Goal: Information Seeking & Learning: Learn about a topic

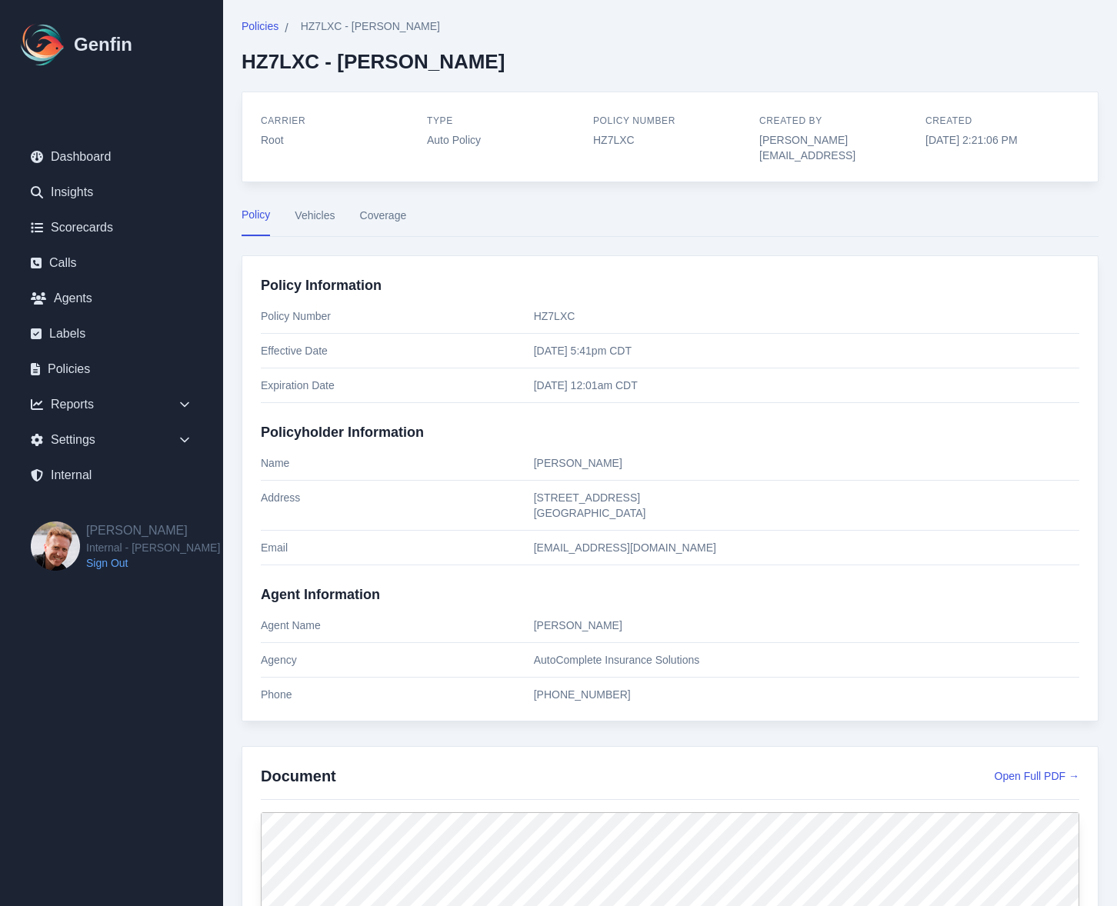
click at [545, 455] on p "[PERSON_NAME]" at bounding box center [806, 462] width 545 height 15
drag, startPoint x: 545, startPoint y: 446, endPoint x: 576, endPoint y: 447, distance: 30.8
click at [576, 455] on p "Marcell Hart" at bounding box center [806, 462] width 545 height 15
copy p "Marcell Hart"
click at [414, 213] on nav "Policy Vehicles Coverage" at bounding box center [670, 221] width 857 height 29
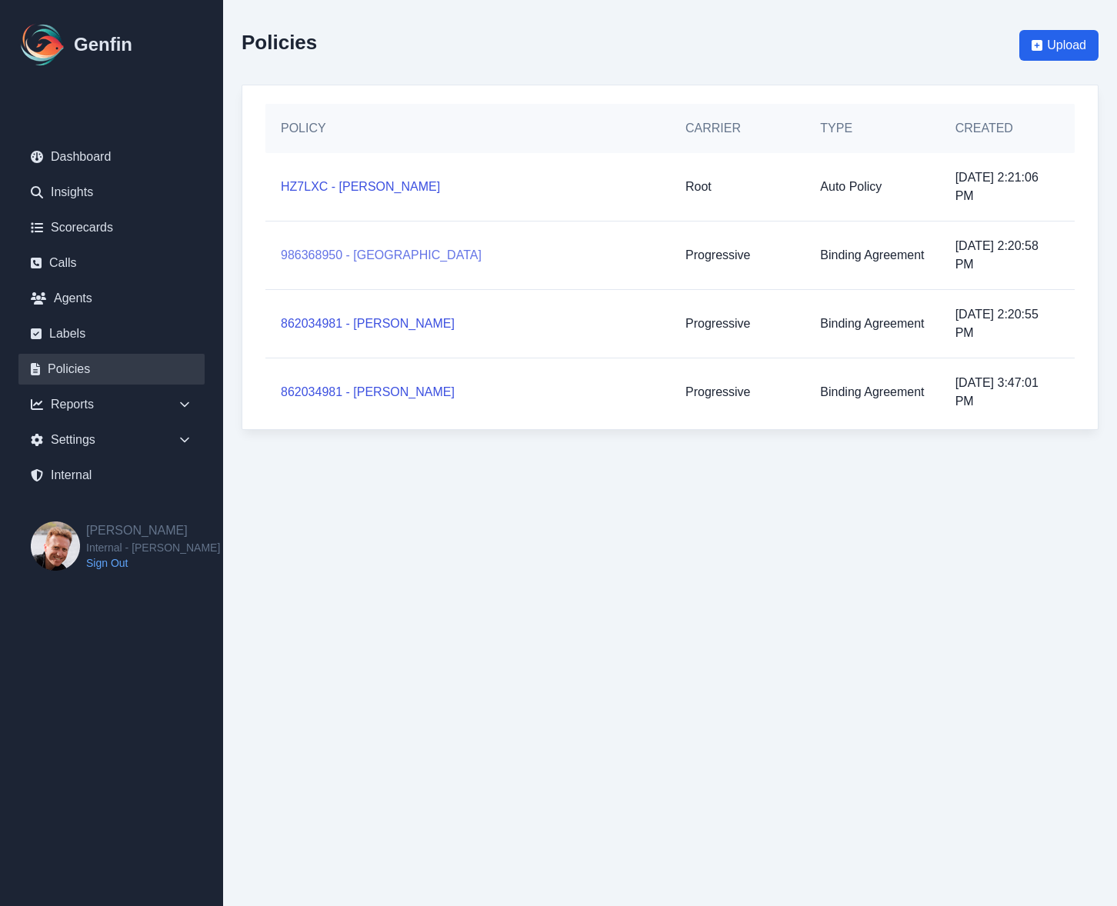
click at [389, 255] on link "986368950 - Salem Abdallat" at bounding box center [381, 255] width 201 height 18
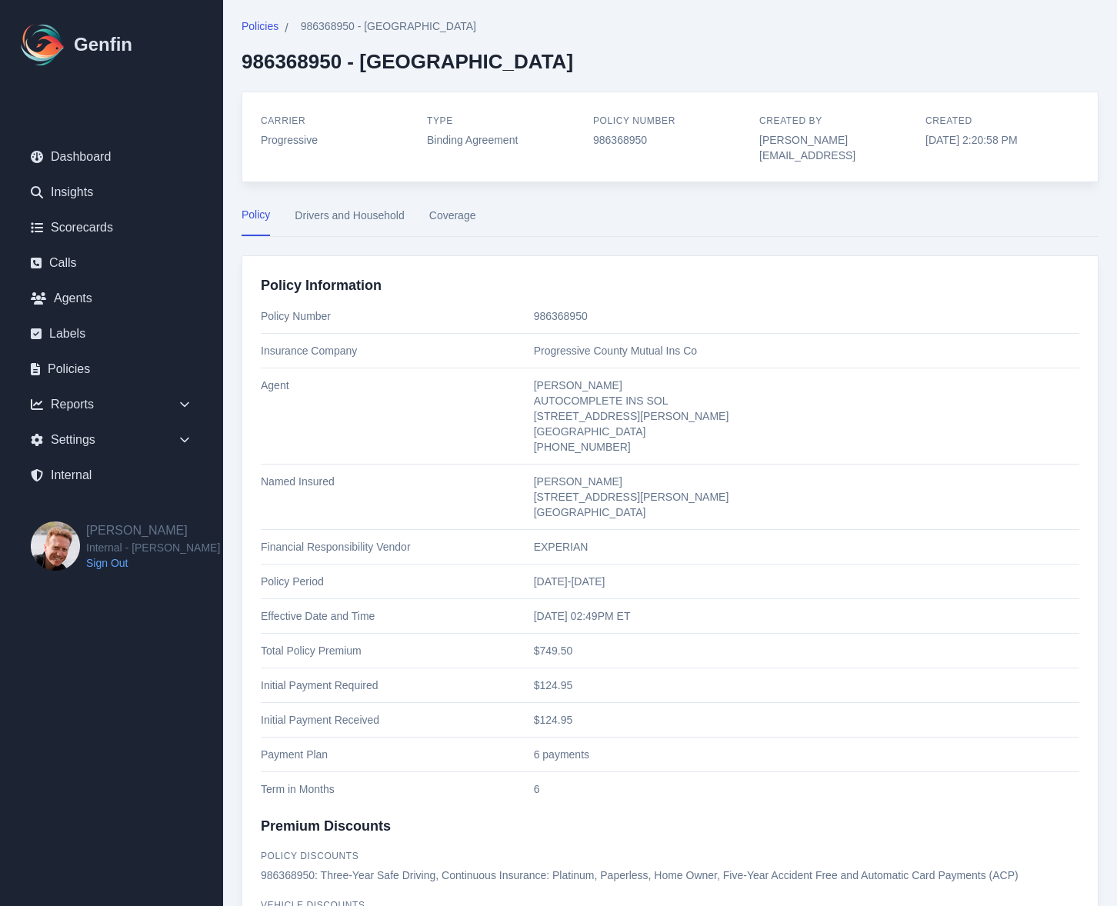
click at [551, 474] on p "Salem Abdallat 9646 STRATTON RIDGE DRIVE RICHMOND, TX 77406" at bounding box center [806, 497] width 545 height 46
drag, startPoint x: 551, startPoint y: 469, endPoint x: 572, endPoint y: 469, distance: 21.5
click at [572, 474] on p "Salem Abdallat 9646 STRATTON RIDGE DRIVE RICHMOND, TX 77406" at bounding box center [806, 497] width 545 height 46
click at [619, 141] on p "986368950" at bounding box center [670, 139] width 154 height 15
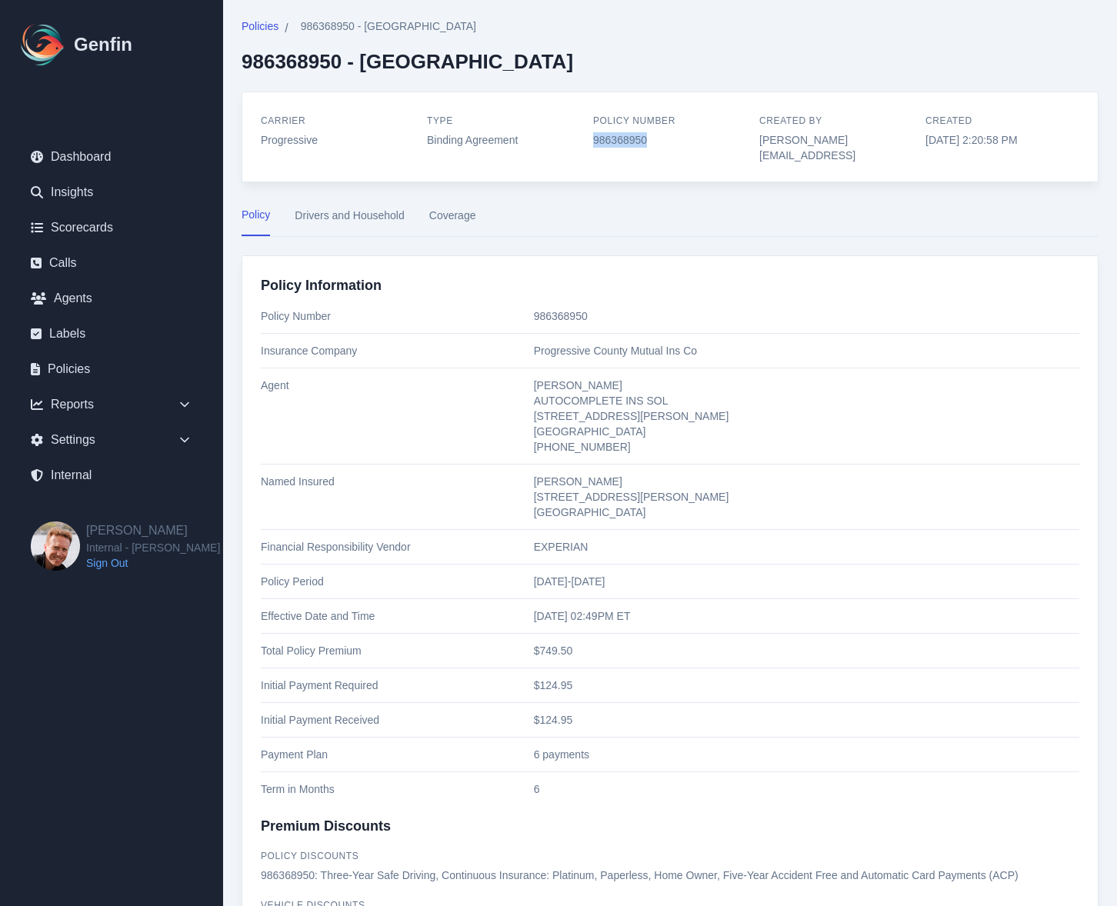
copy p "986368950"
click at [541, 474] on p "Salem Abdallat 9646 STRATTON RIDGE DRIVE RICHMOND, TX 77406" at bounding box center [806, 497] width 545 height 46
drag, startPoint x: 541, startPoint y: 469, endPoint x: 600, endPoint y: 468, distance: 59.2
click at [600, 474] on p "Salem Abdallat 9646 STRATTON RIDGE DRIVE RICHMOND, TX 77406" at bounding box center [806, 497] width 545 height 46
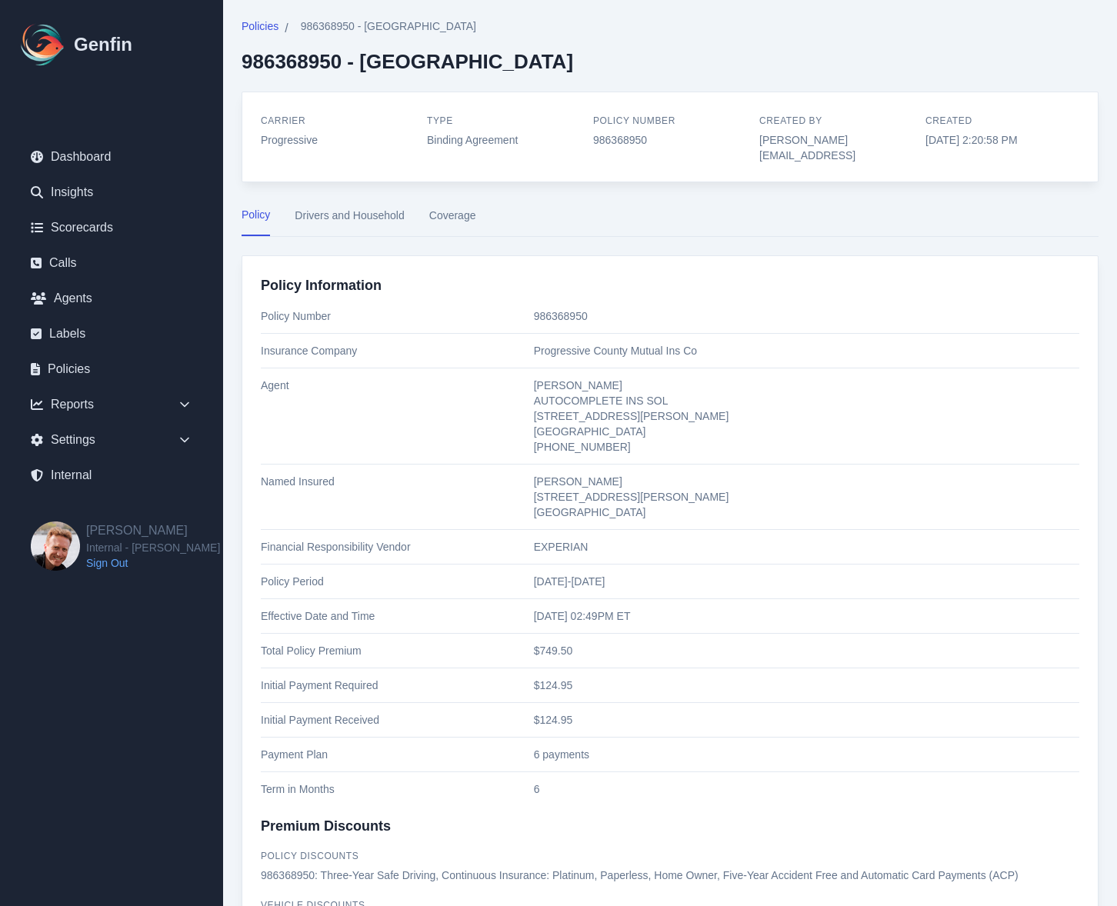
copy p "Salem Abdallat"
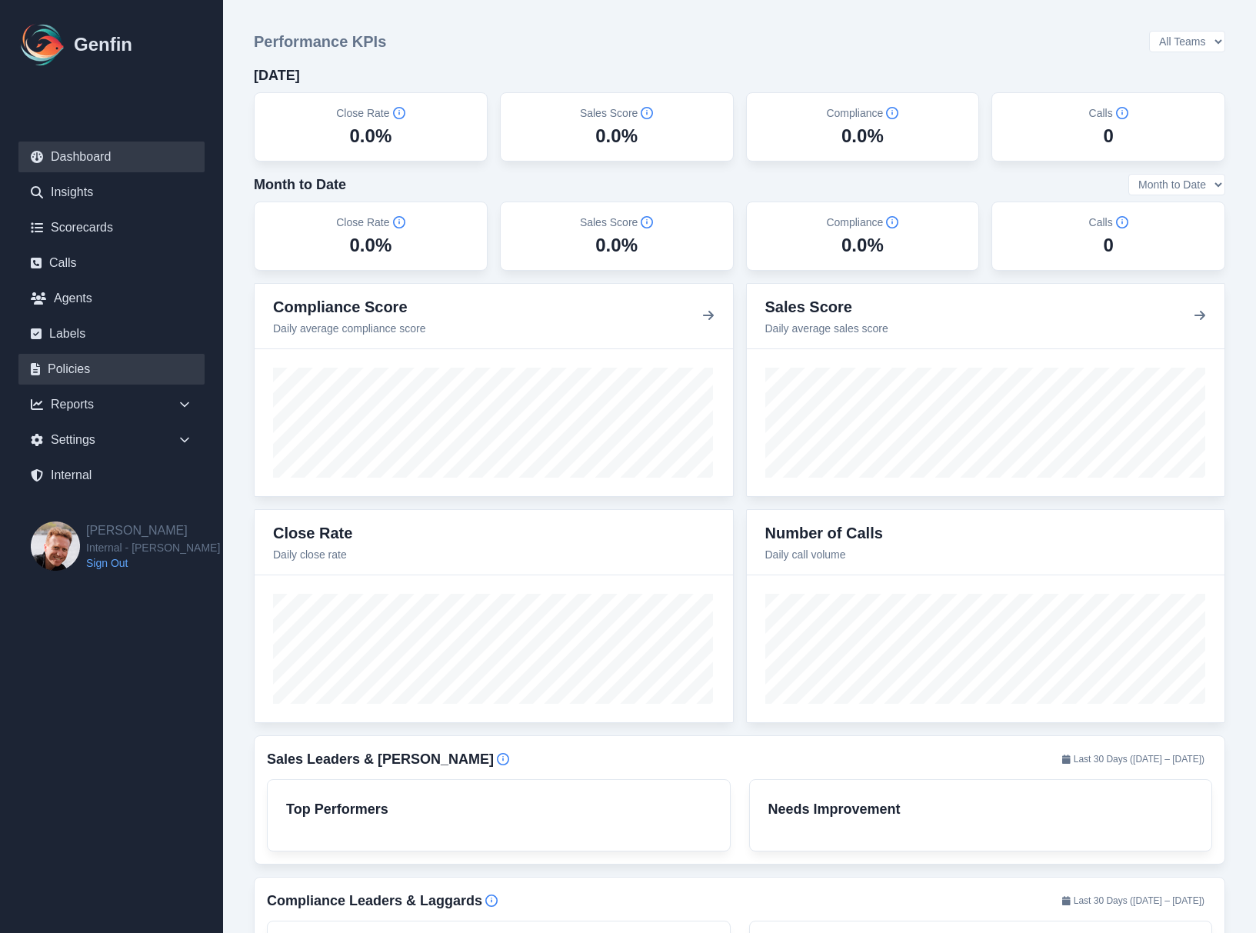
click at [109, 368] on link "Policies" at bounding box center [111, 369] width 186 height 31
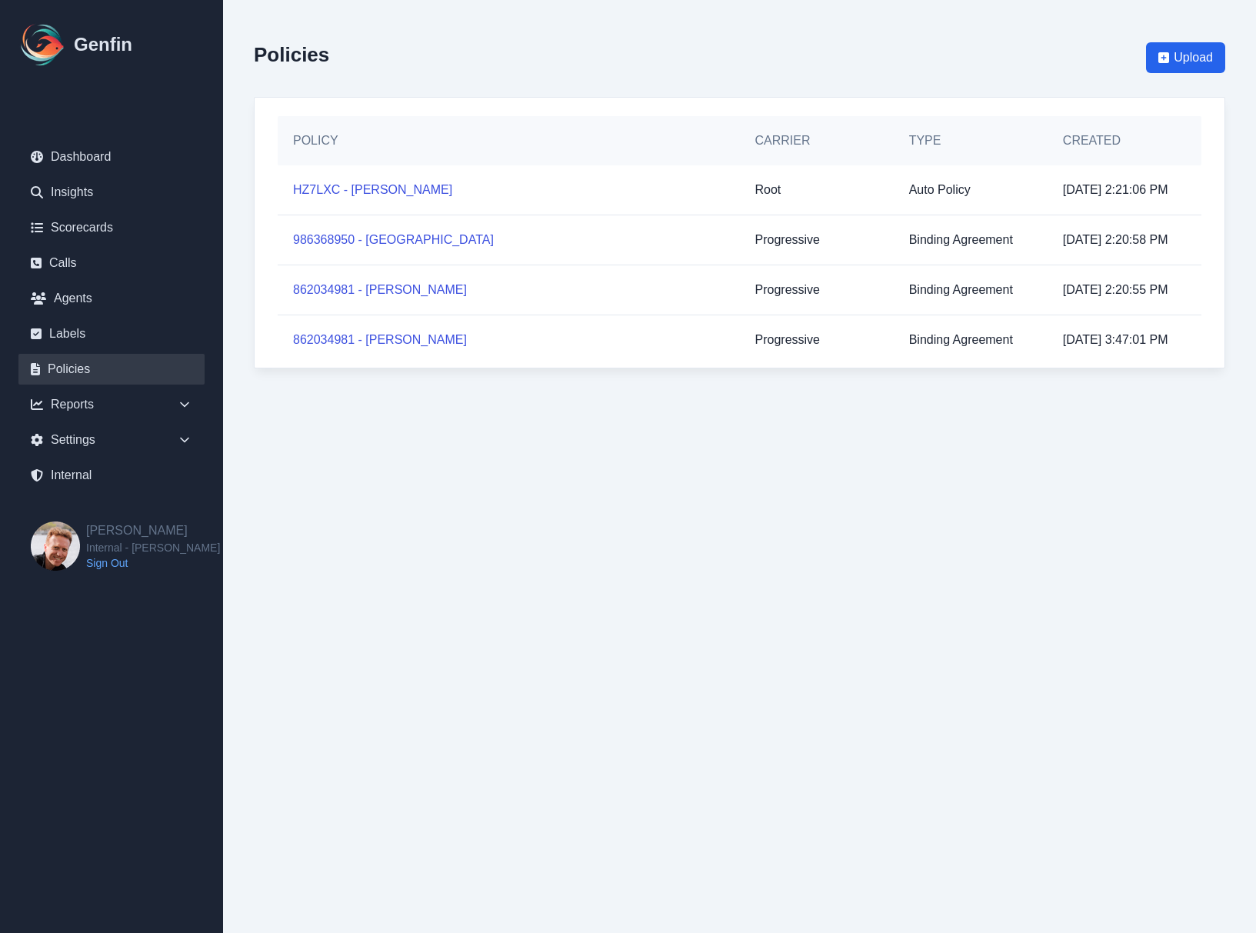
click at [375, 315] on div "862034981 - Lisa Roberts" at bounding box center [509, 289] width 462 height 49
click at [375, 299] on link "862034981 - Lisa Roberts" at bounding box center [380, 290] width 174 height 18
click at [375, 249] on link "986368950 - Salem Abdallat" at bounding box center [393, 240] width 201 height 18
click at [369, 199] on link "HZ7LXC - Marcell Hart" at bounding box center [372, 190] width 159 height 18
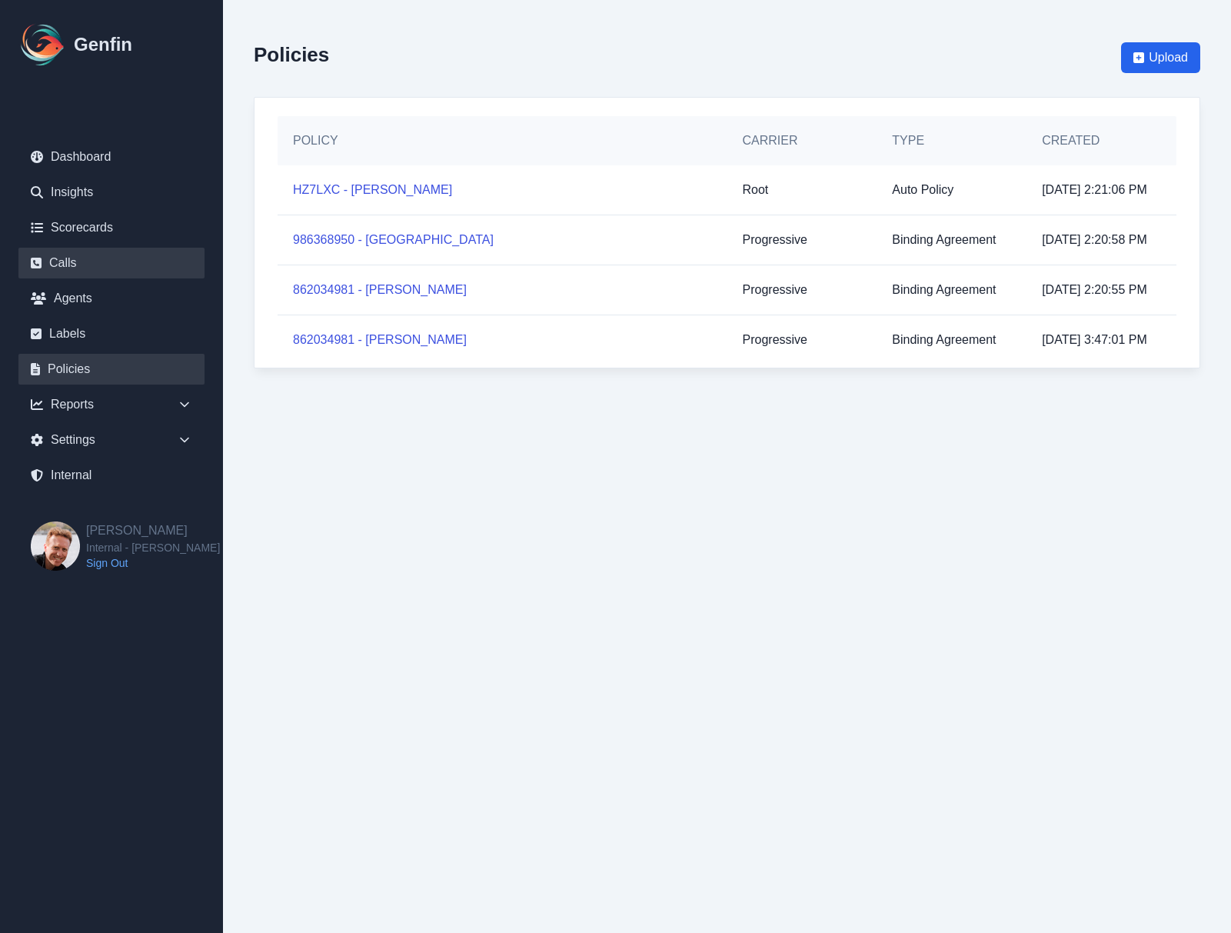
click at [78, 264] on link "Calls" at bounding box center [111, 263] width 186 height 31
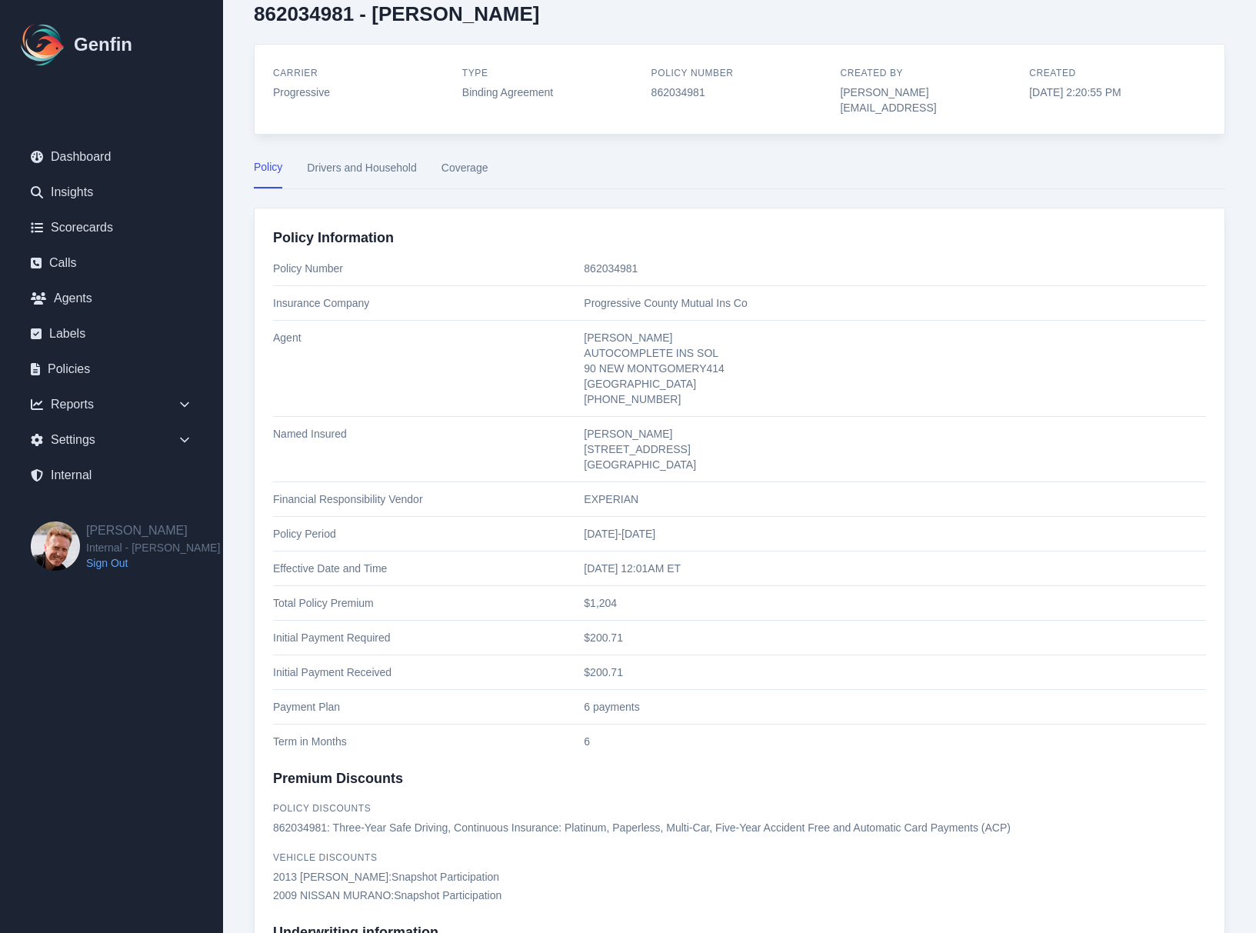
scroll to position [47, 0]
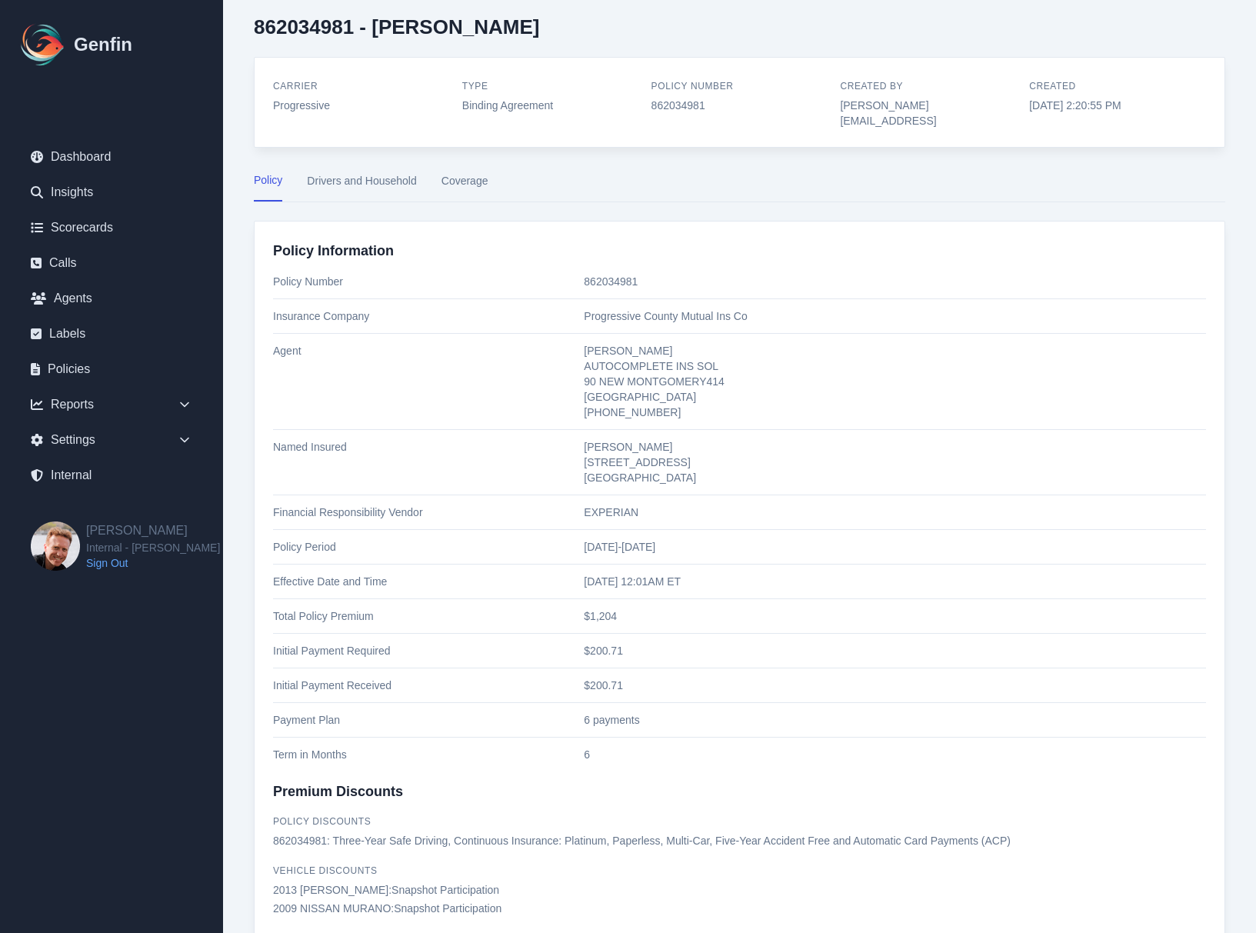
click at [348, 172] on button "Drivers and Household" at bounding box center [361, 186] width 109 height 29
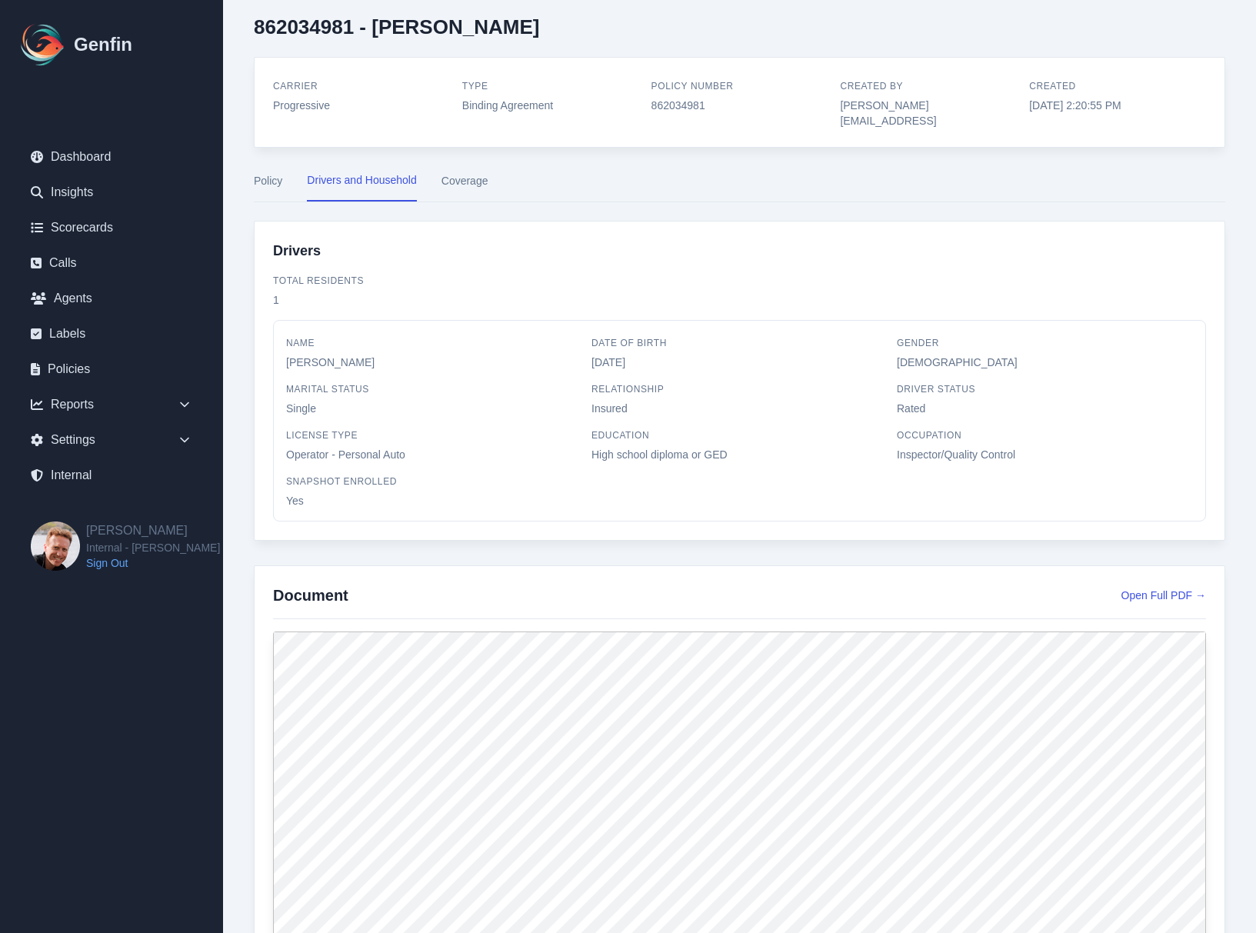
click at [468, 172] on button "Coverage" at bounding box center [464, 186] width 47 height 29
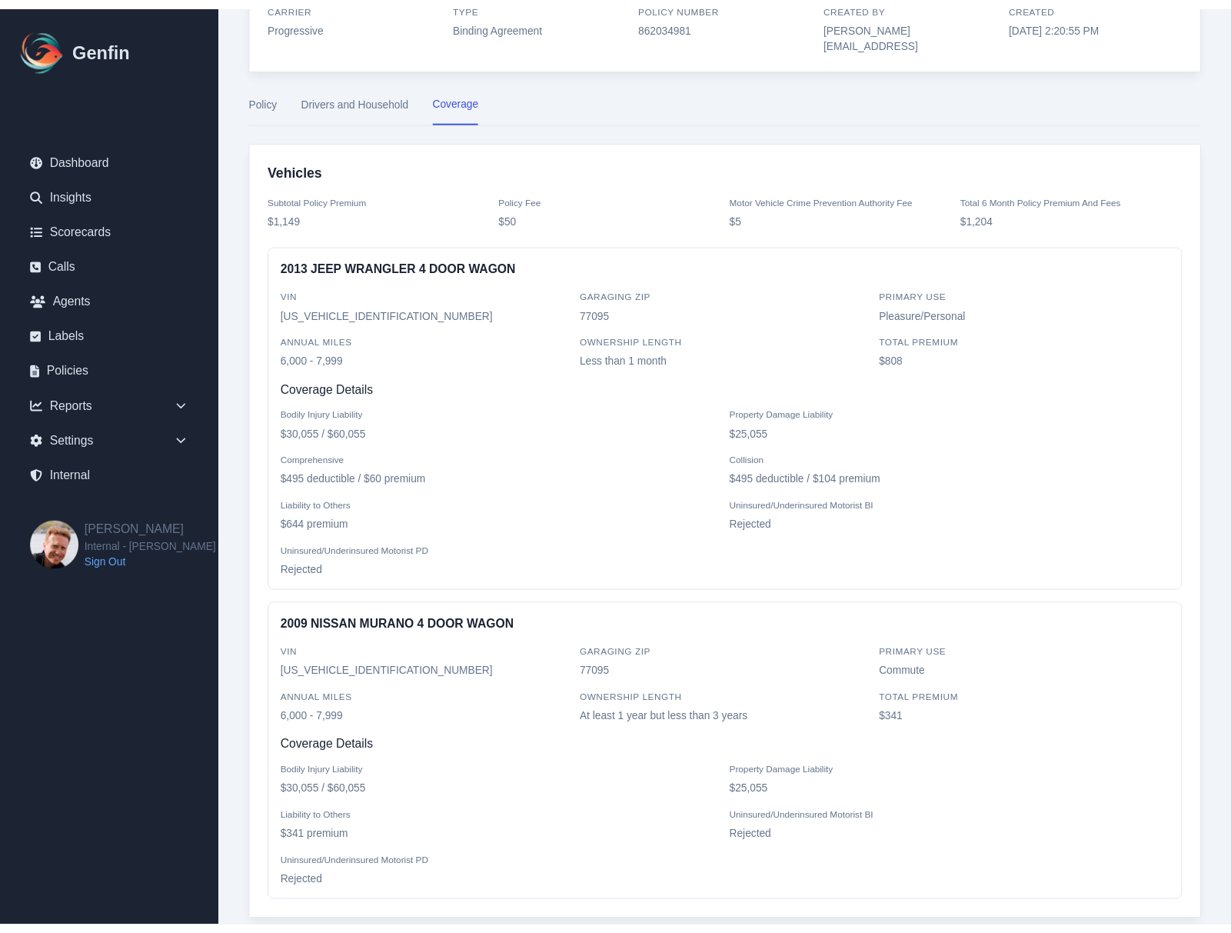
scroll to position [86, 0]
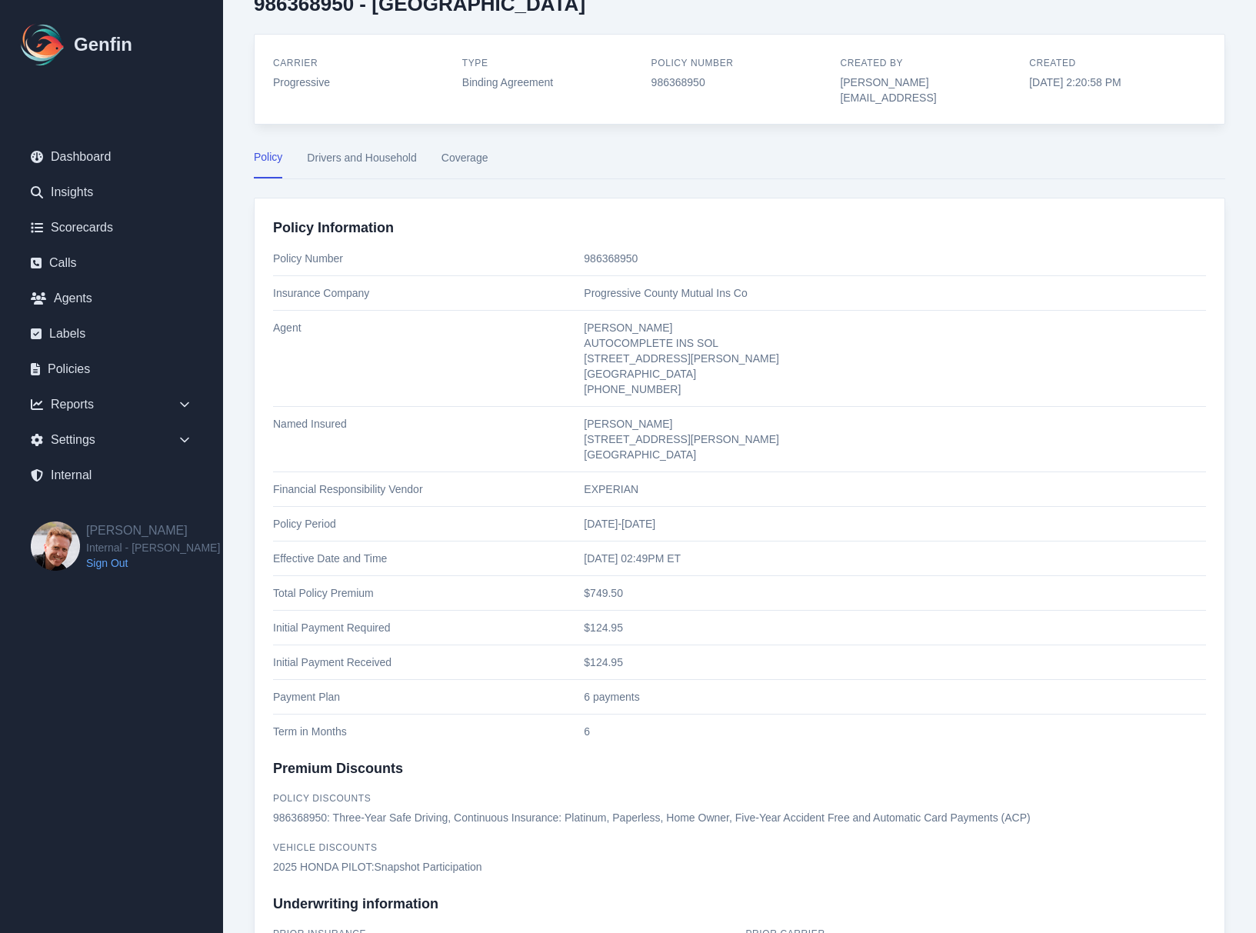
scroll to position [20, 0]
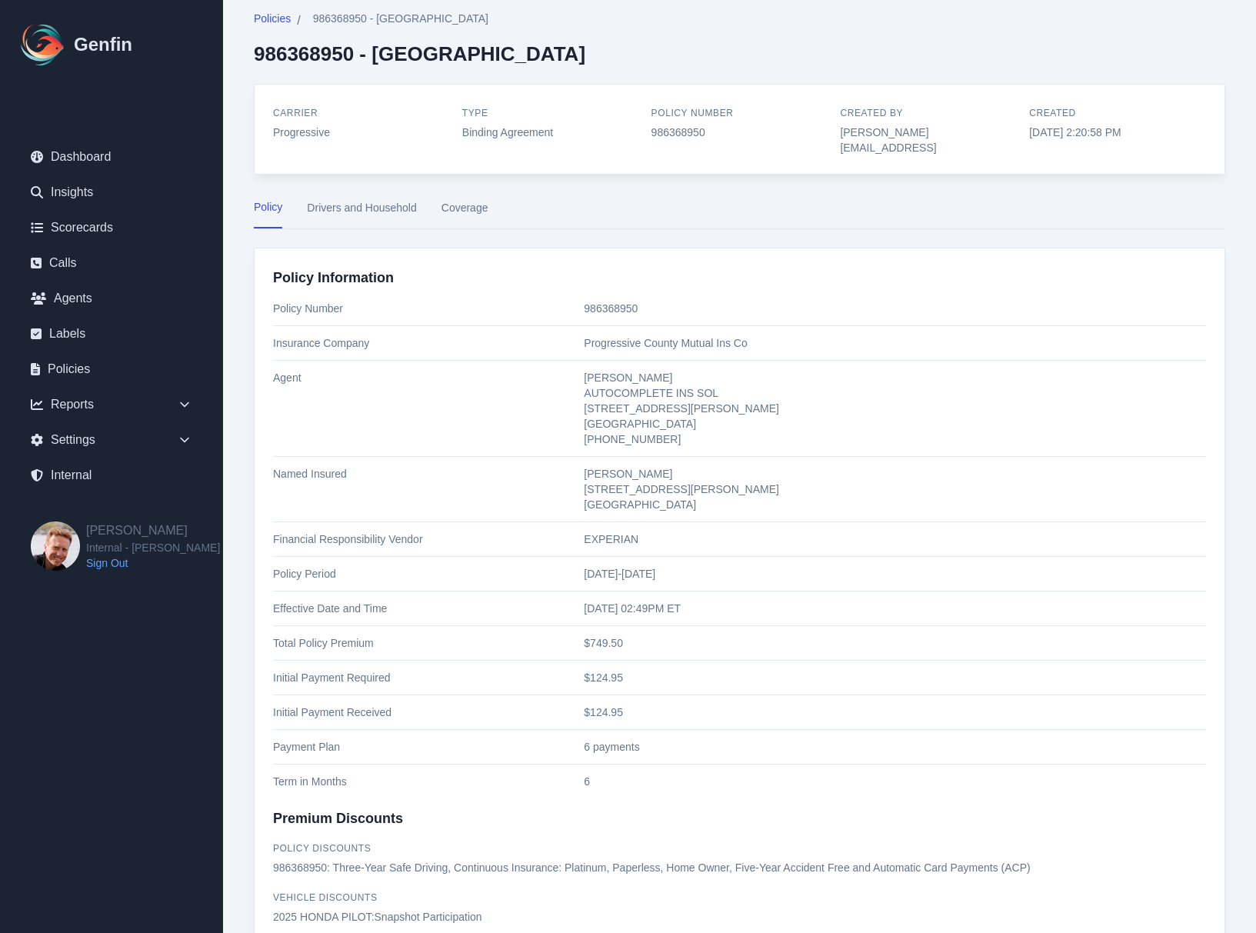
click at [370, 199] on button "Drivers and Household" at bounding box center [361, 213] width 109 height 29
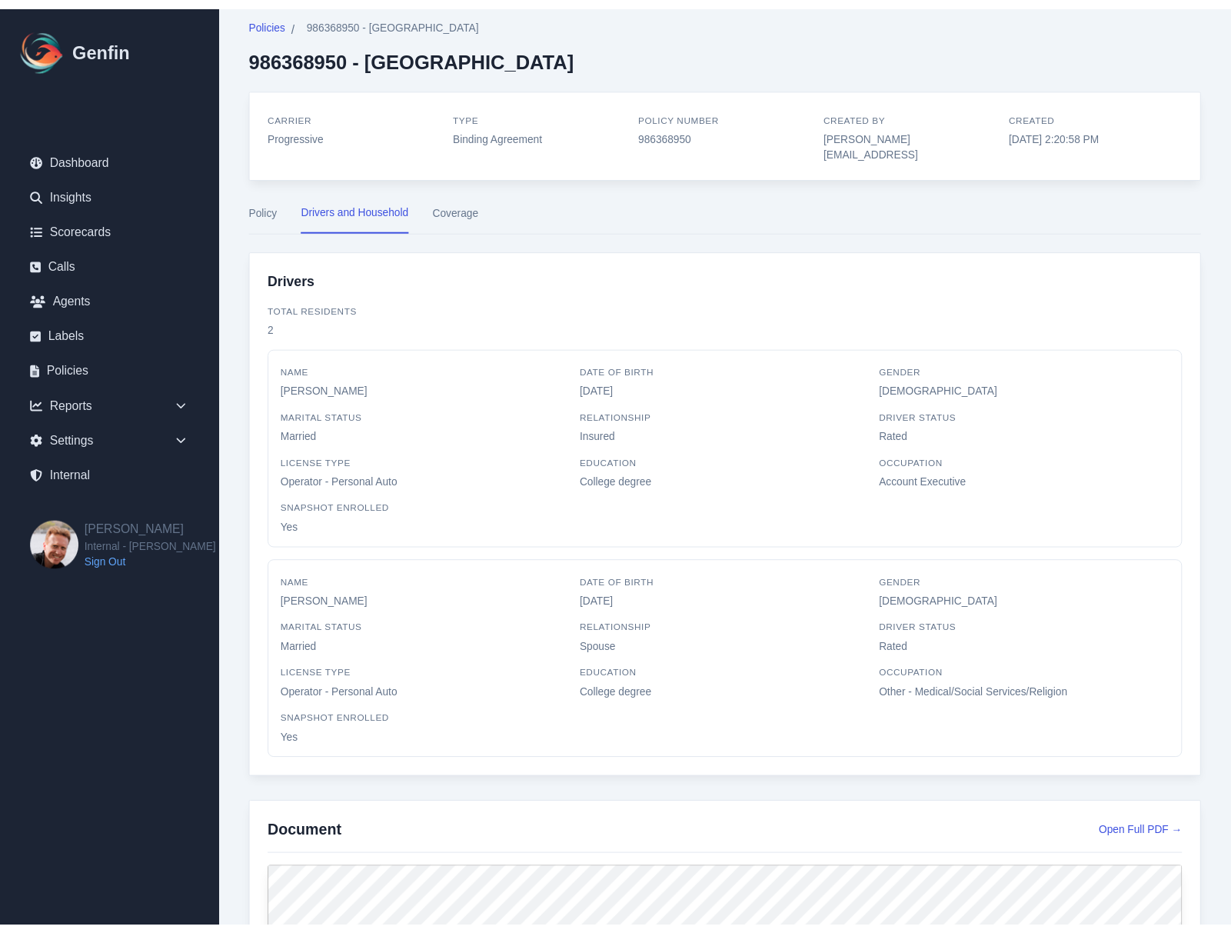
scroll to position [21, 0]
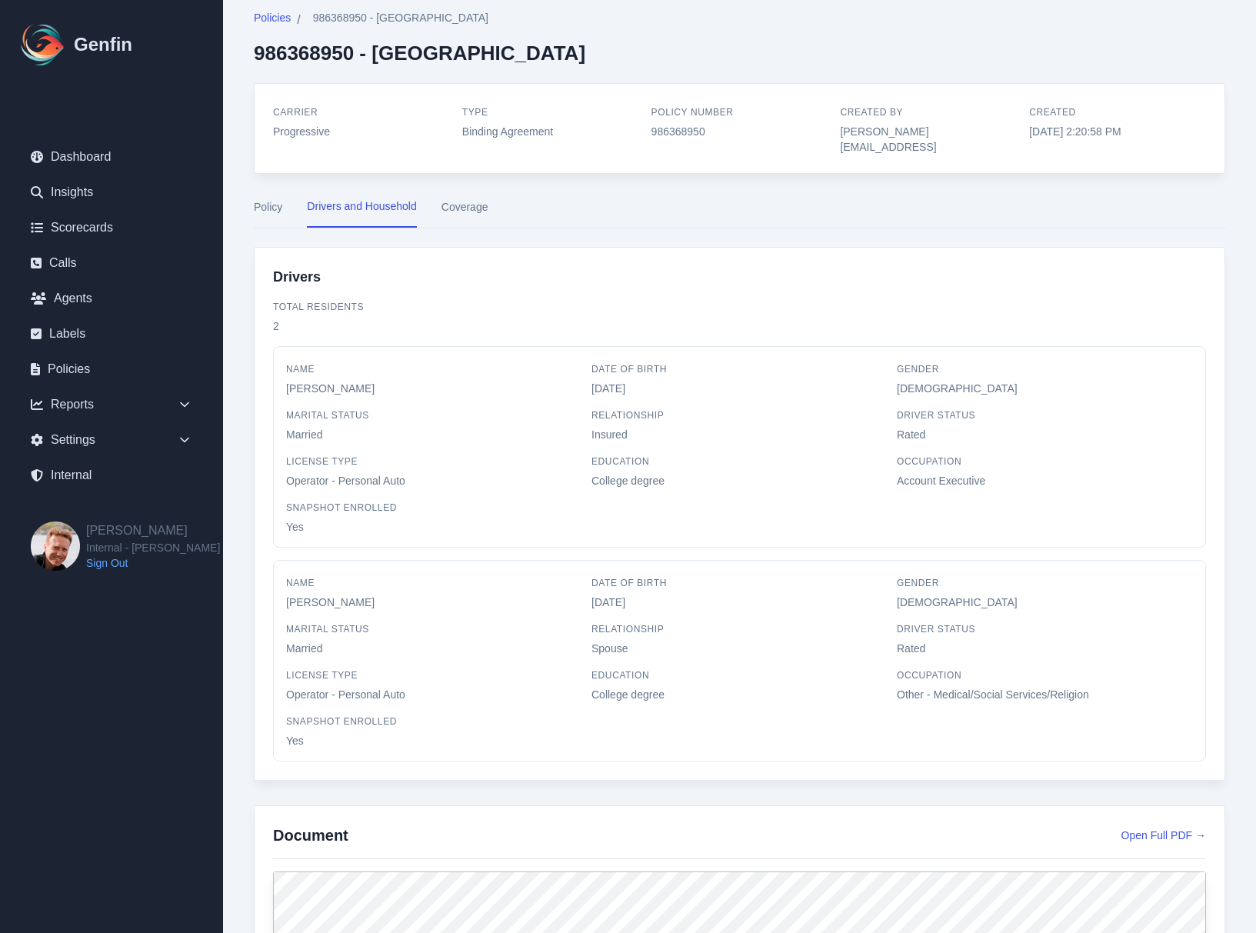
click at [460, 198] on button "Coverage" at bounding box center [464, 212] width 47 height 29
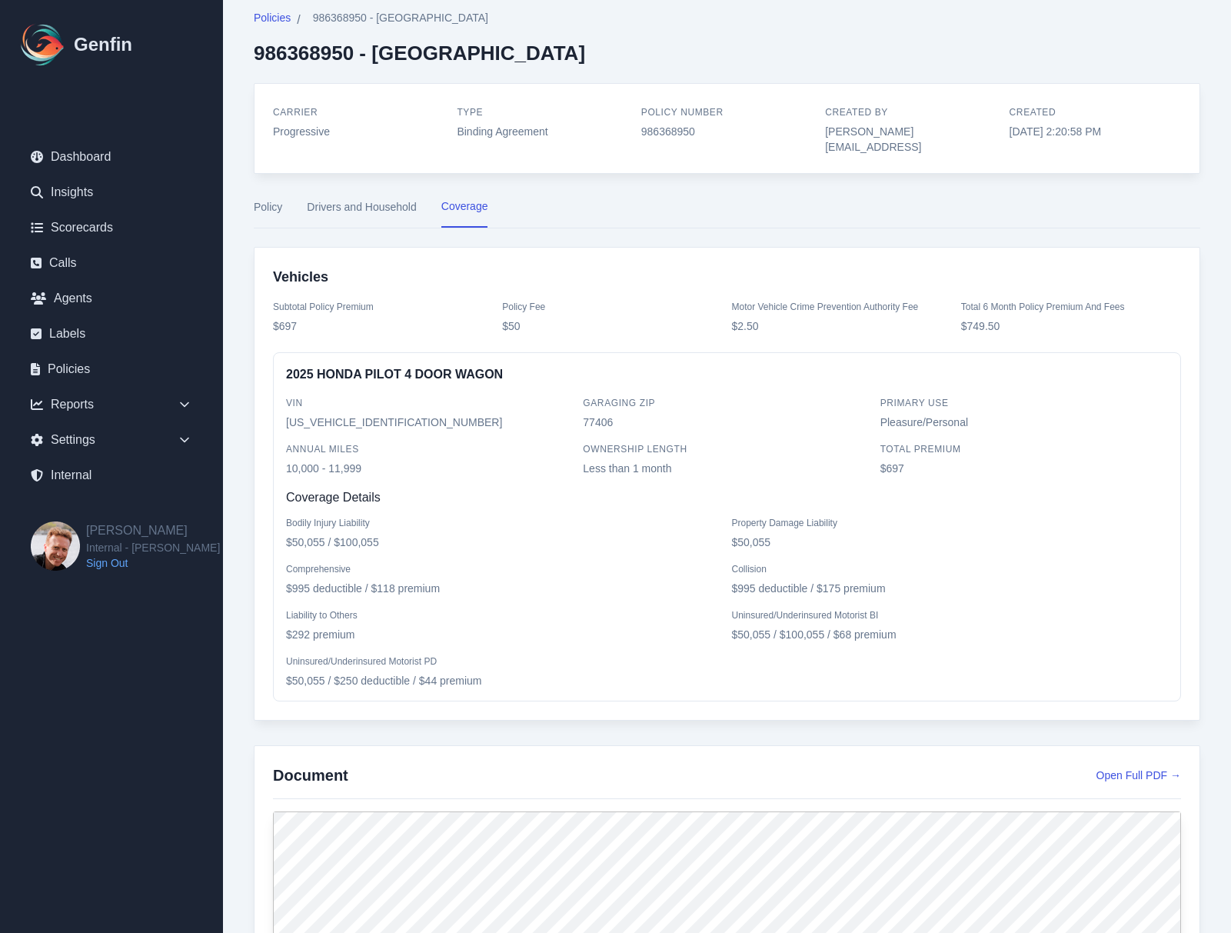
click at [260, 198] on button "Policy" at bounding box center [268, 212] width 28 height 29
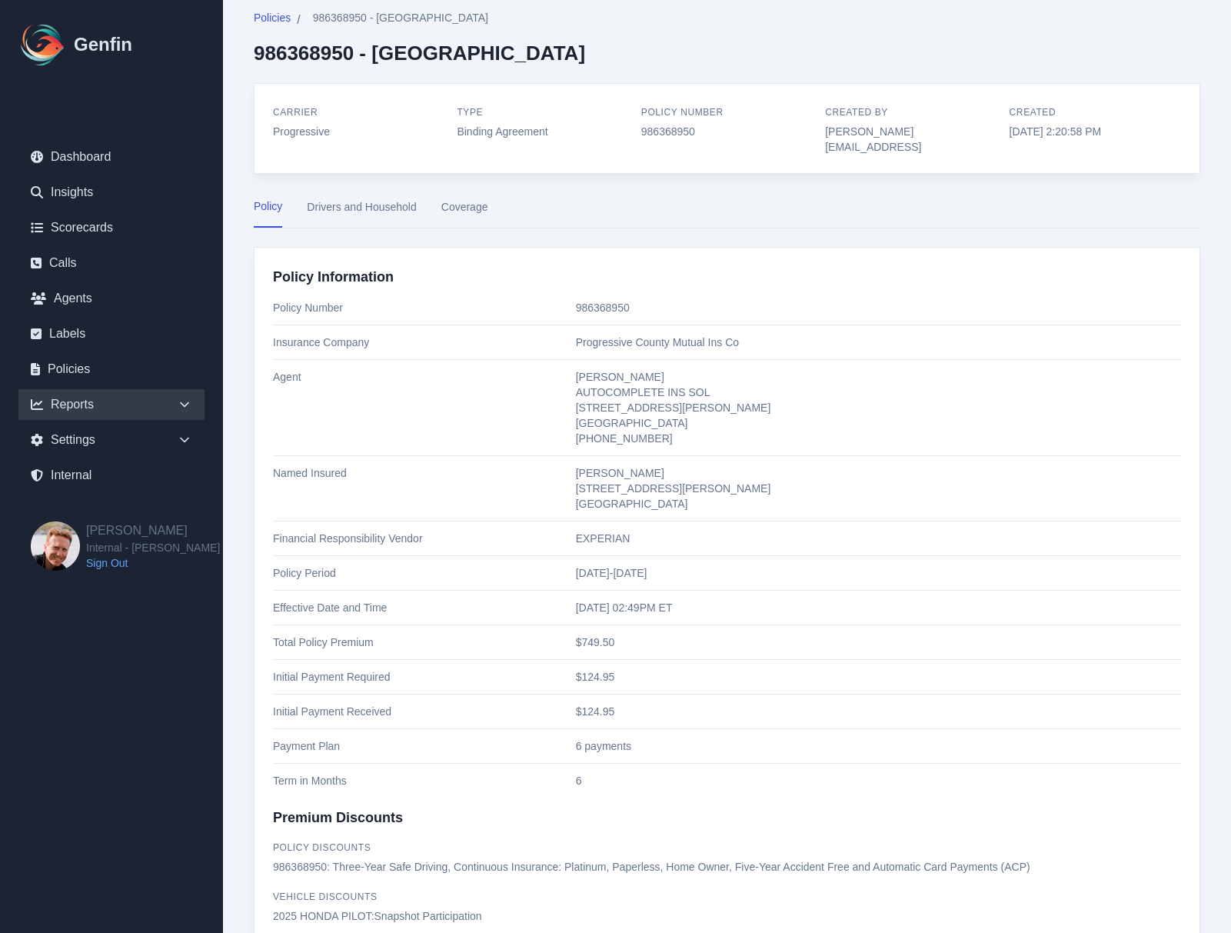
click at [126, 404] on div "Reports" at bounding box center [111, 404] width 186 height 31
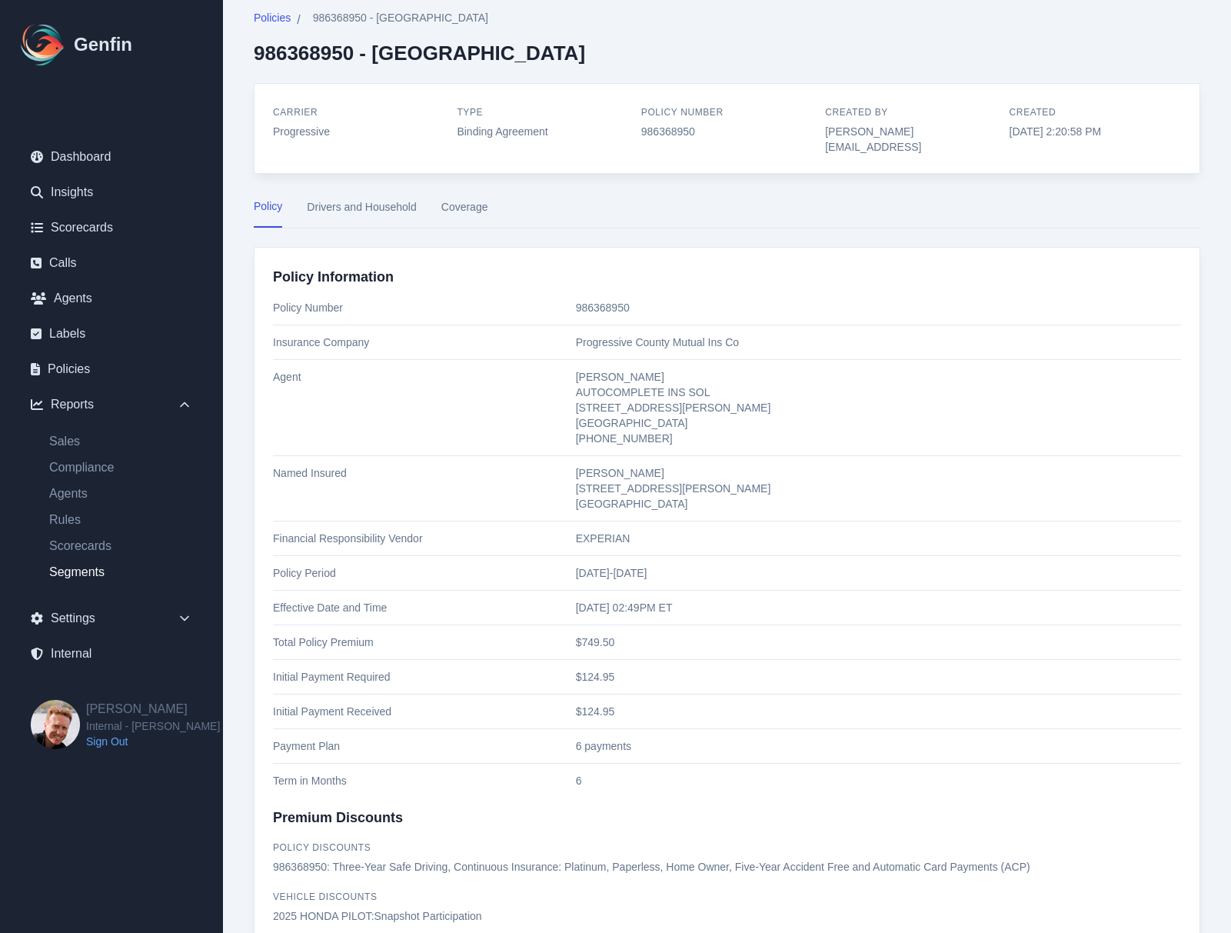
click at [89, 575] on link "Segments" at bounding box center [121, 572] width 168 height 18
select select "14"
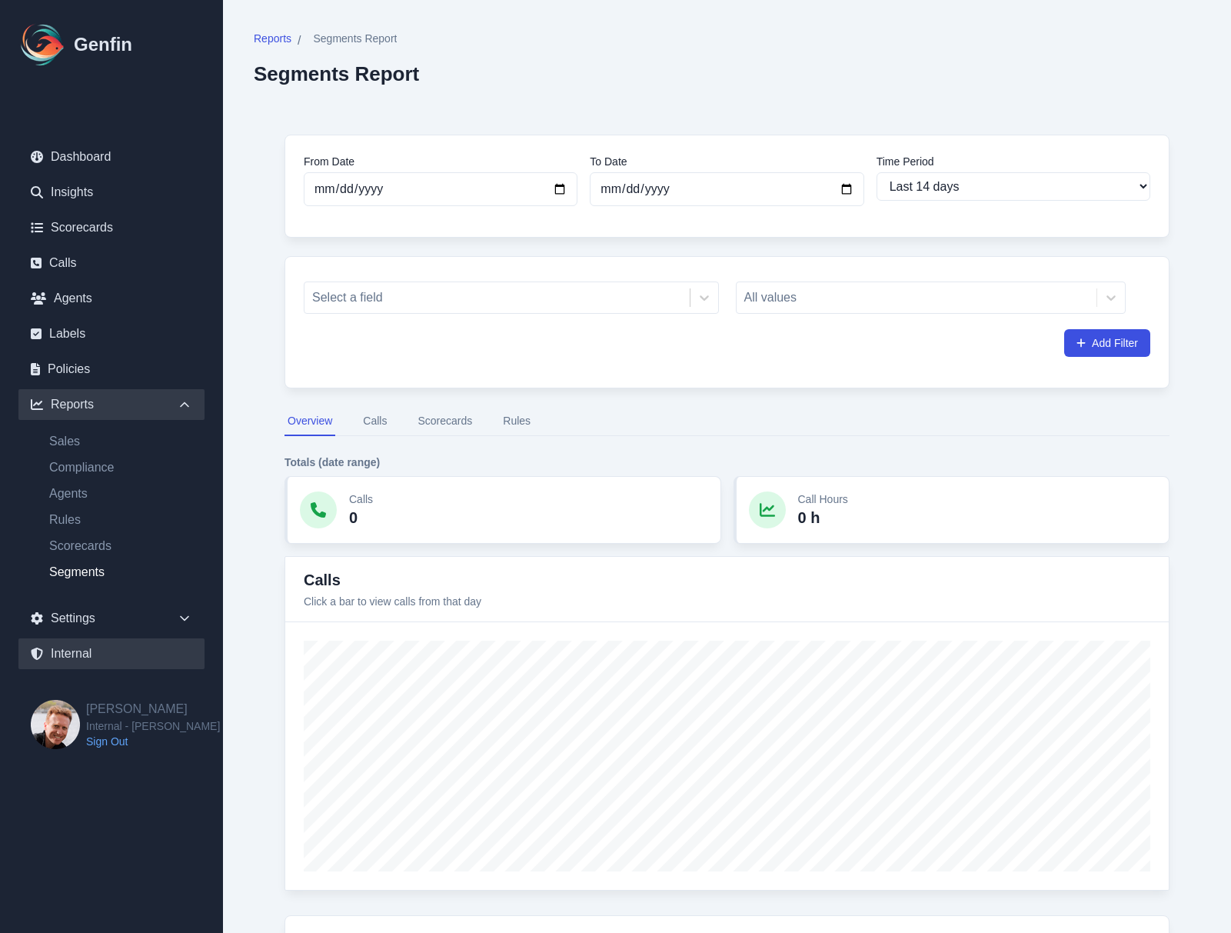
click at [67, 655] on link "Internal" at bounding box center [111, 653] width 186 height 31
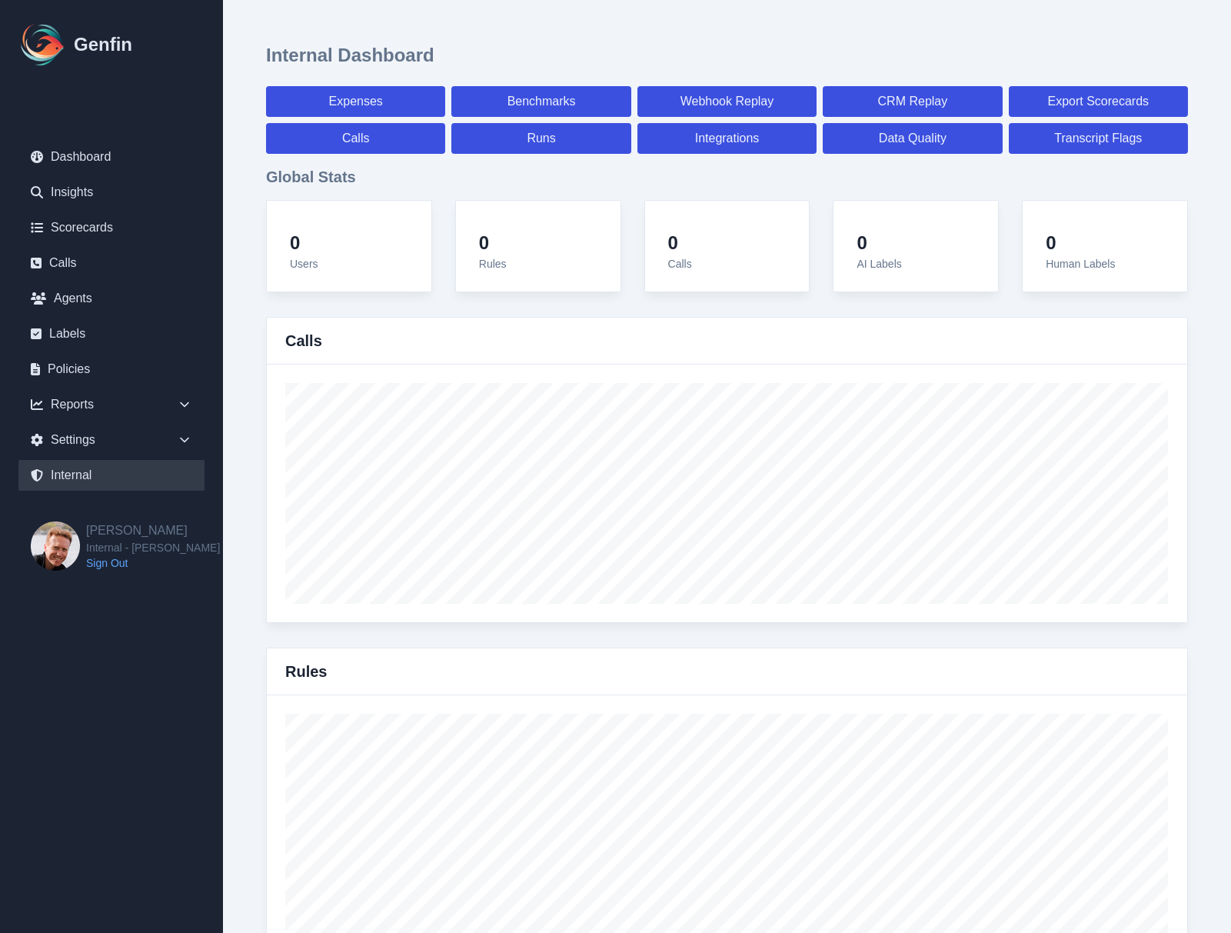
select select "paid"
select select "7"
select select "paid"
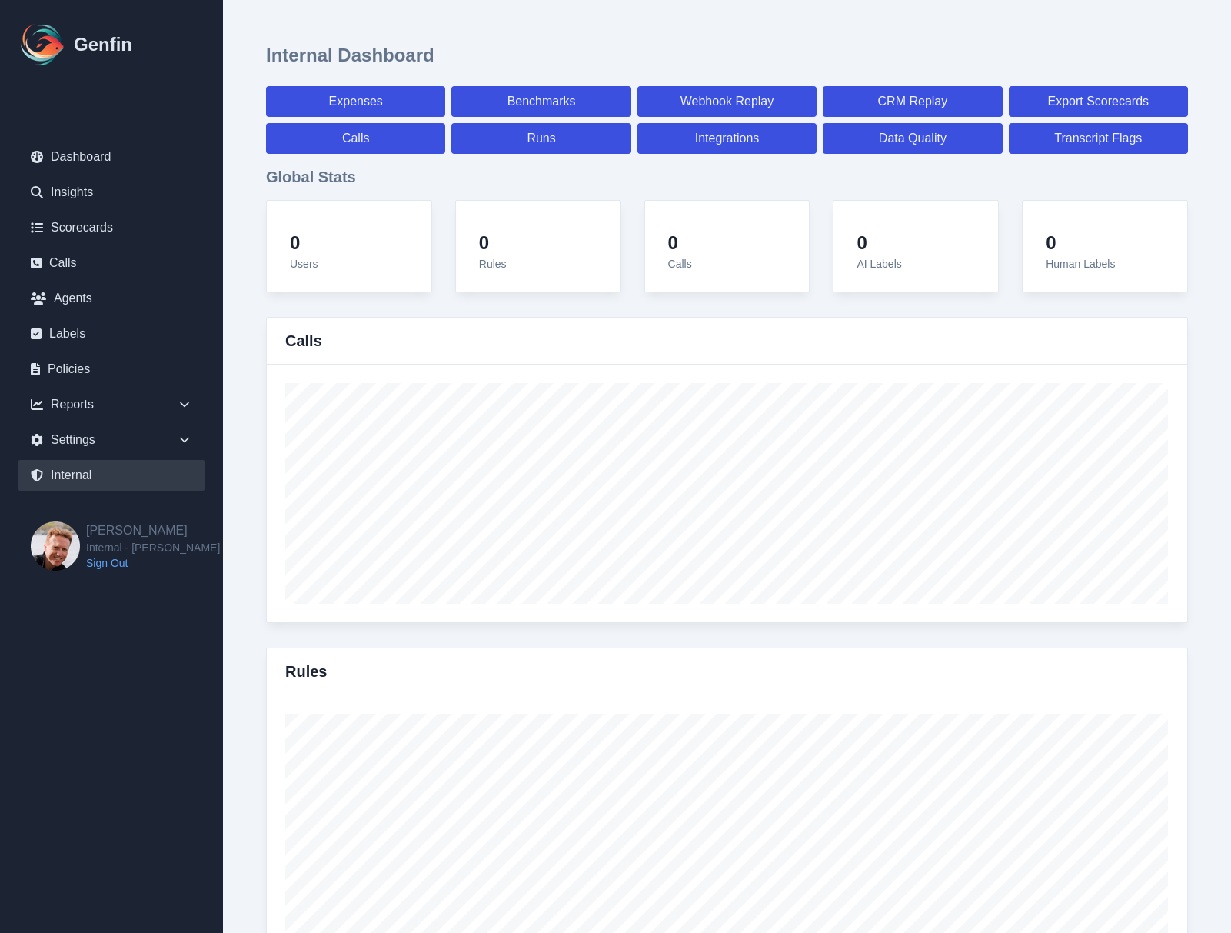
select select "7"
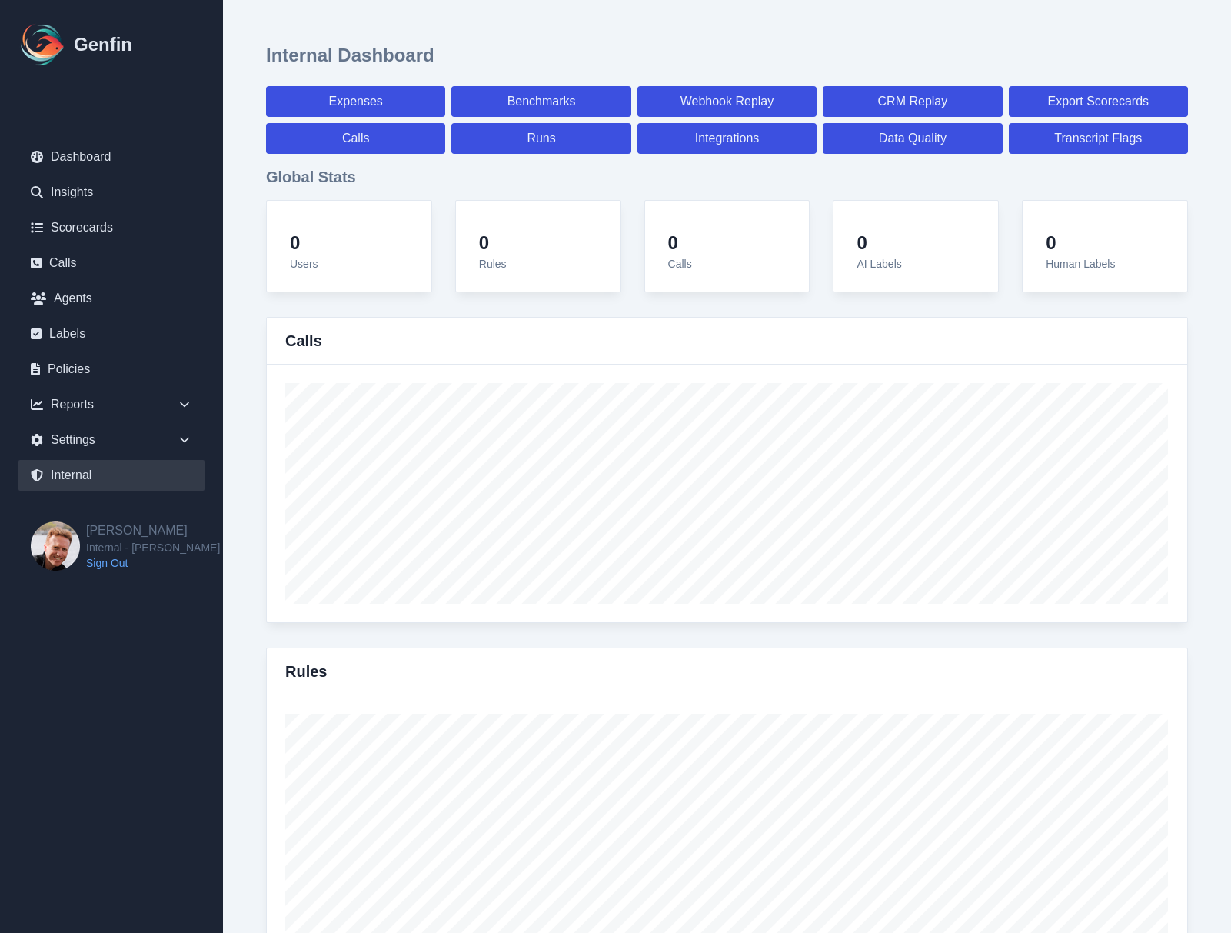
select select "7"
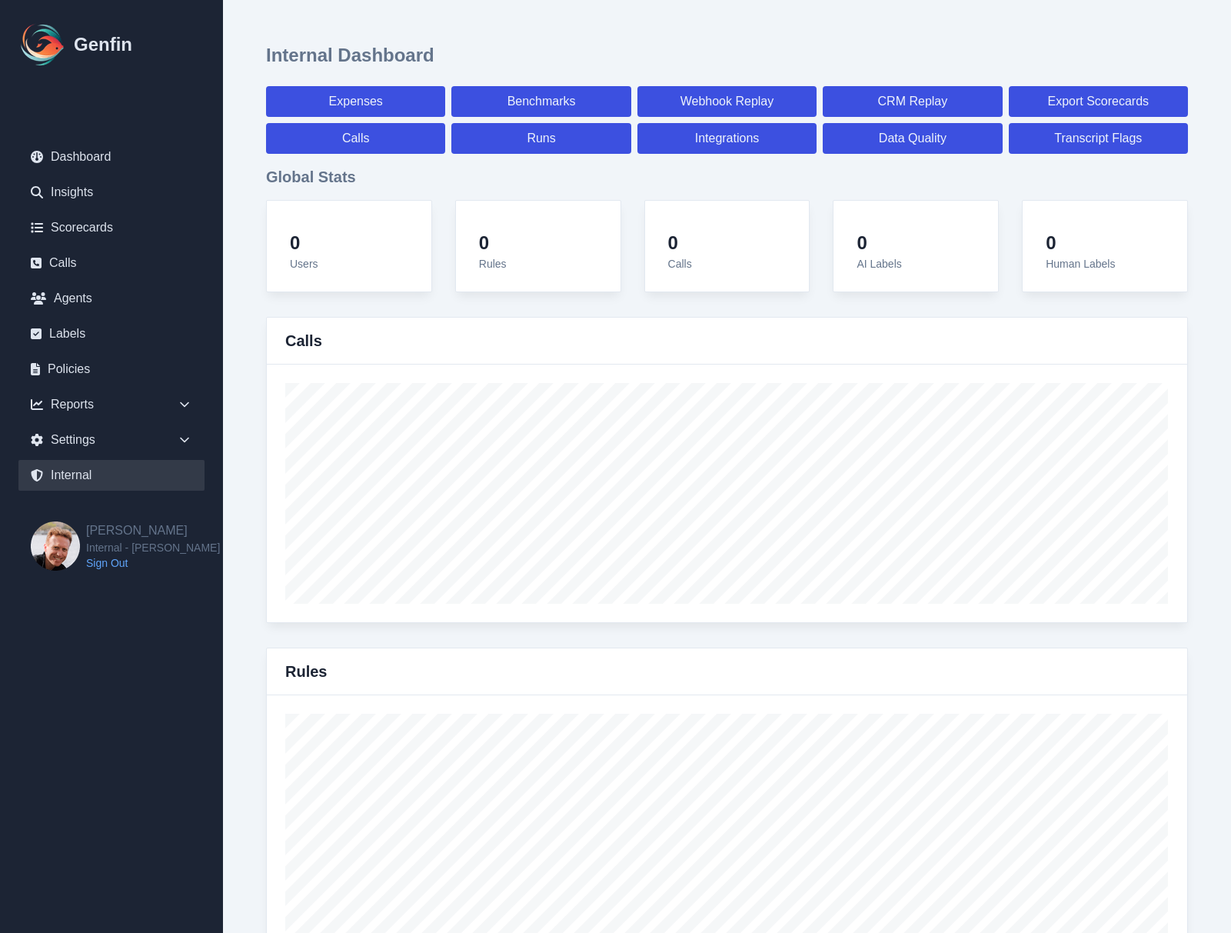
select select "7"
select select "paid"
select select "7"
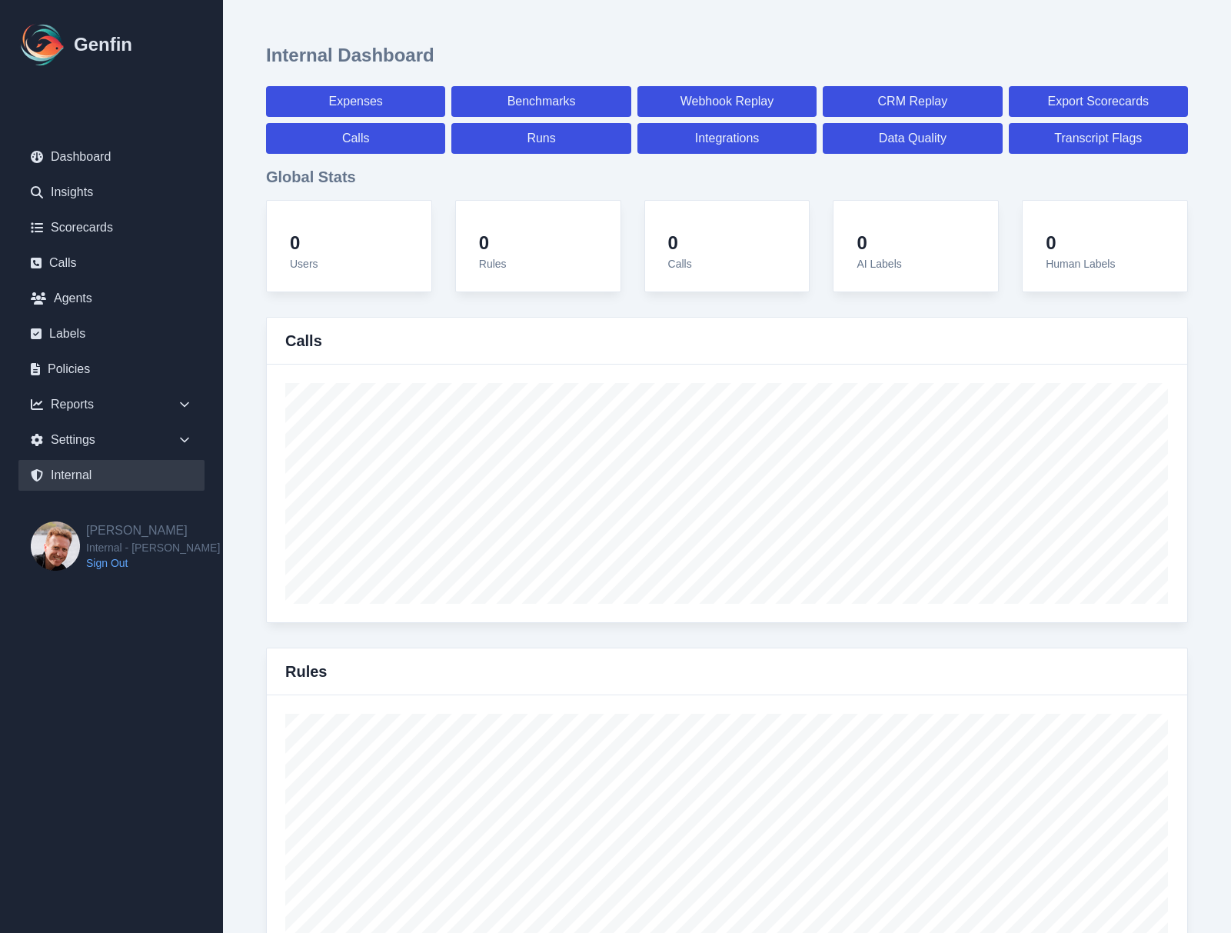
select select "7"
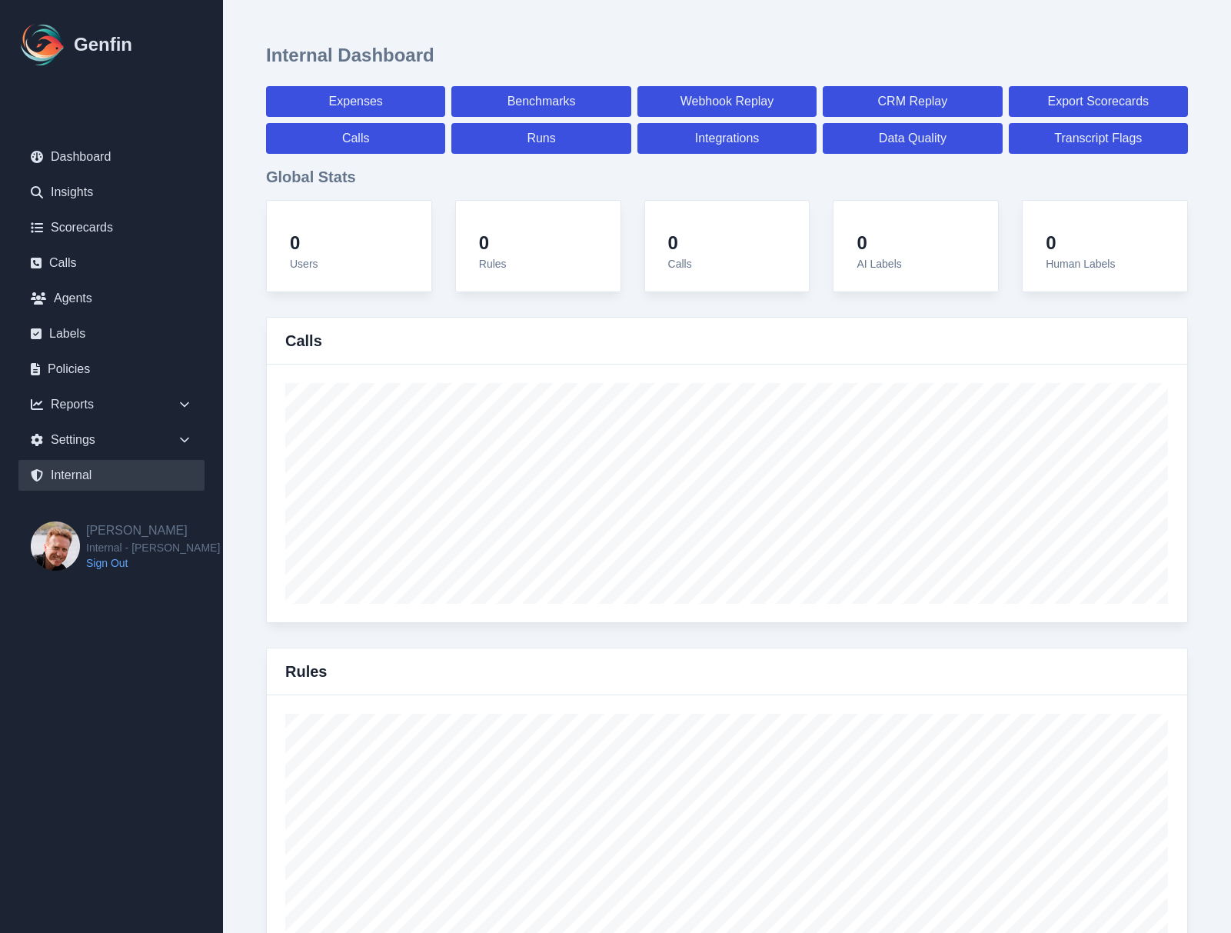
select select "7"
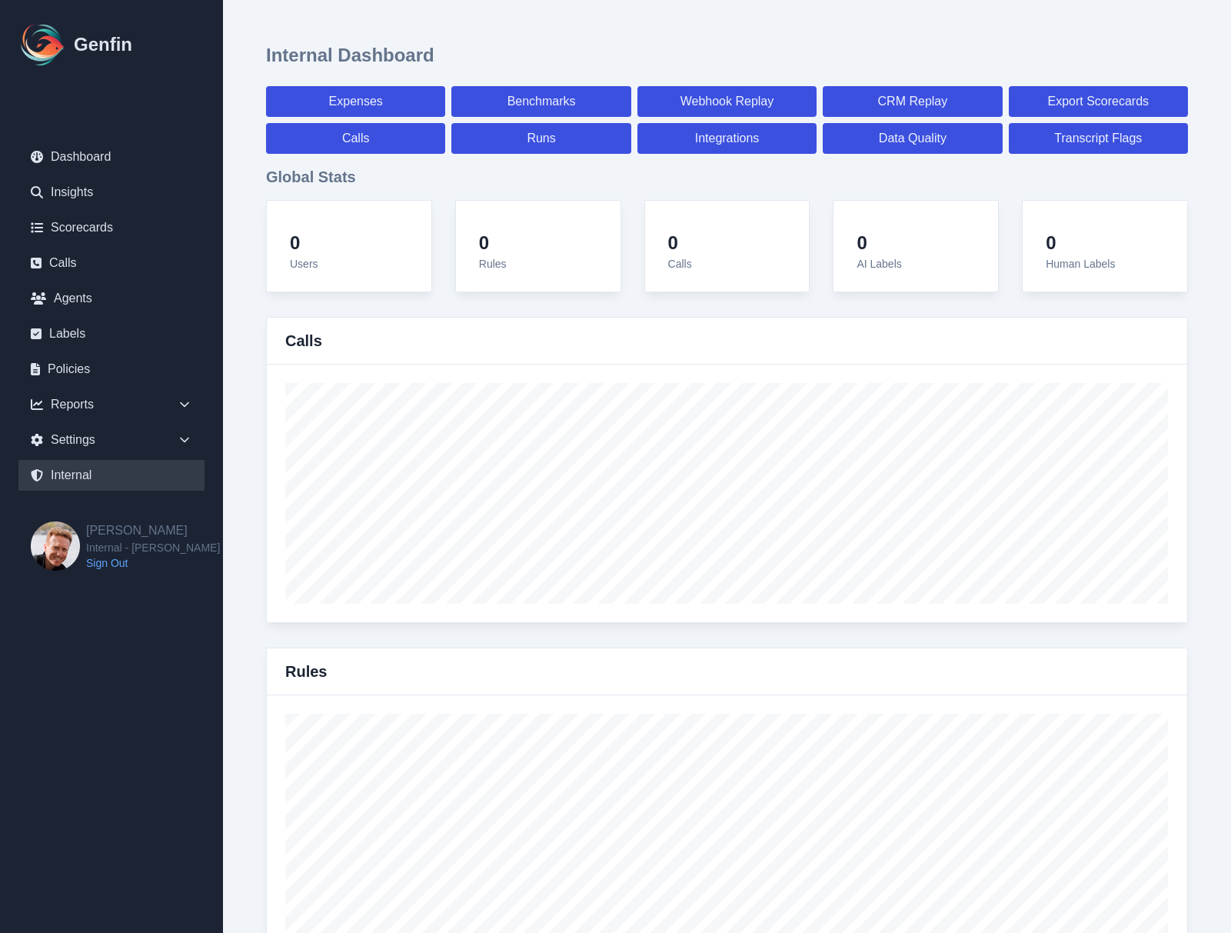
select select "7"
select select "paid"
select select "7"
select select "paid"
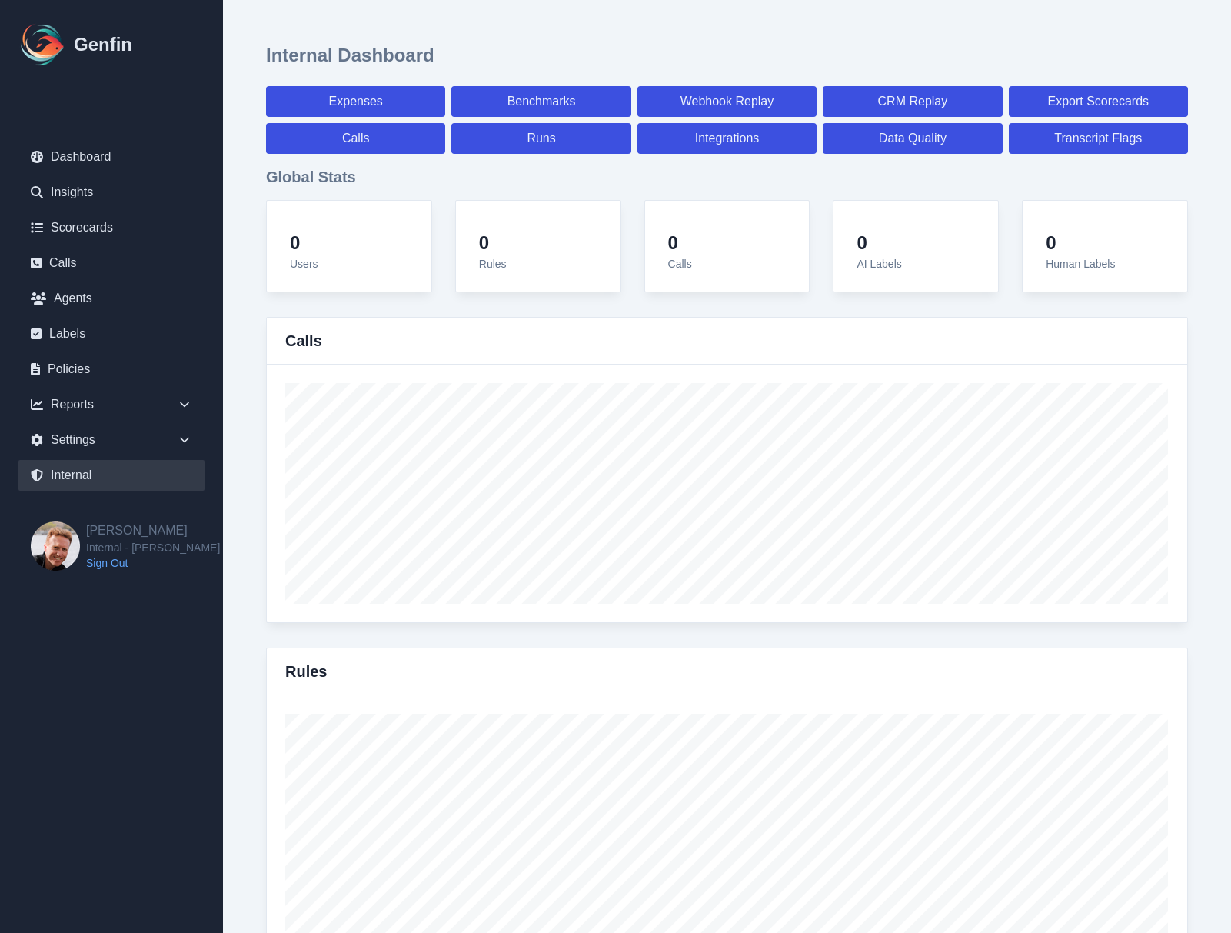
select select "paid"
select select "7"
select select "paid"
select select "7"
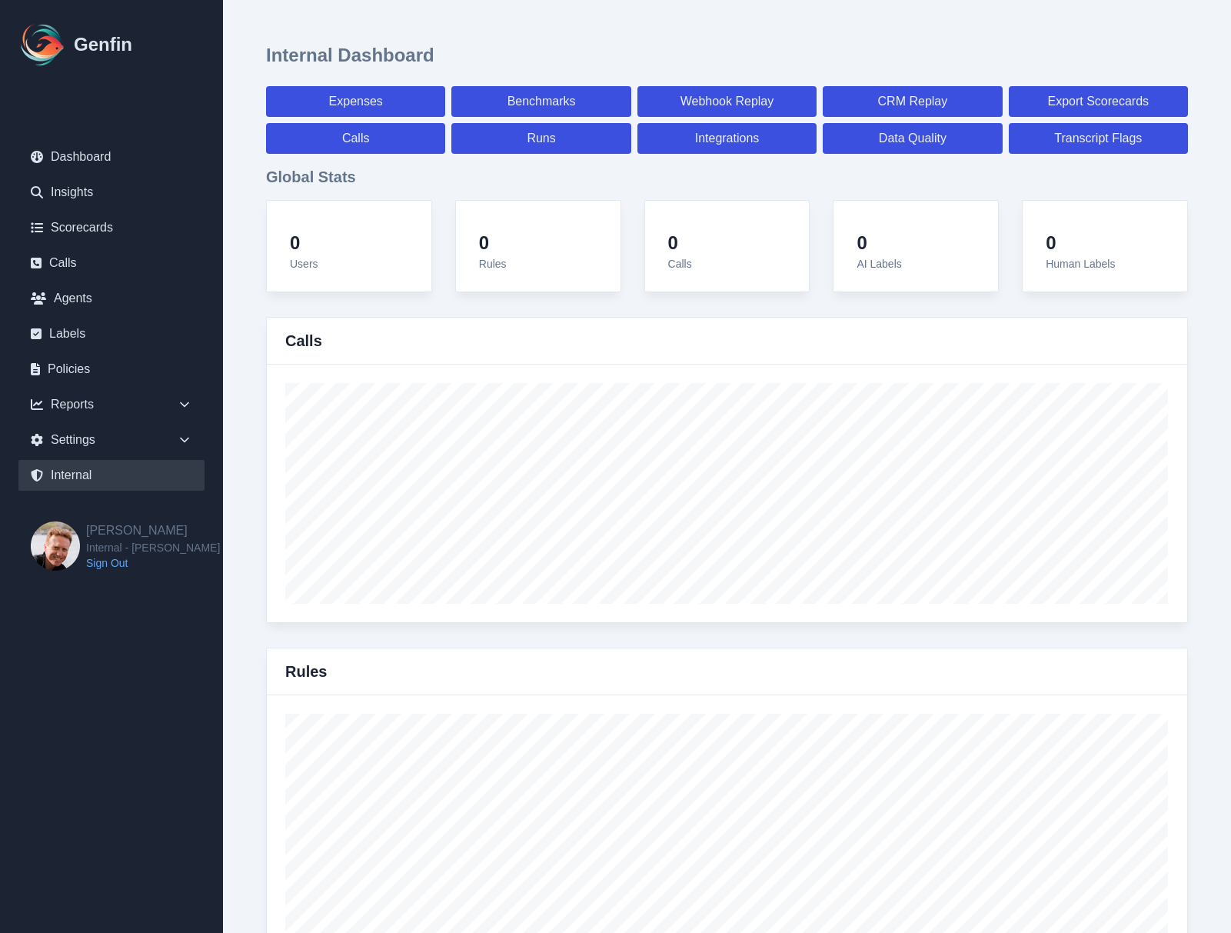
select select "7"
select select "paid"
select select "7"
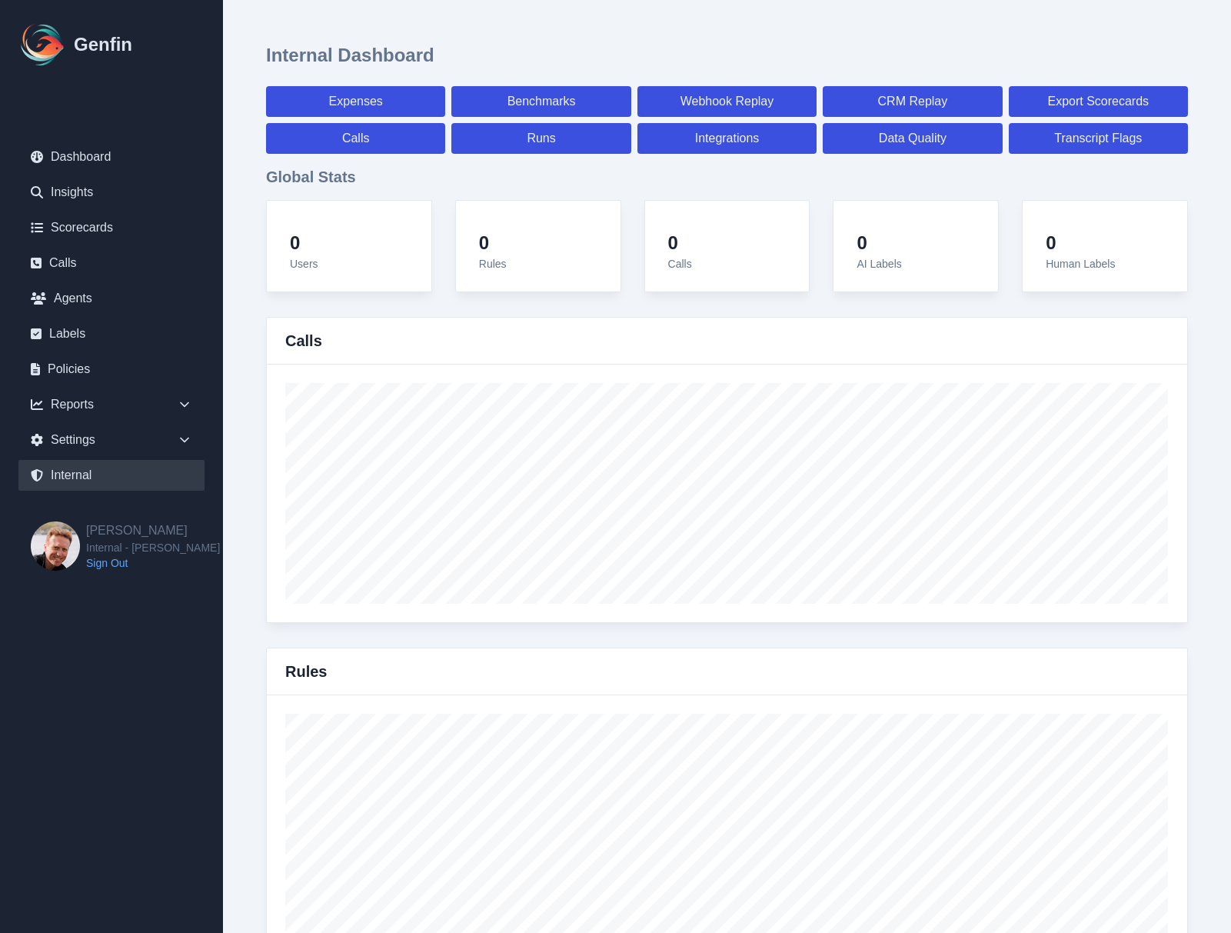
select select "paid"
select select "7"
select select "paid"
select select "7"
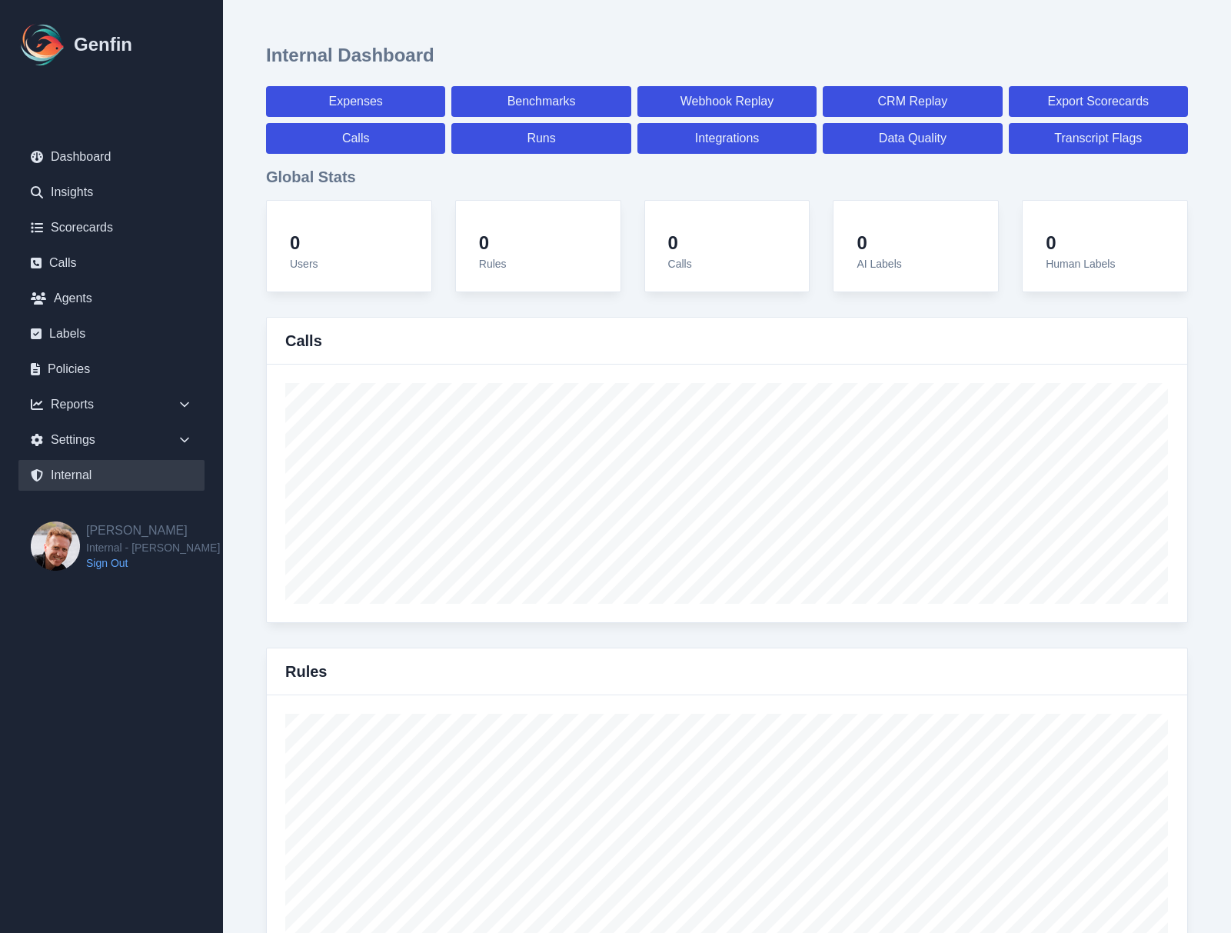
select select "7"
select select "paid"
select select "7"
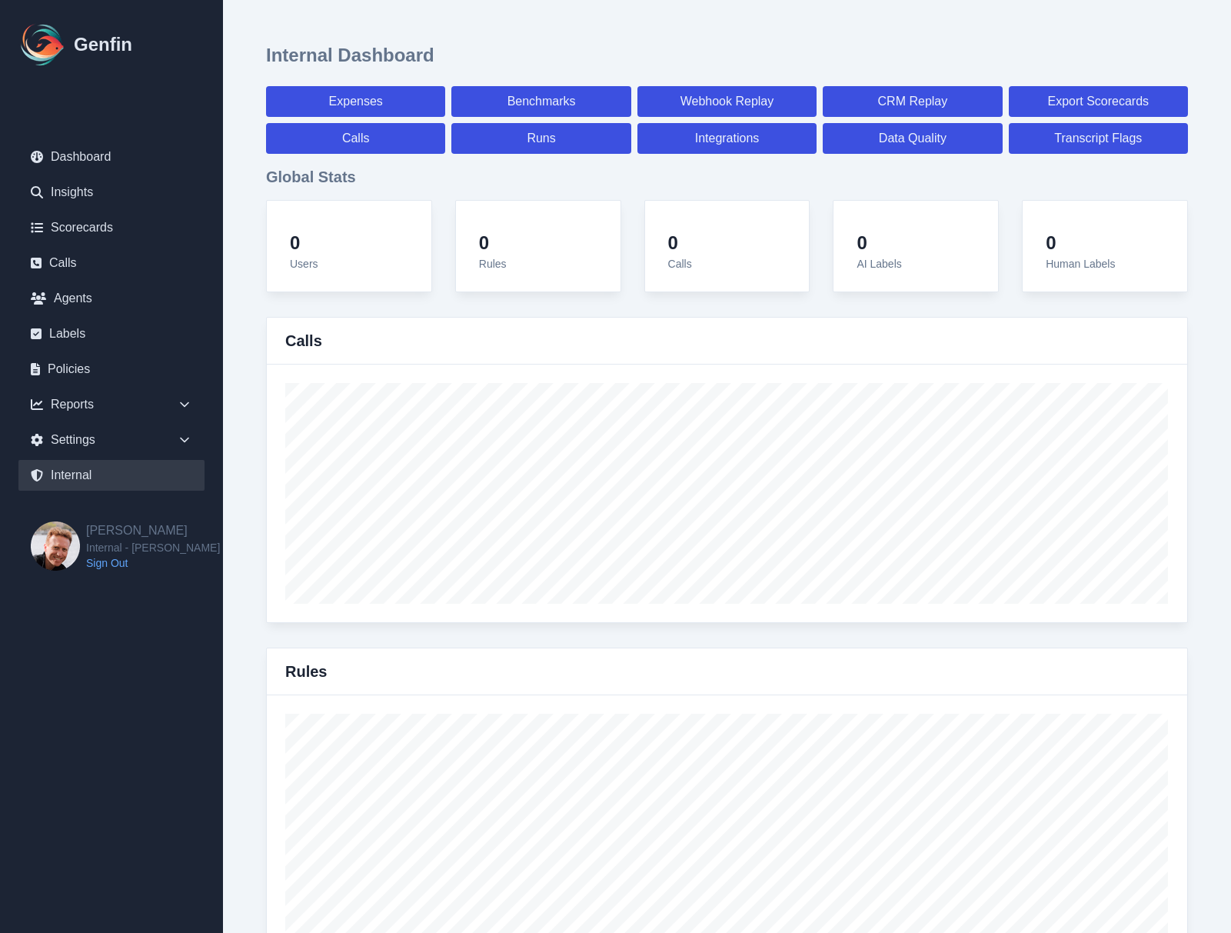
select select "7"
select select "paid"
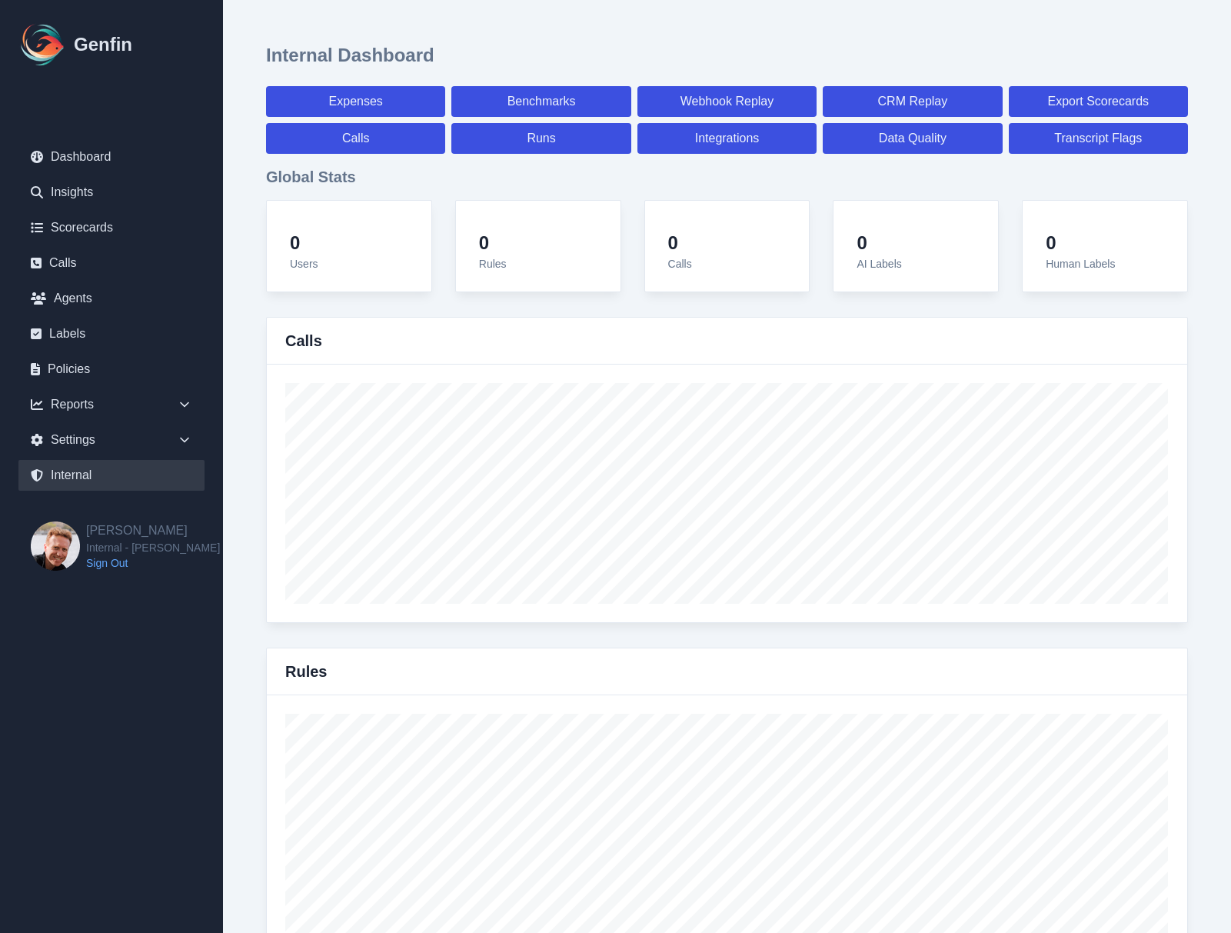
select select "7"
select select "paid"
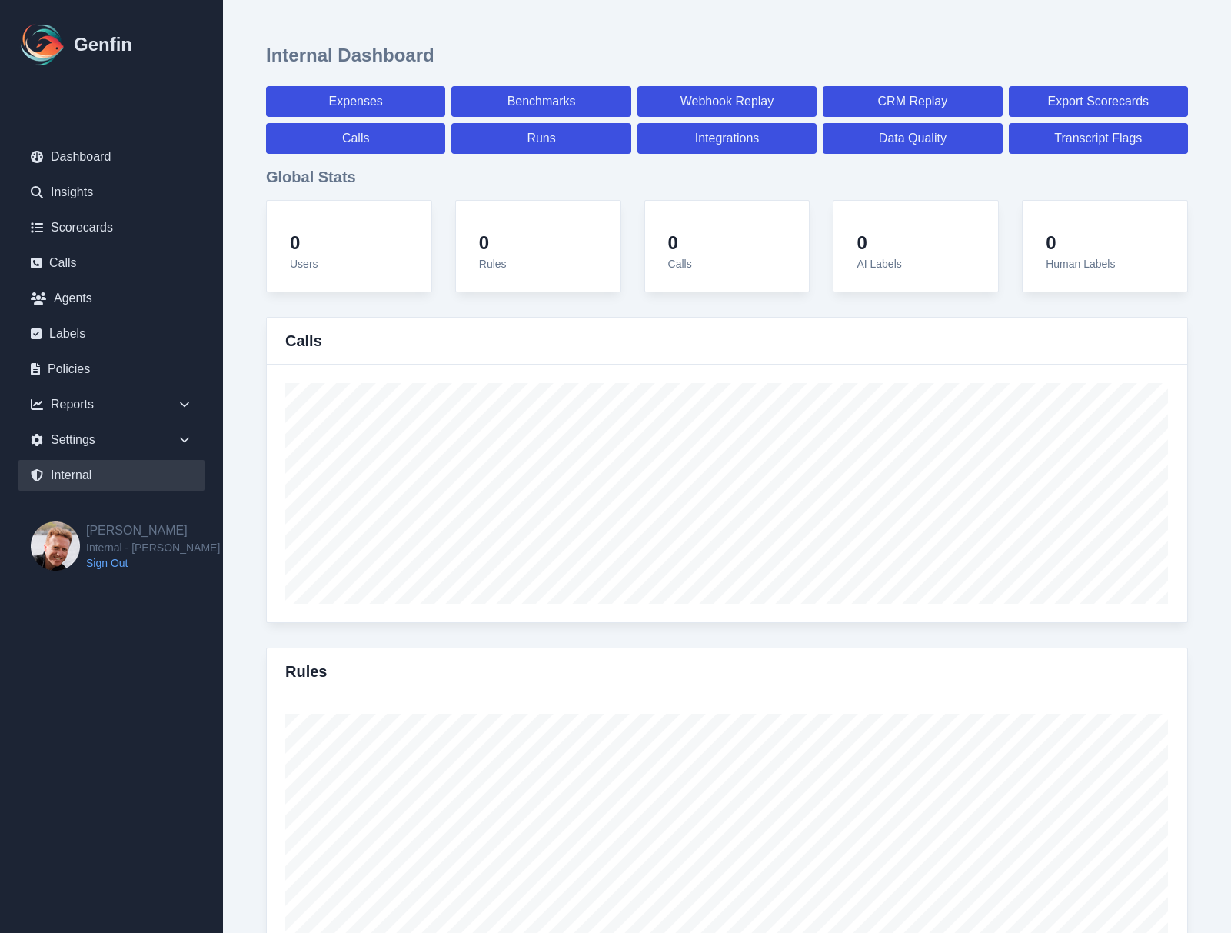
select select "7"
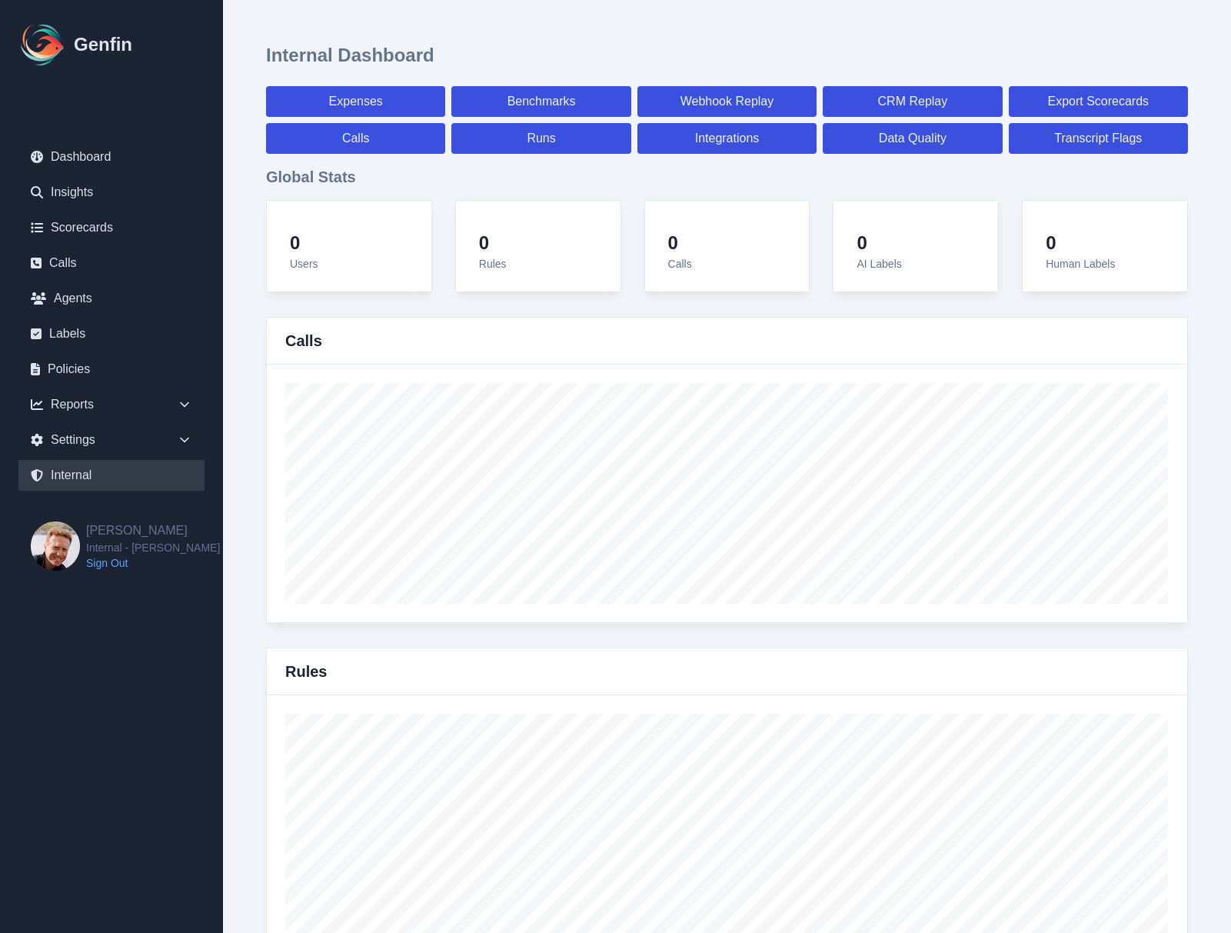
select select "paid"
select select "7"
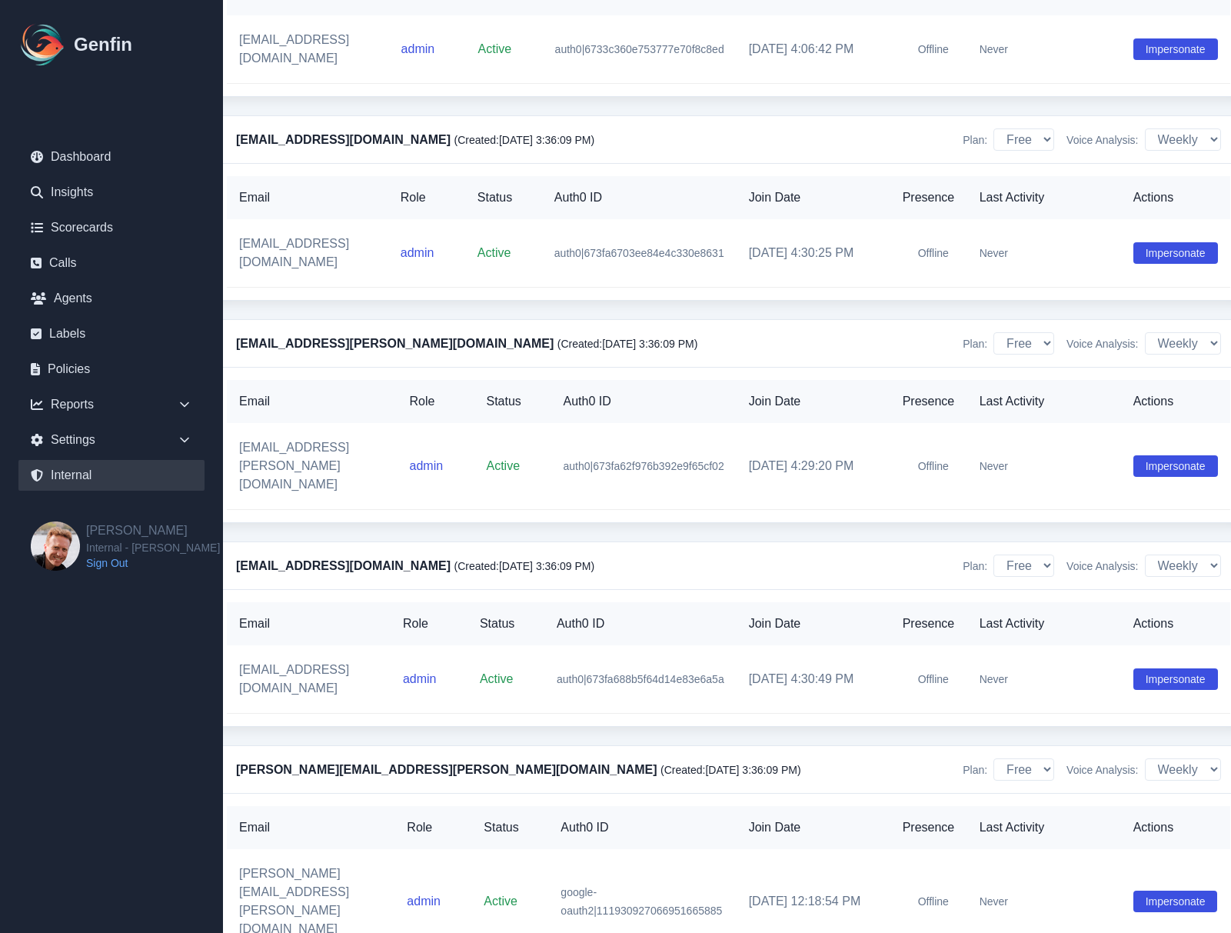
scroll to position [5308, 52]
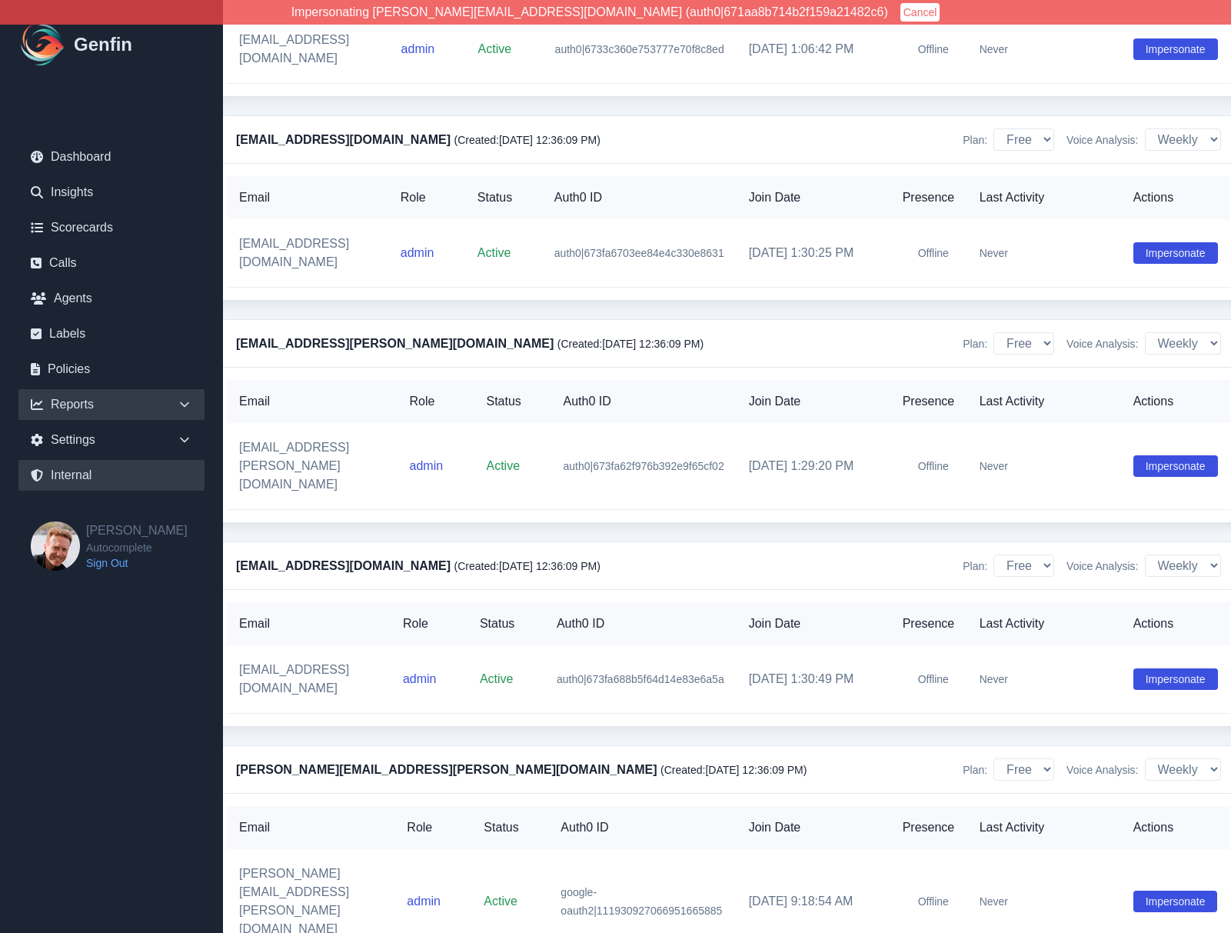
click at [93, 398] on div "Reports" at bounding box center [111, 404] width 186 height 31
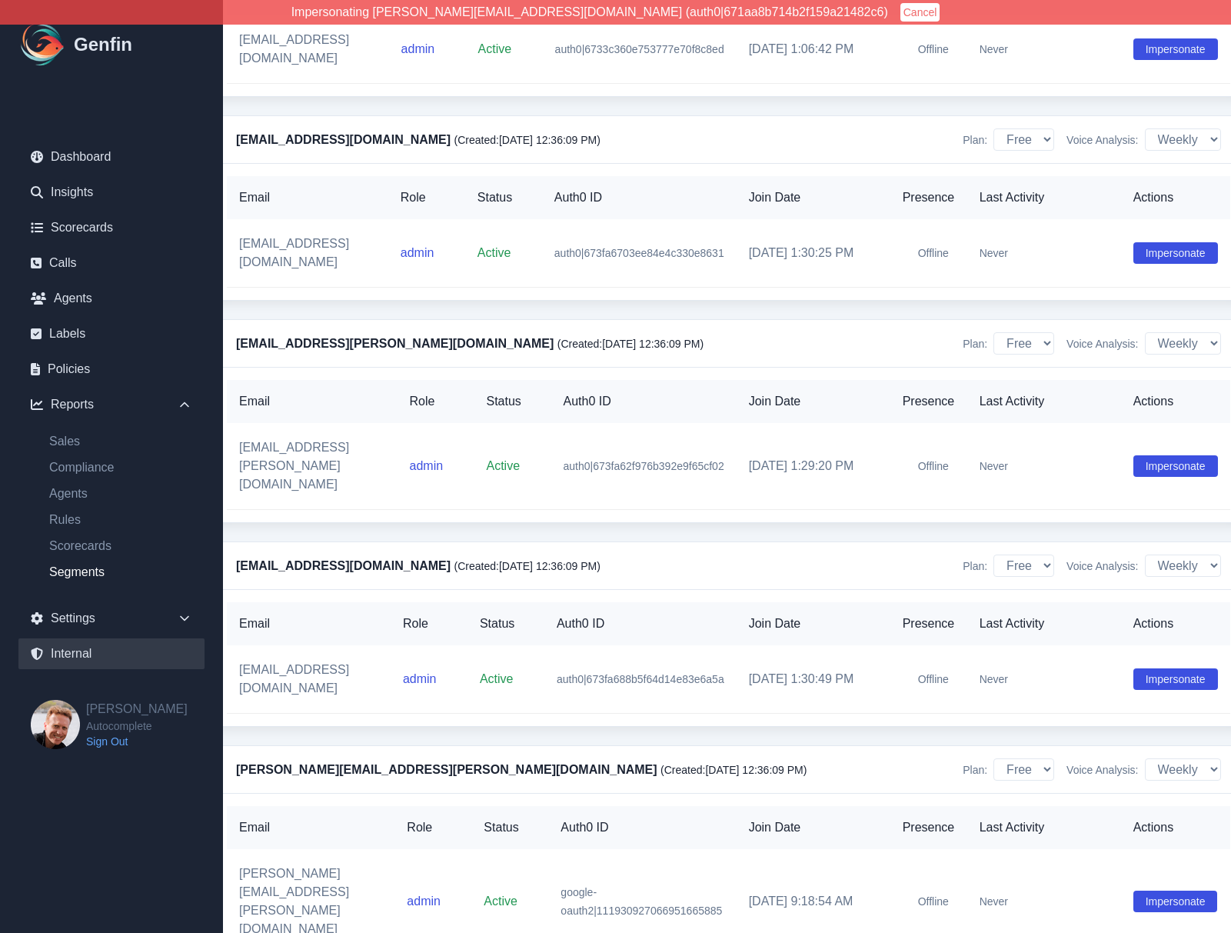
click at [75, 570] on link "Segments" at bounding box center [121, 572] width 168 height 18
select select "14"
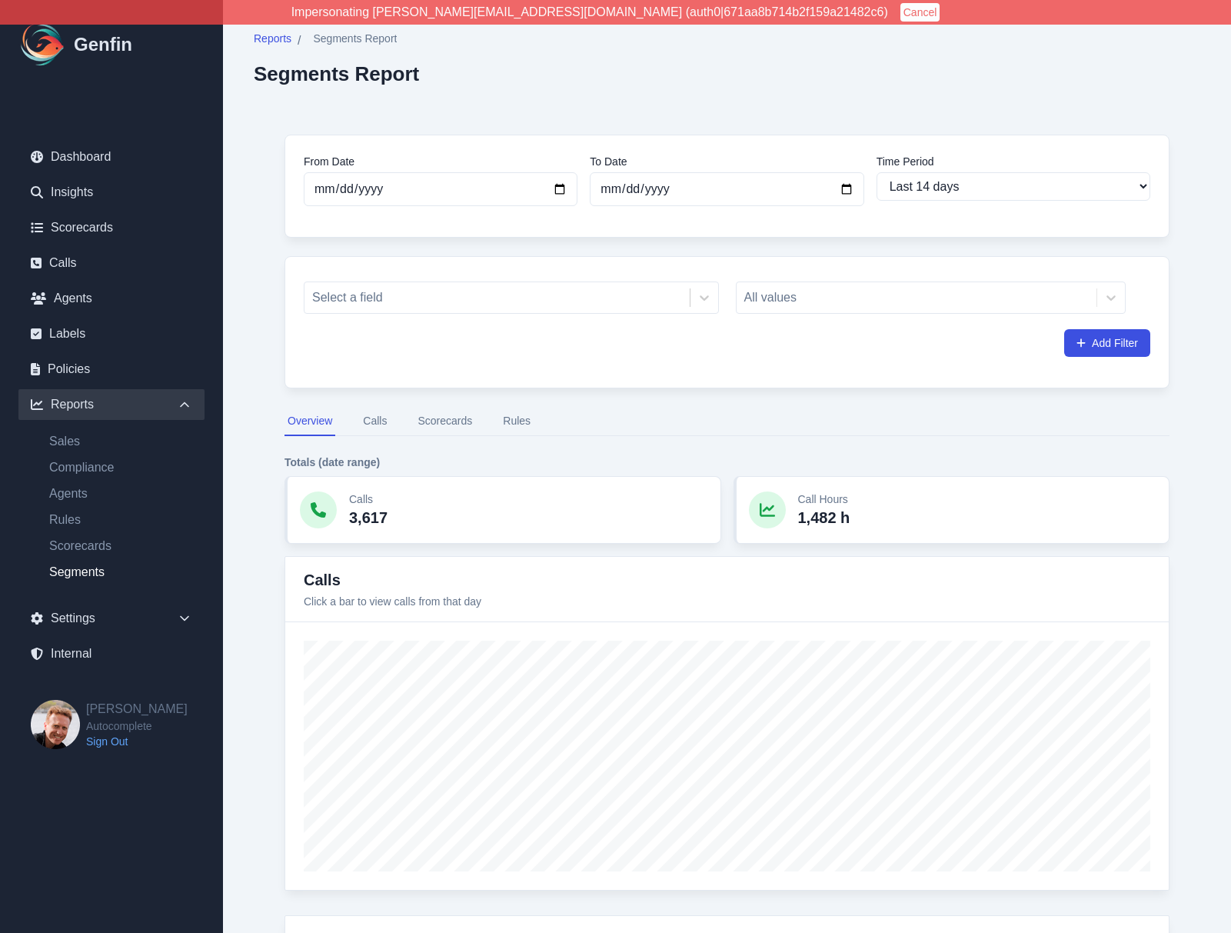
click at [455, 424] on button "Scorecards" at bounding box center [445, 421] width 61 height 29
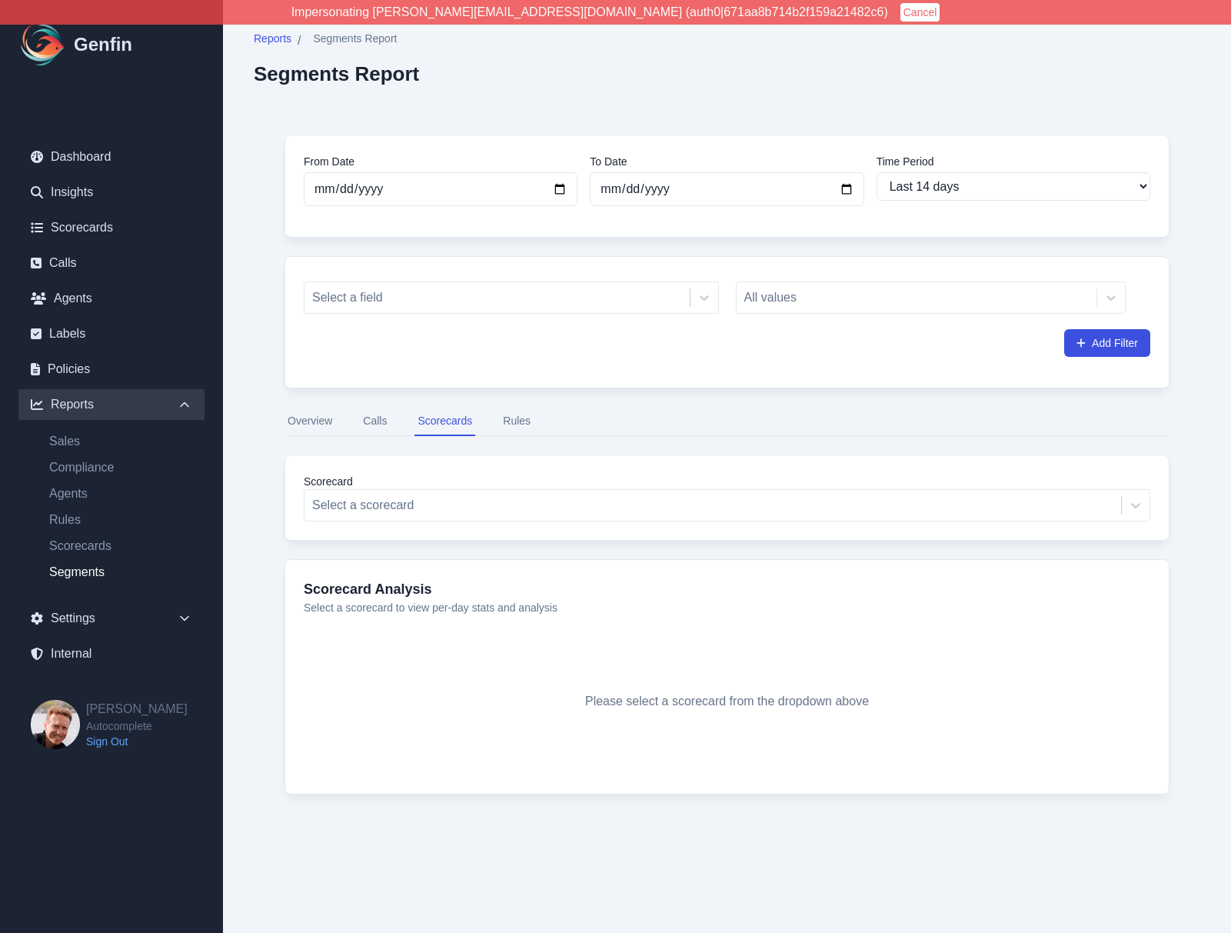
click at [249, 481] on div "Reports / Segments Report Segments Report From Date [DATE] To Date [DATE] Time …" at bounding box center [727, 440] width 1008 height 881
click at [78, 545] on link "Scorecards" at bounding box center [121, 546] width 168 height 18
select select "14"
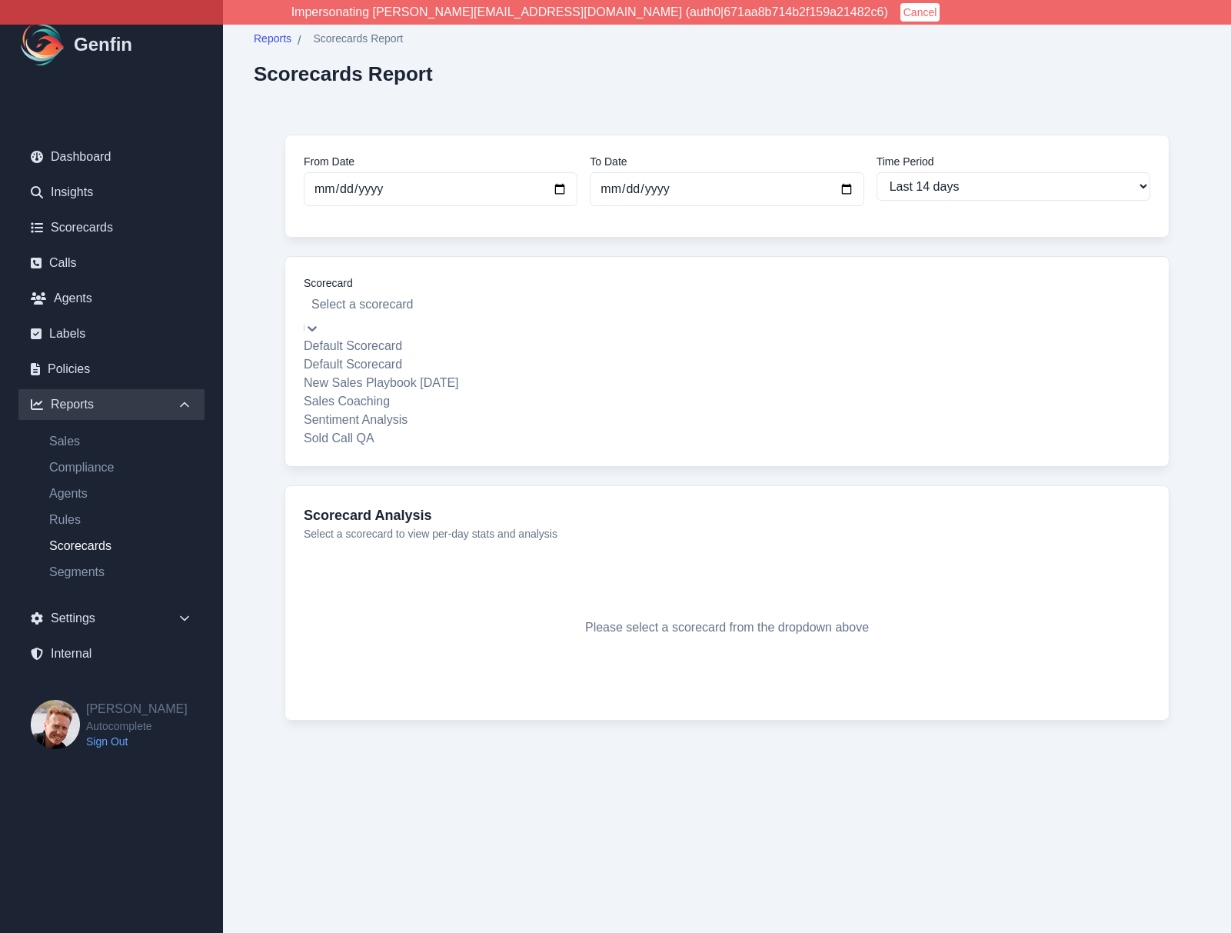
click at [388, 304] on div at bounding box center [726, 305] width 831 height 22
click at [379, 411] on div "Sales Coaching" at bounding box center [727, 401] width 847 height 18
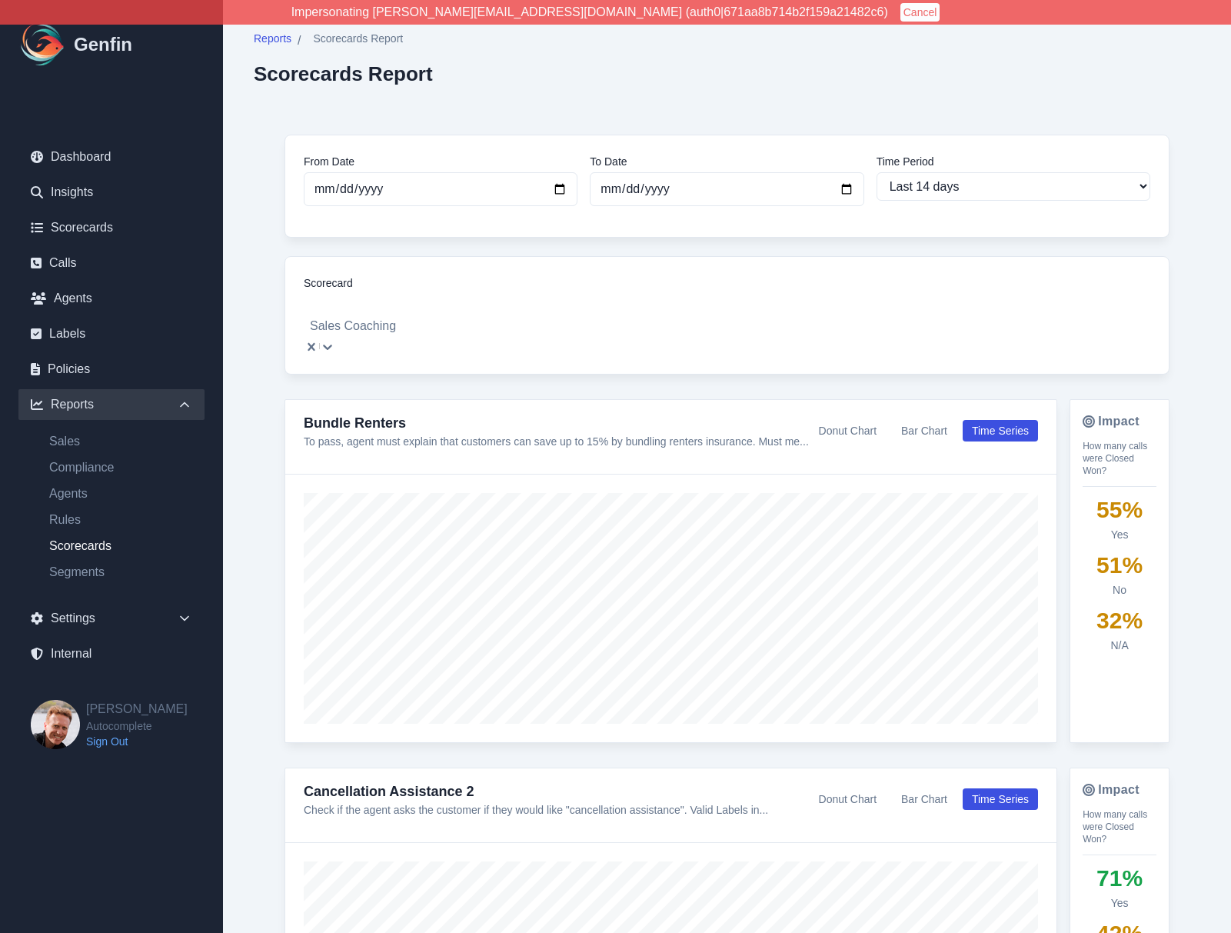
click at [272, 516] on div "From Date [DATE] To Date [DATE] Time Period Last 7 days Last 14 days Last 30 da…" at bounding box center [727, 635] width 947 height 1063
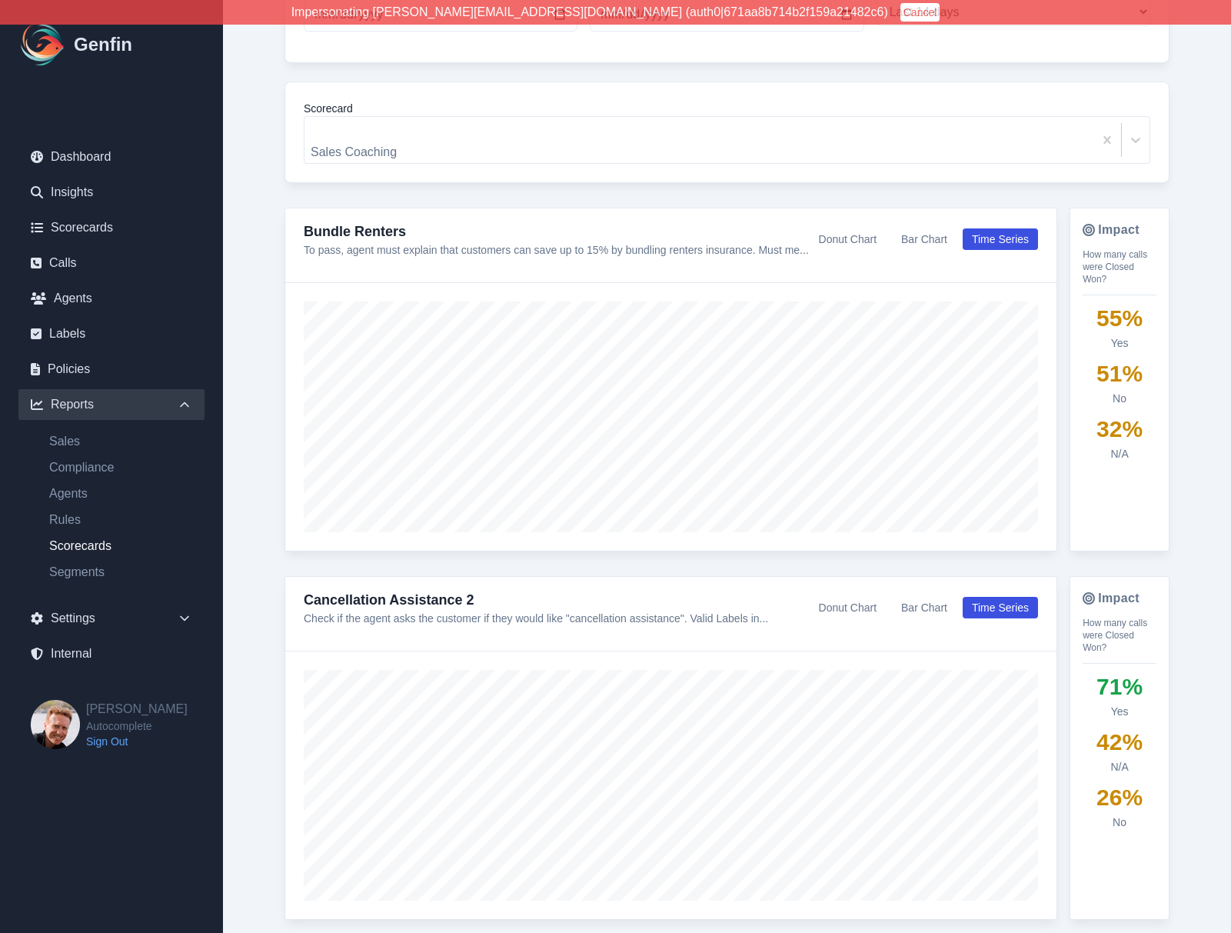
scroll to position [178, 0]
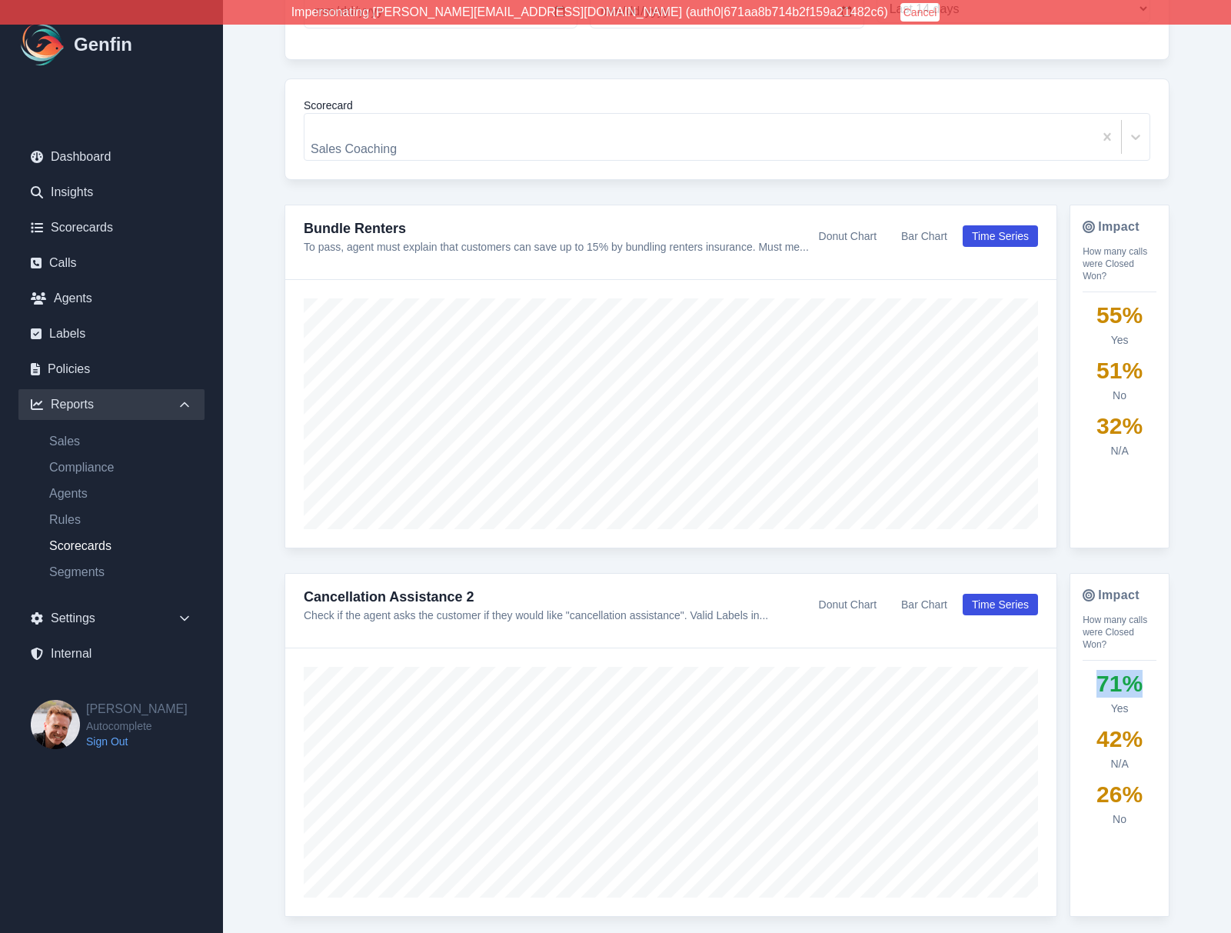
drag, startPoint x: 1084, startPoint y: 665, endPoint x: 1163, endPoint y: 665, distance: 78.4
click at [1163, 665] on div "Impact How many calls were Closed Won? 71 % Yes 42 % N/A 26 % No" at bounding box center [1120, 745] width 100 height 344
click at [1151, 673] on div "71 %" at bounding box center [1120, 684] width 74 height 28
drag, startPoint x: 1088, startPoint y: 292, endPoint x: 1151, endPoint y: 361, distance: 93.6
click at [1151, 361] on div "55 % Yes 51 % No 32 % N/A" at bounding box center [1120, 379] width 74 height 157
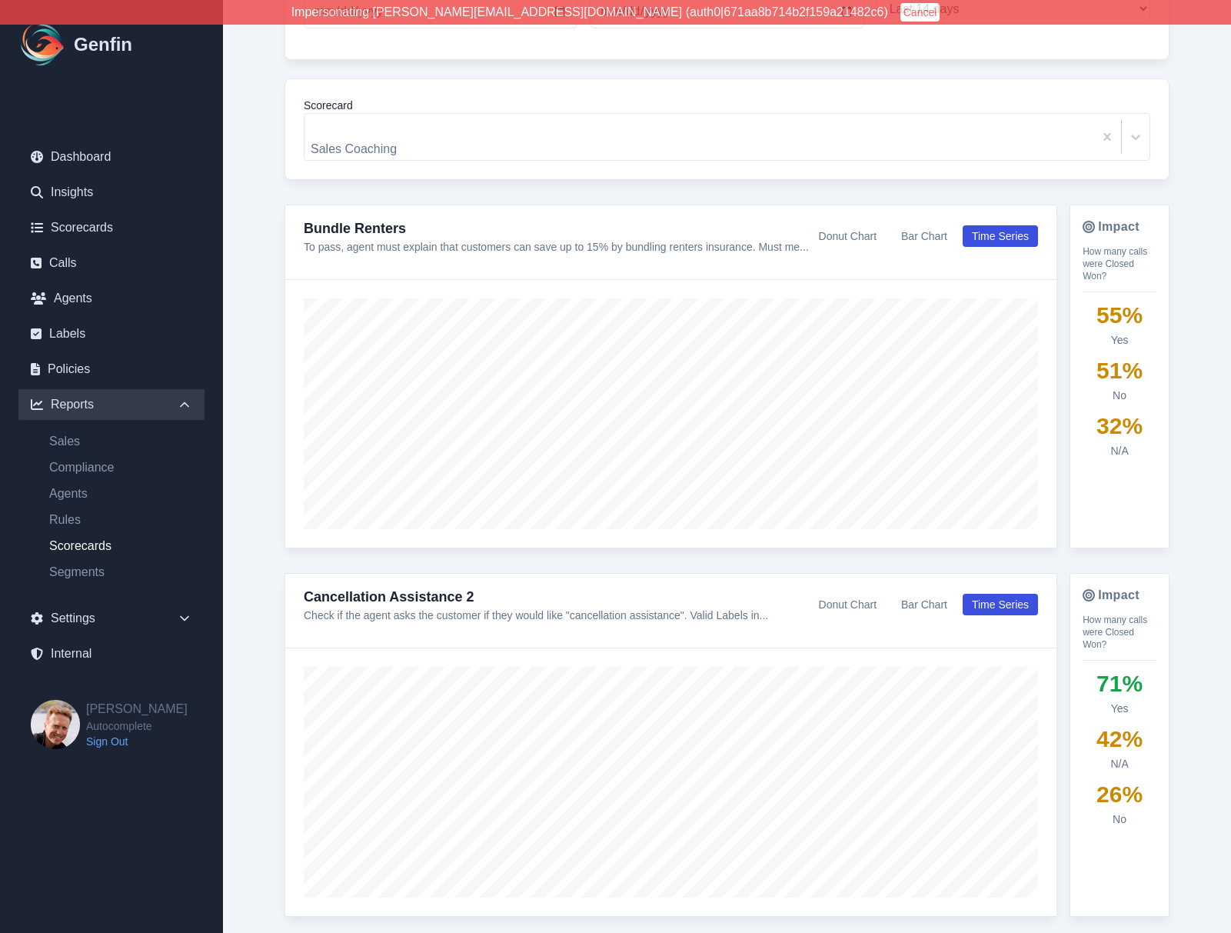
click at [1141, 388] on div "No" at bounding box center [1120, 395] width 74 height 15
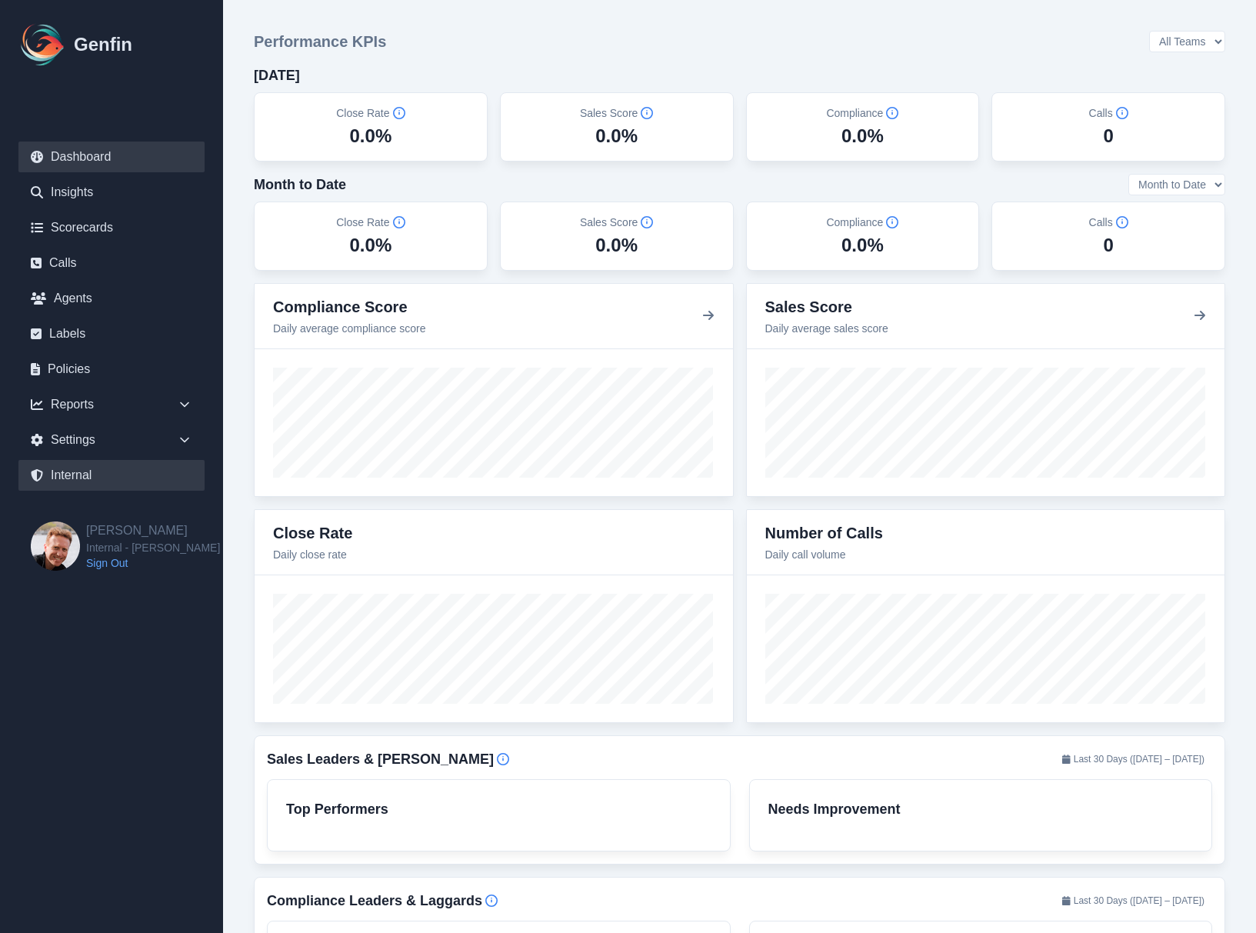
click at [68, 478] on link "Internal" at bounding box center [111, 475] width 186 height 31
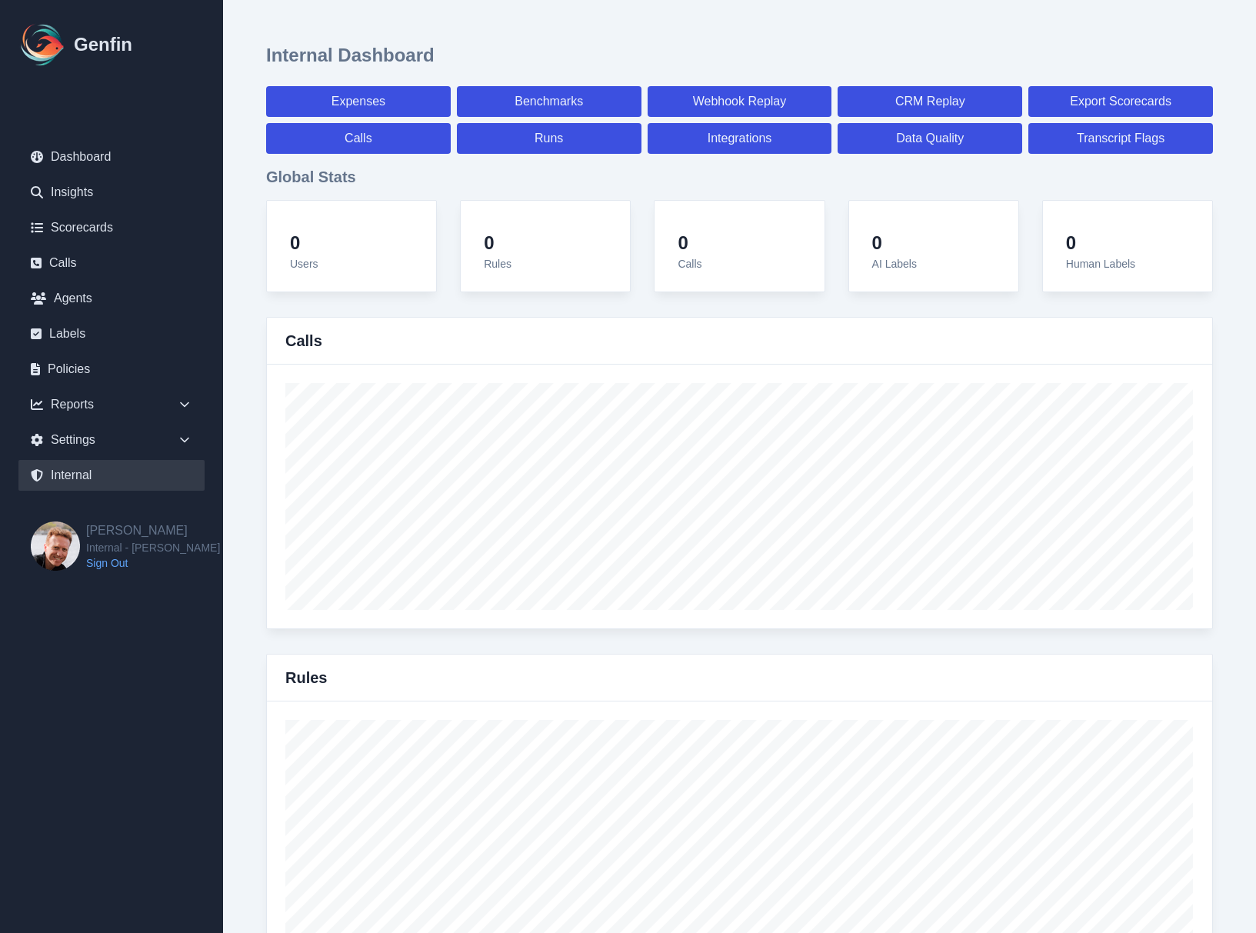
select select "paid"
select select "7"
select select "paid"
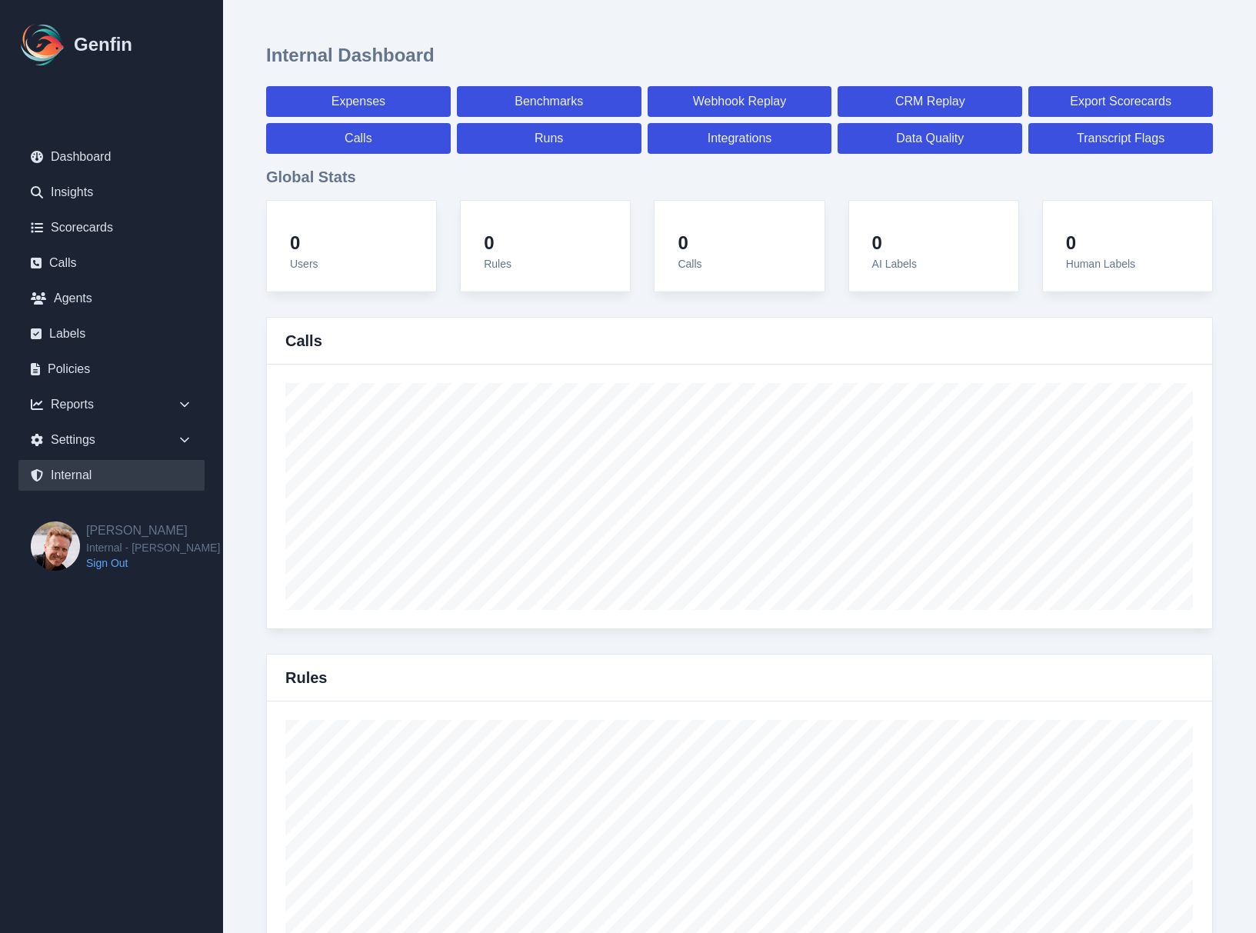
select select "7"
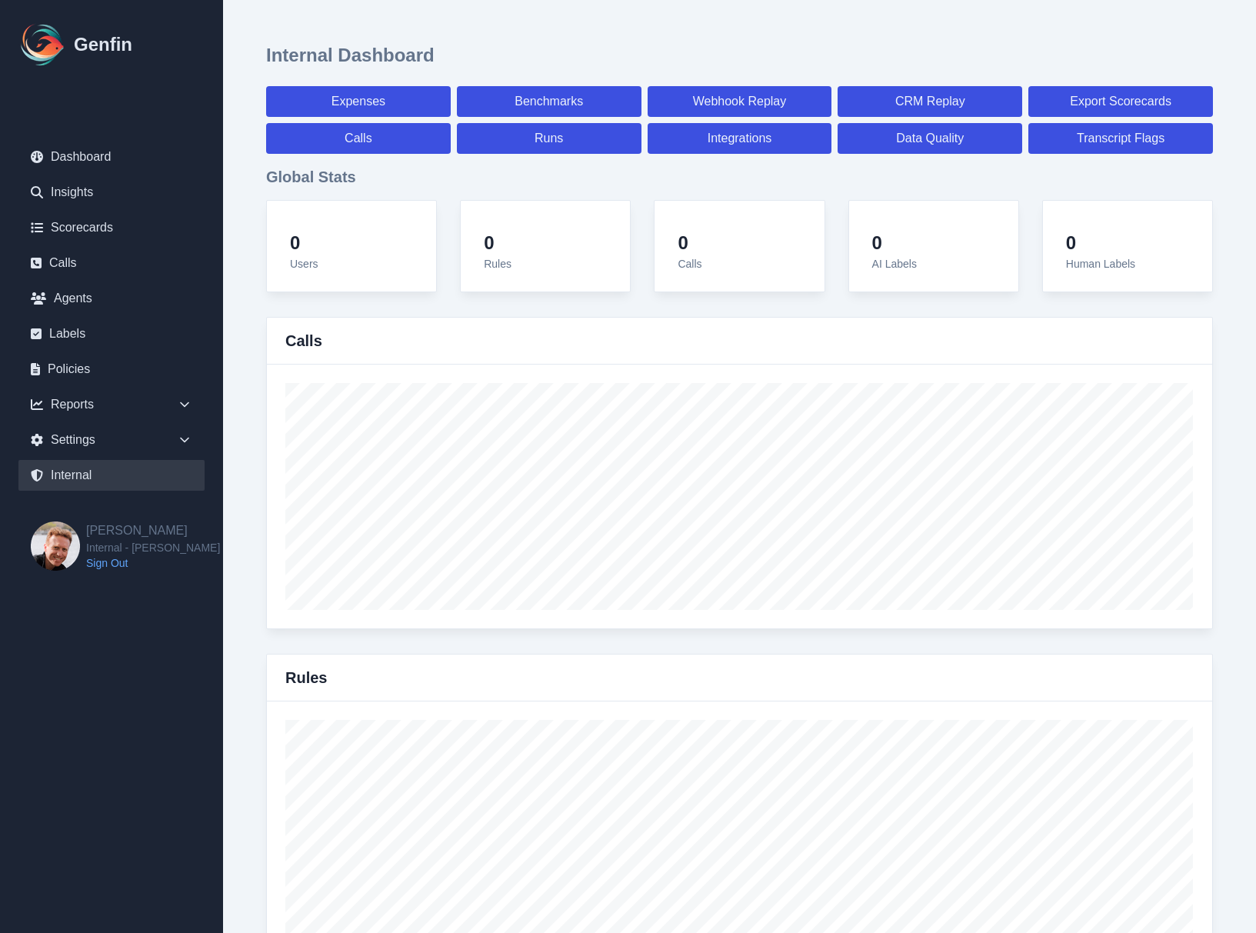
select select "7"
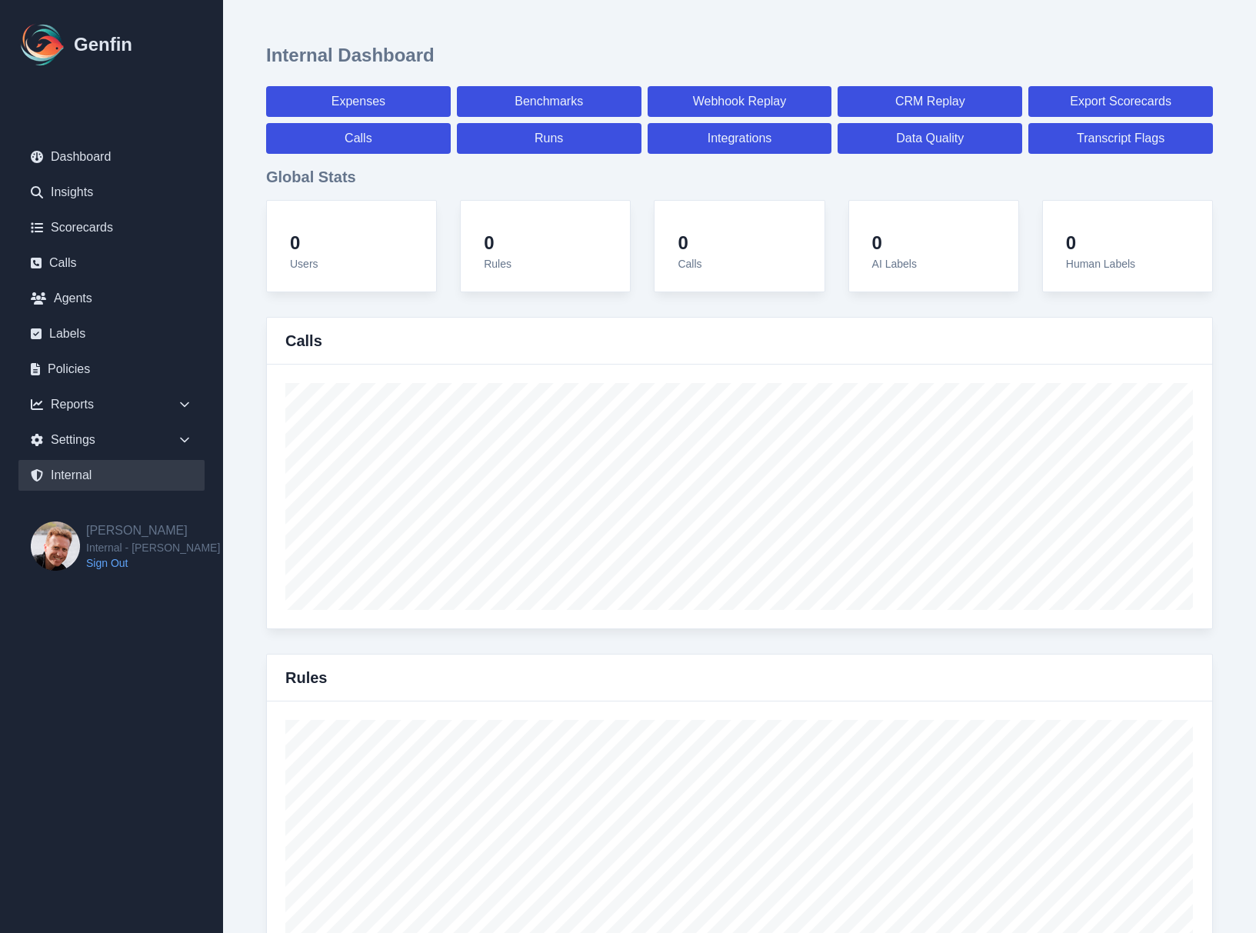
select select "7"
select select "paid"
select select "7"
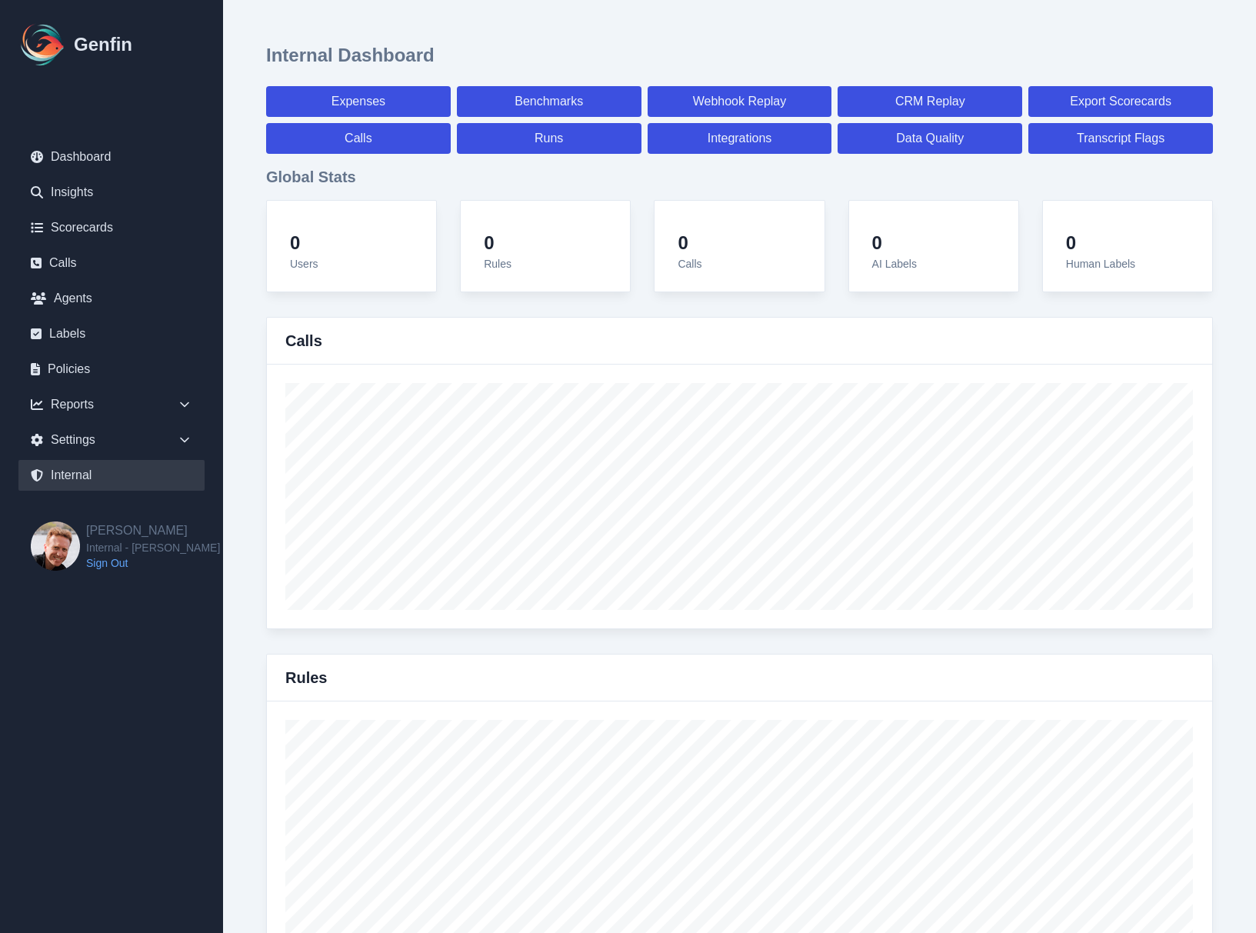
select select "7"
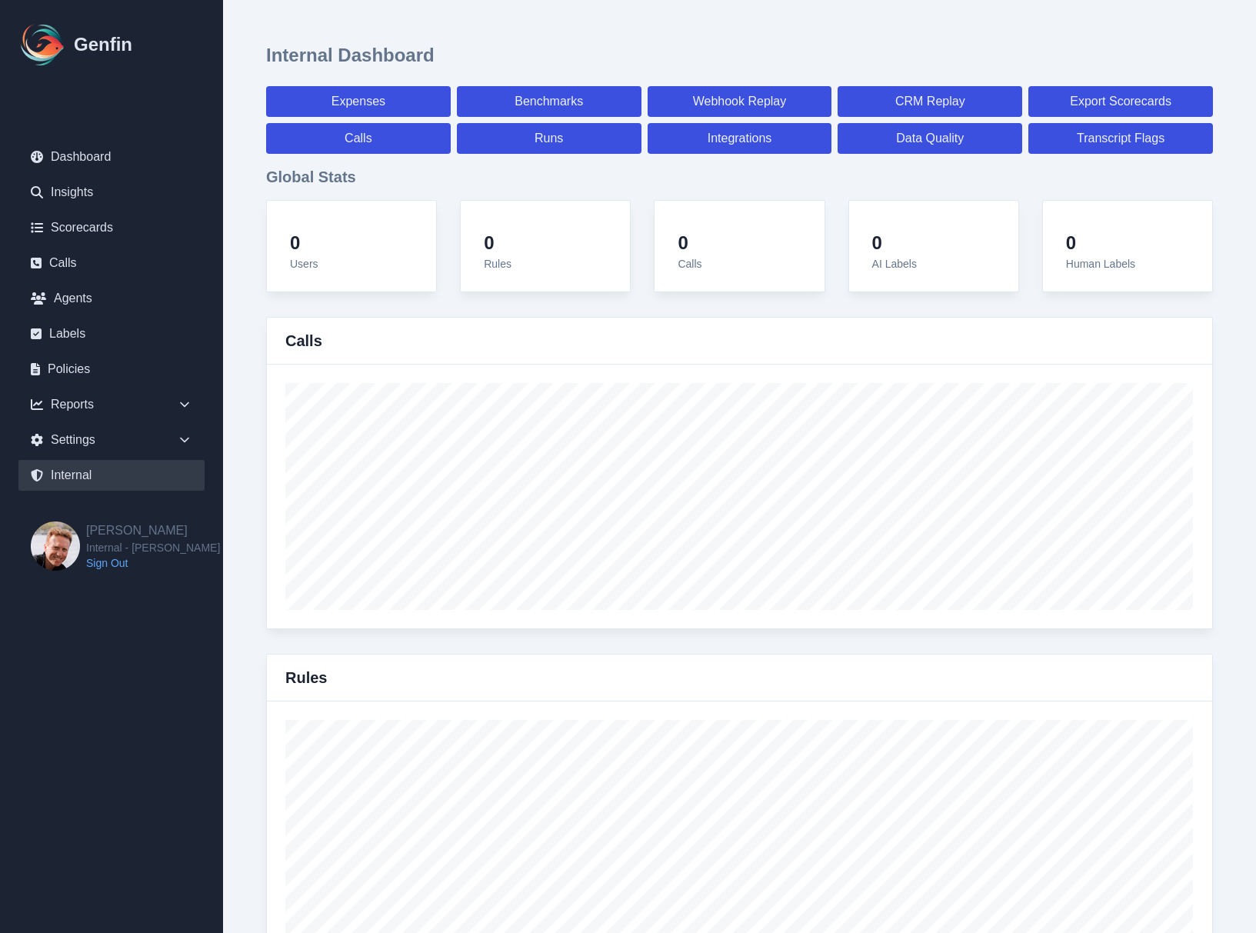
select select "7"
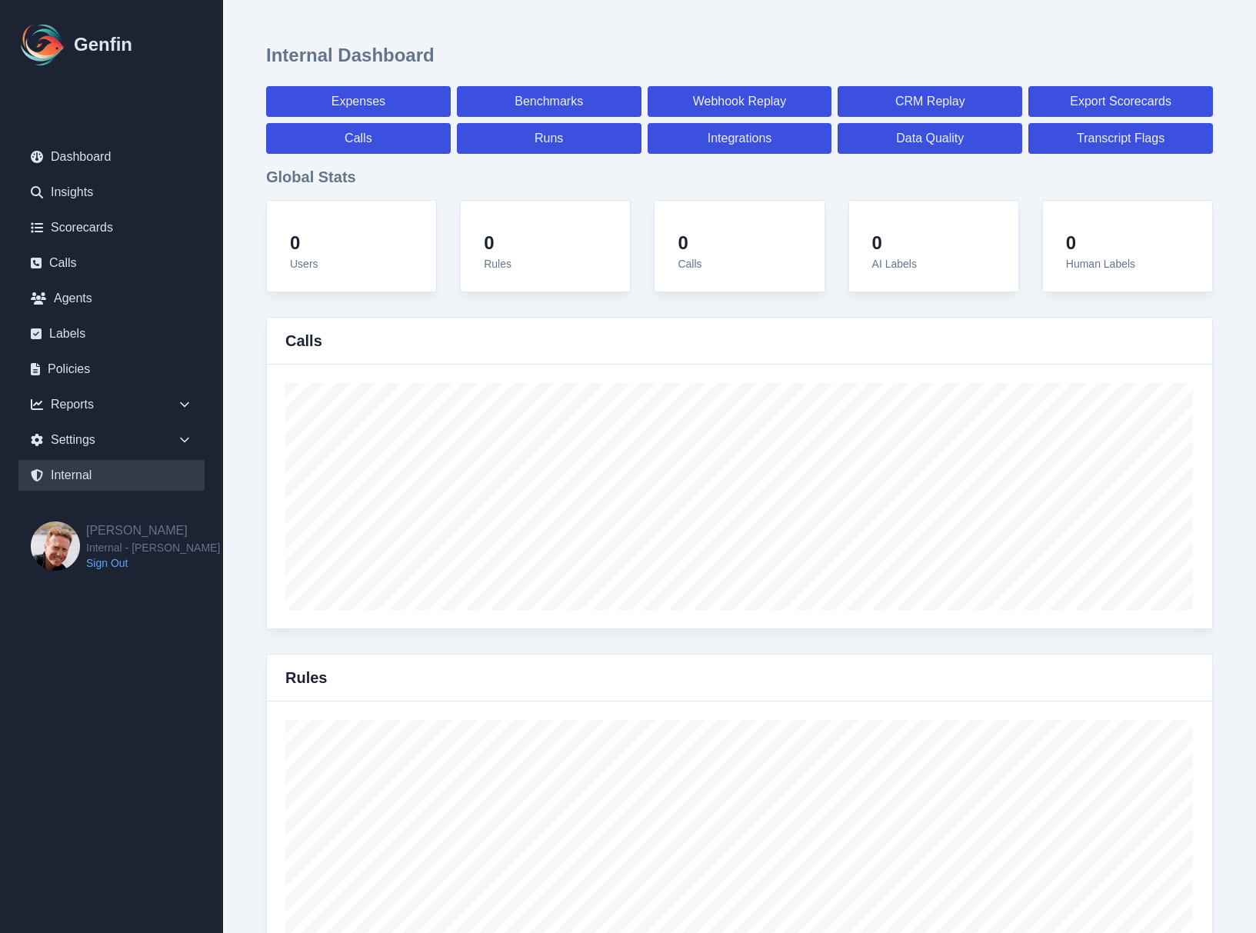
select select "7"
select select "paid"
select select "7"
select select "paid"
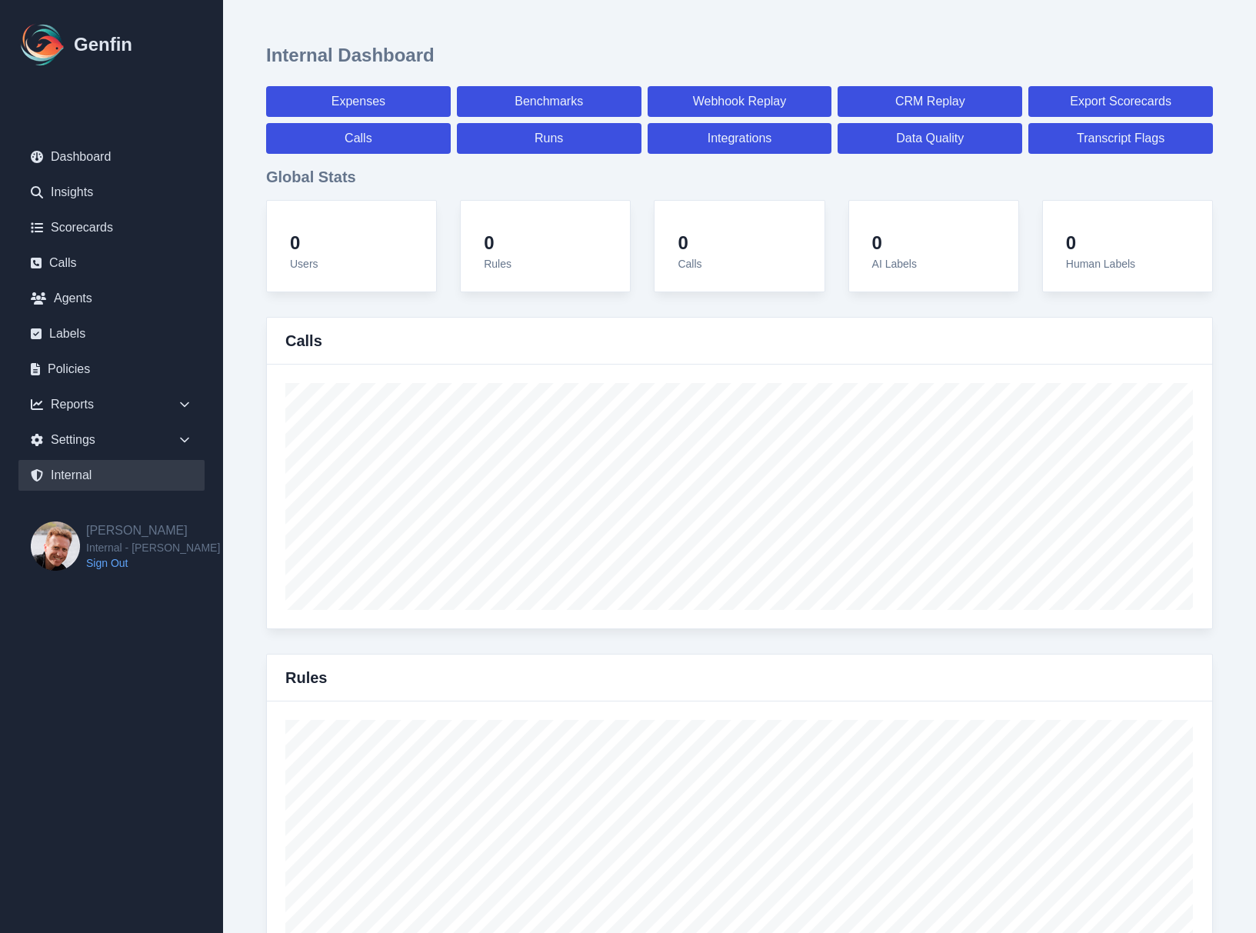
select select "paid"
select select "7"
select select "paid"
select select "7"
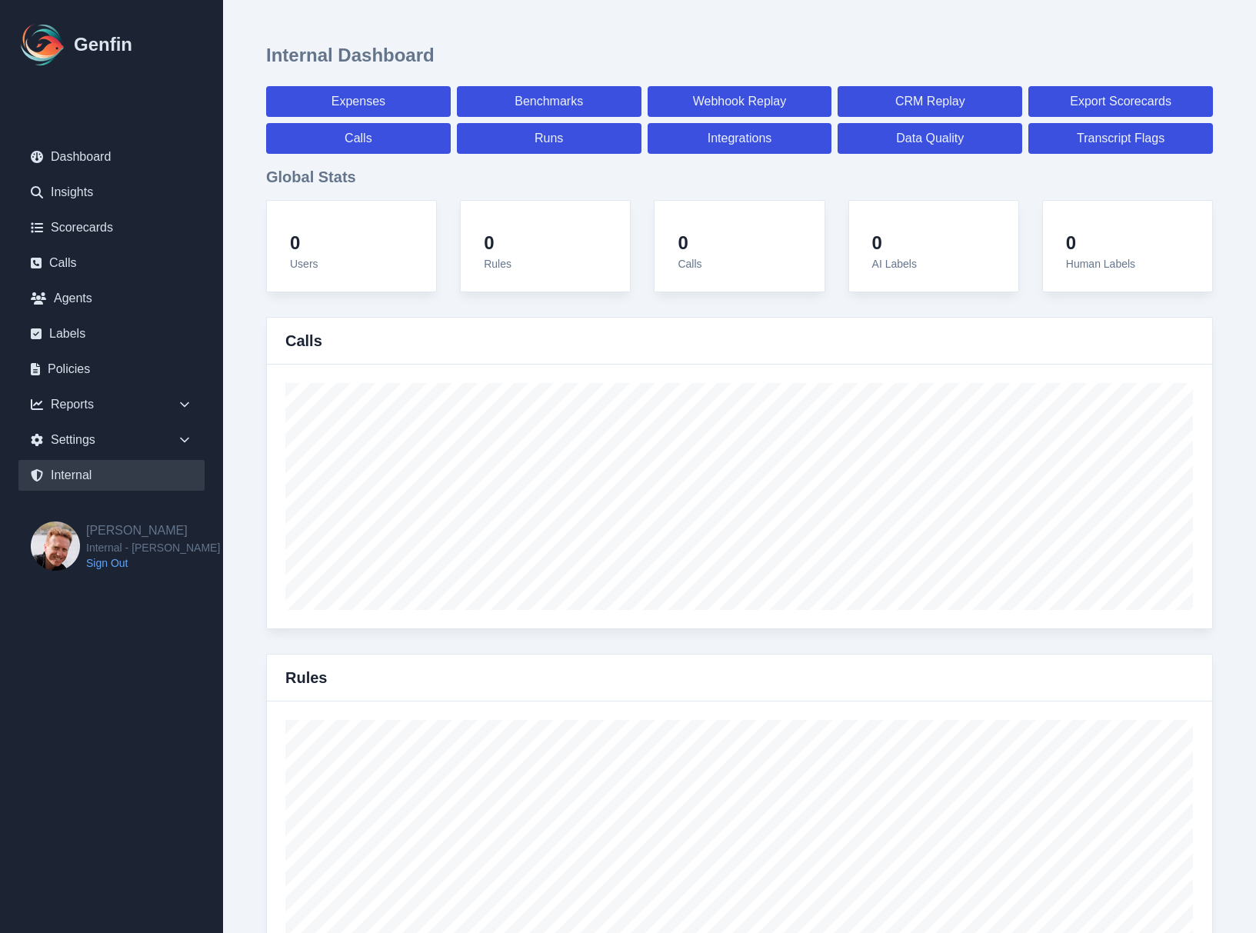
select select "7"
select select "paid"
select select "7"
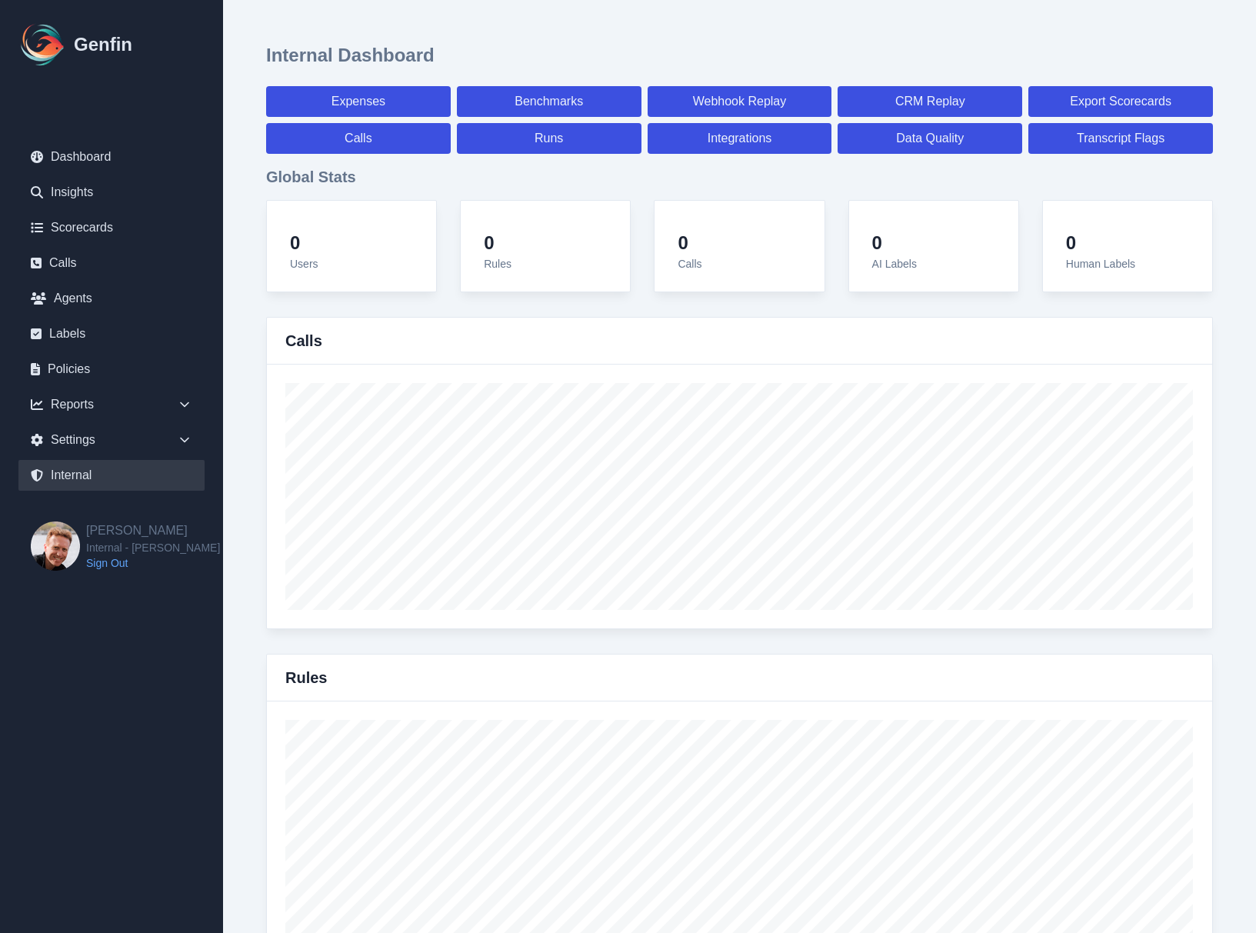
select select "paid"
select select "7"
select select "paid"
select select "7"
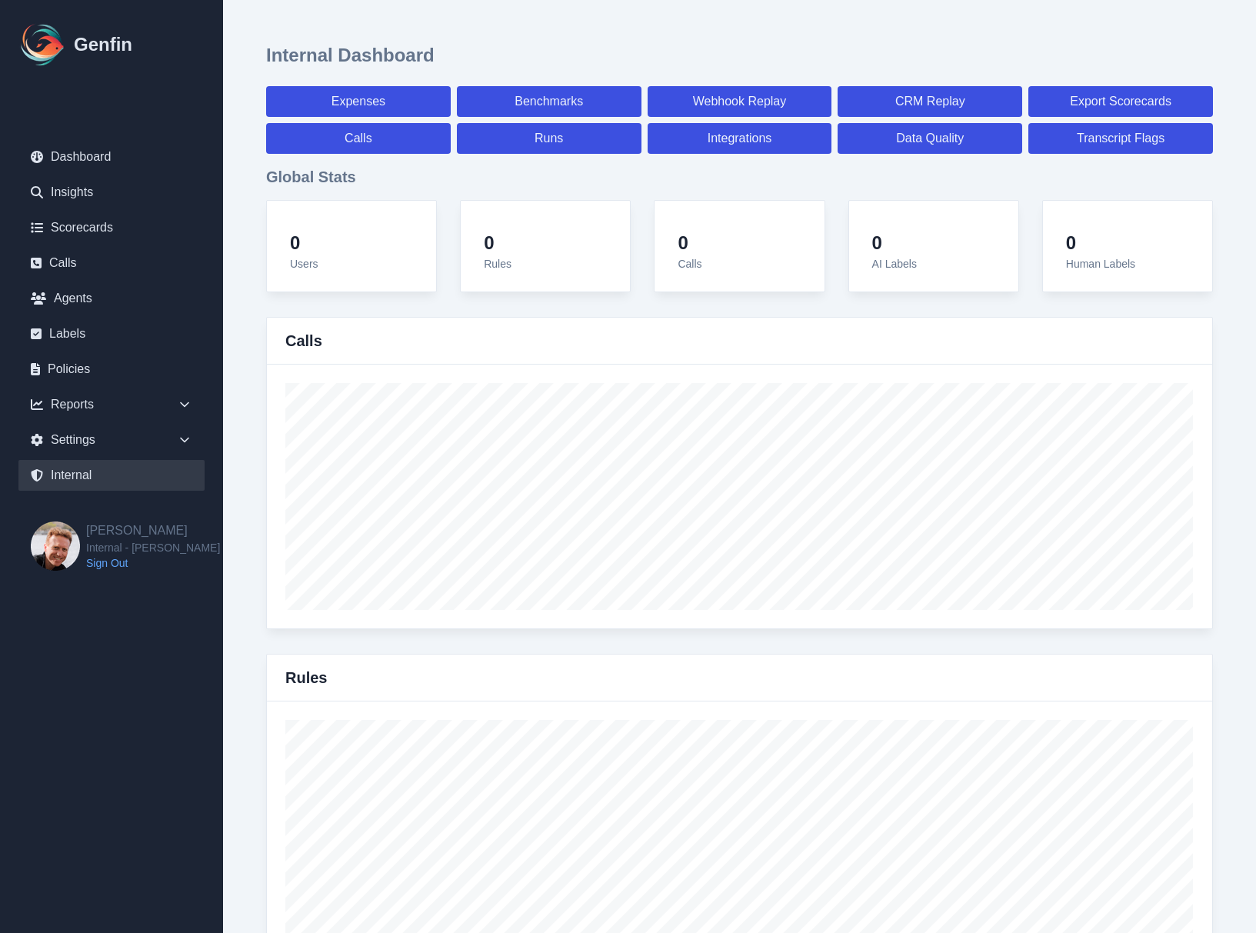
select select "7"
select select "paid"
select select "7"
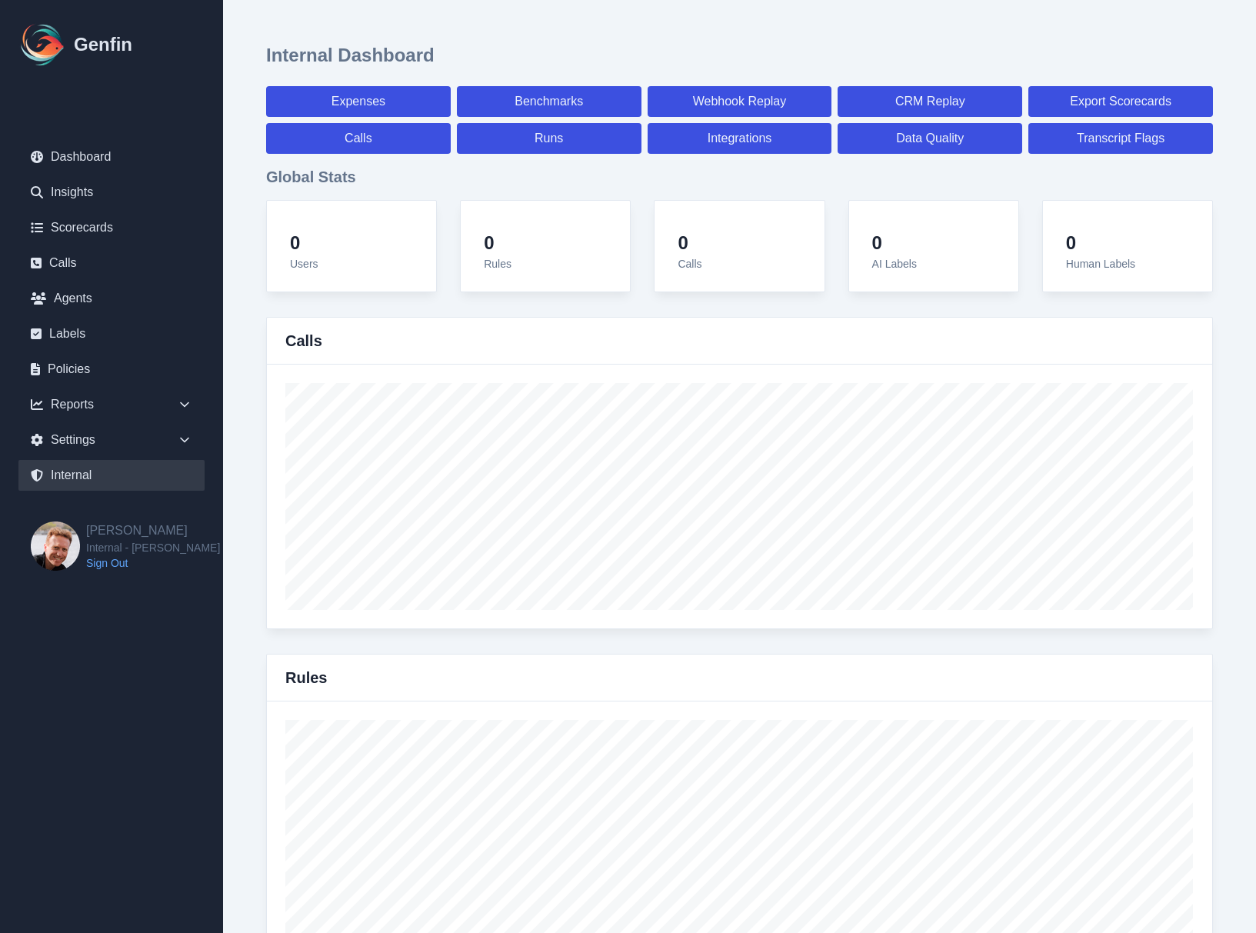
select select "7"
select select "paid"
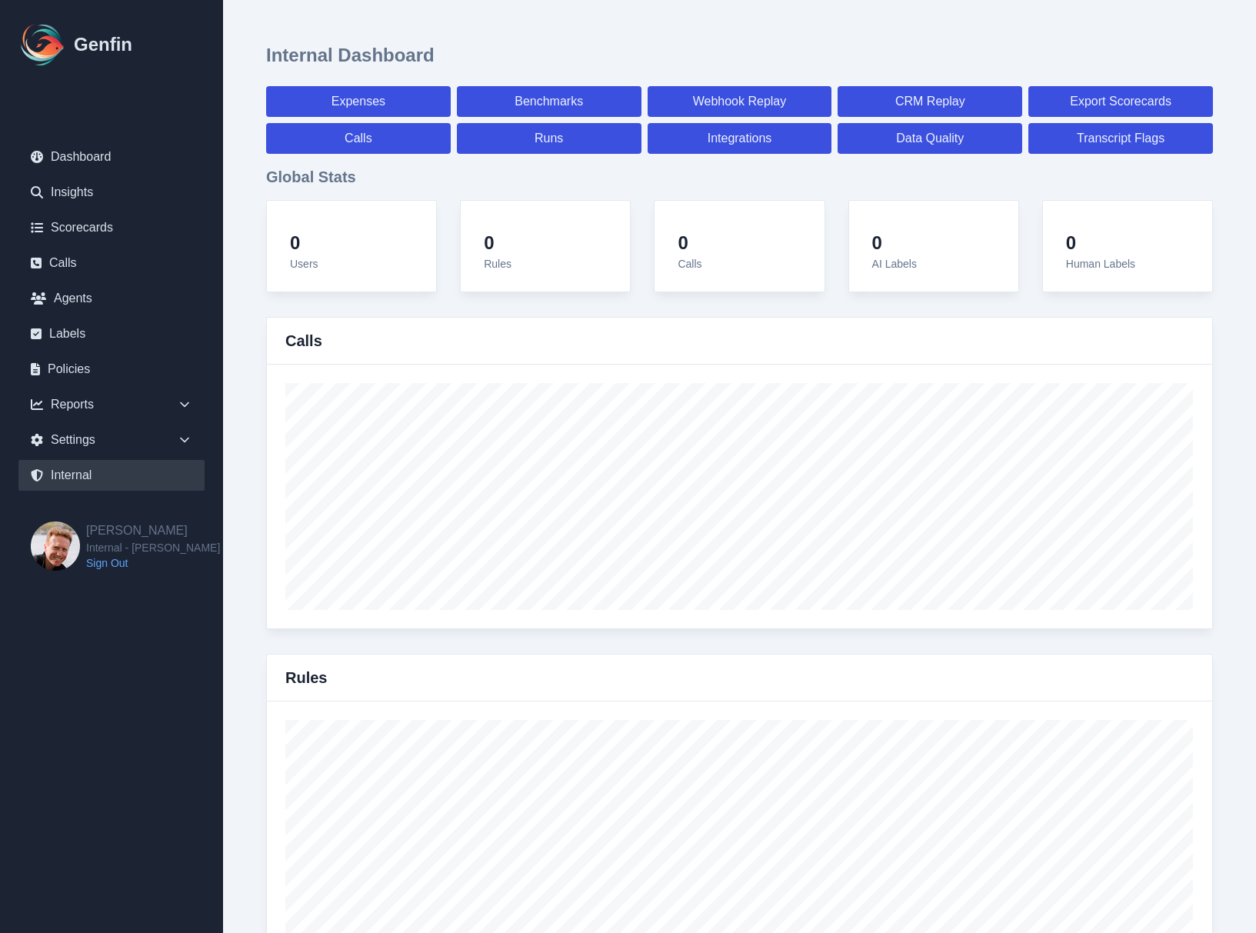
select select "7"
select select "paid"
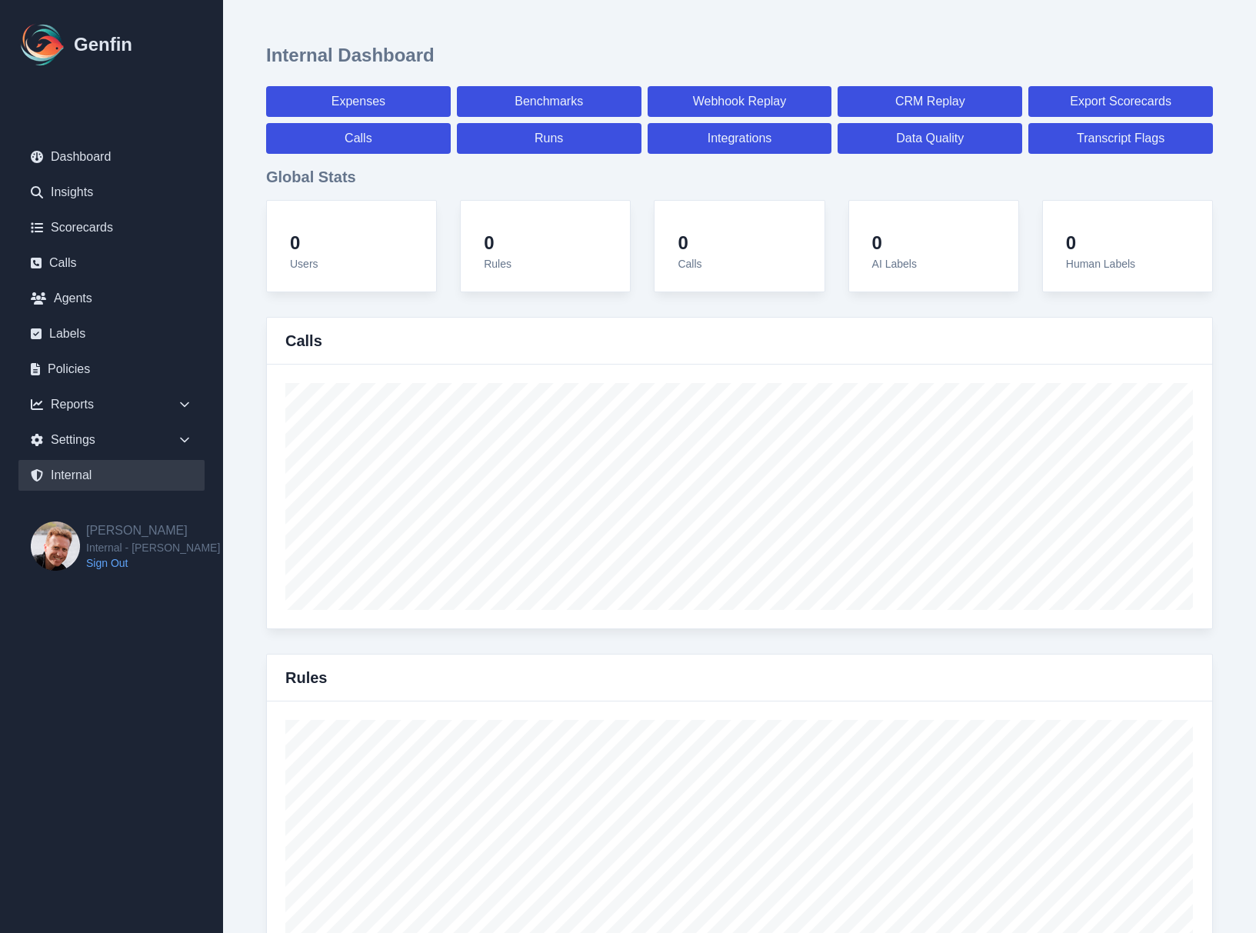
select select "7"
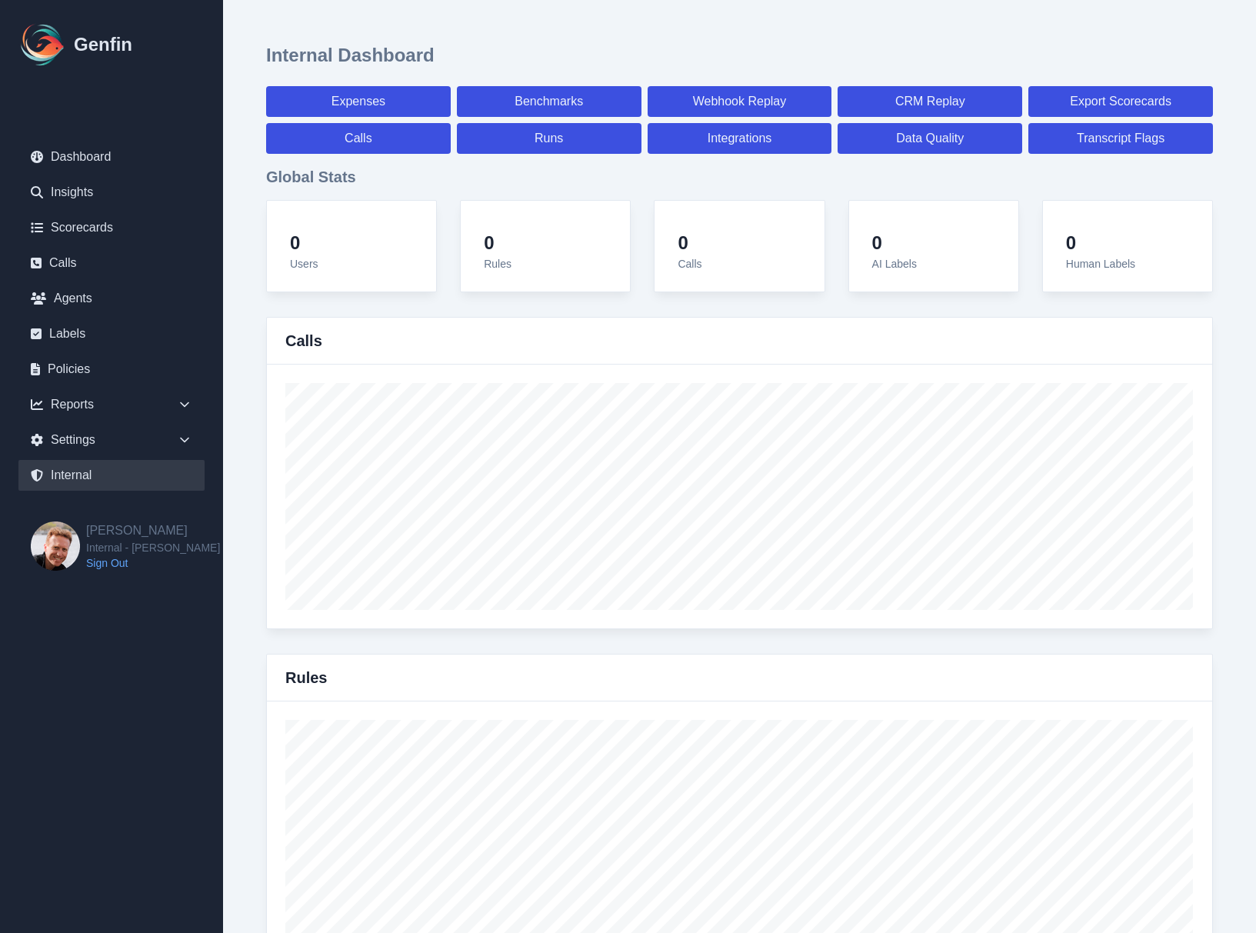
select select "paid"
select select "7"
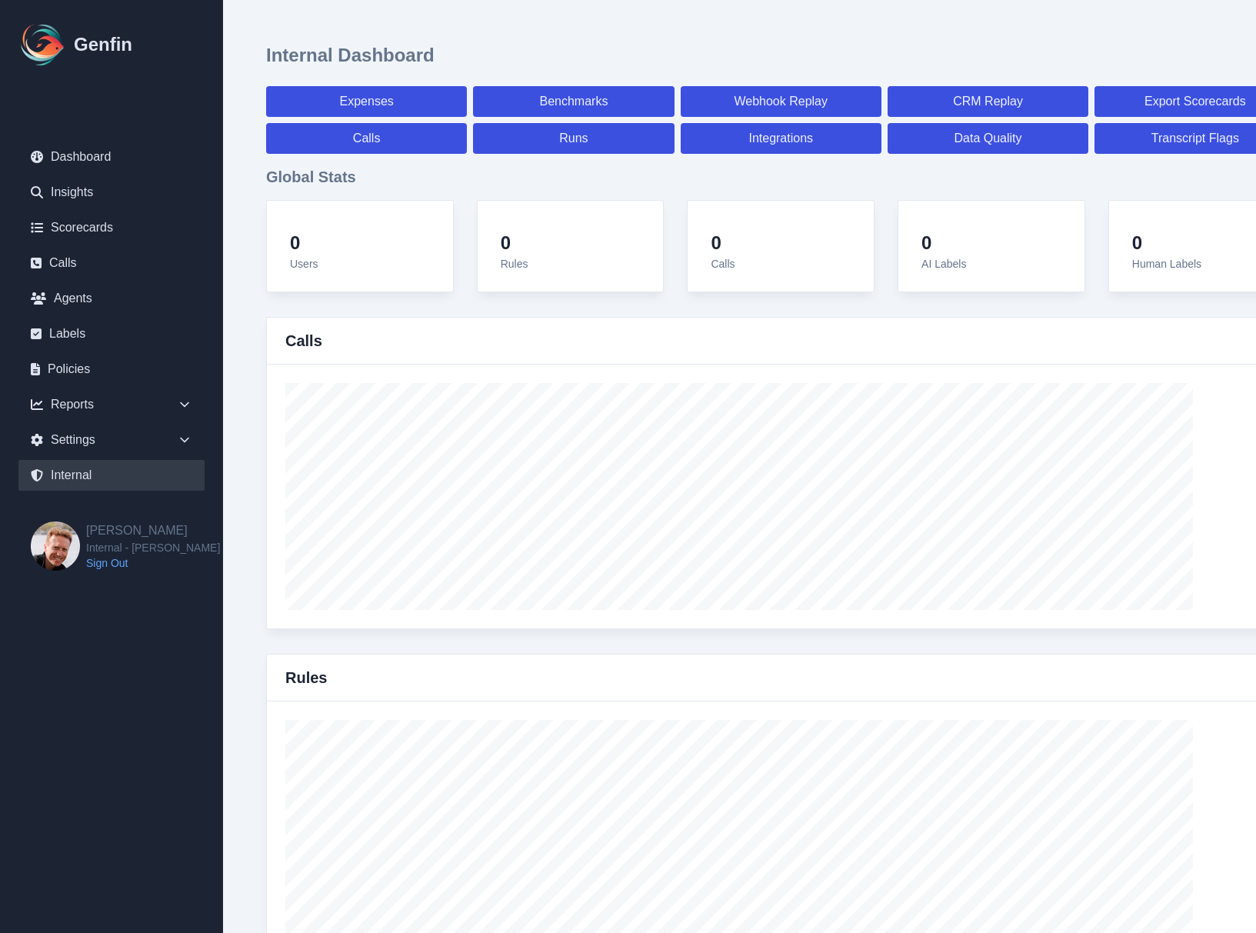
scroll to position [5327, 0]
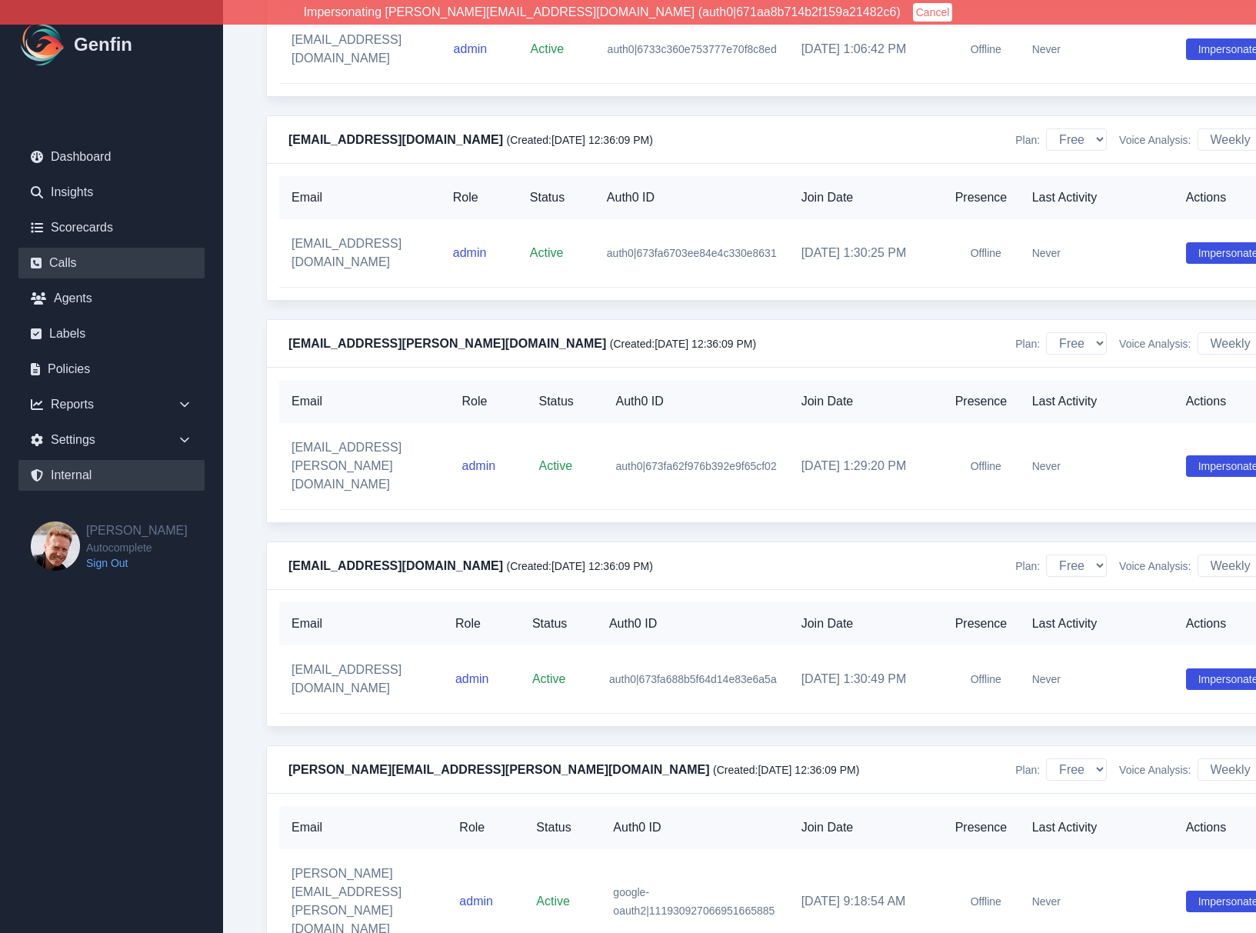
click at [81, 265] on link "Calls" at bounding box center [111, 263] width 186 height 31
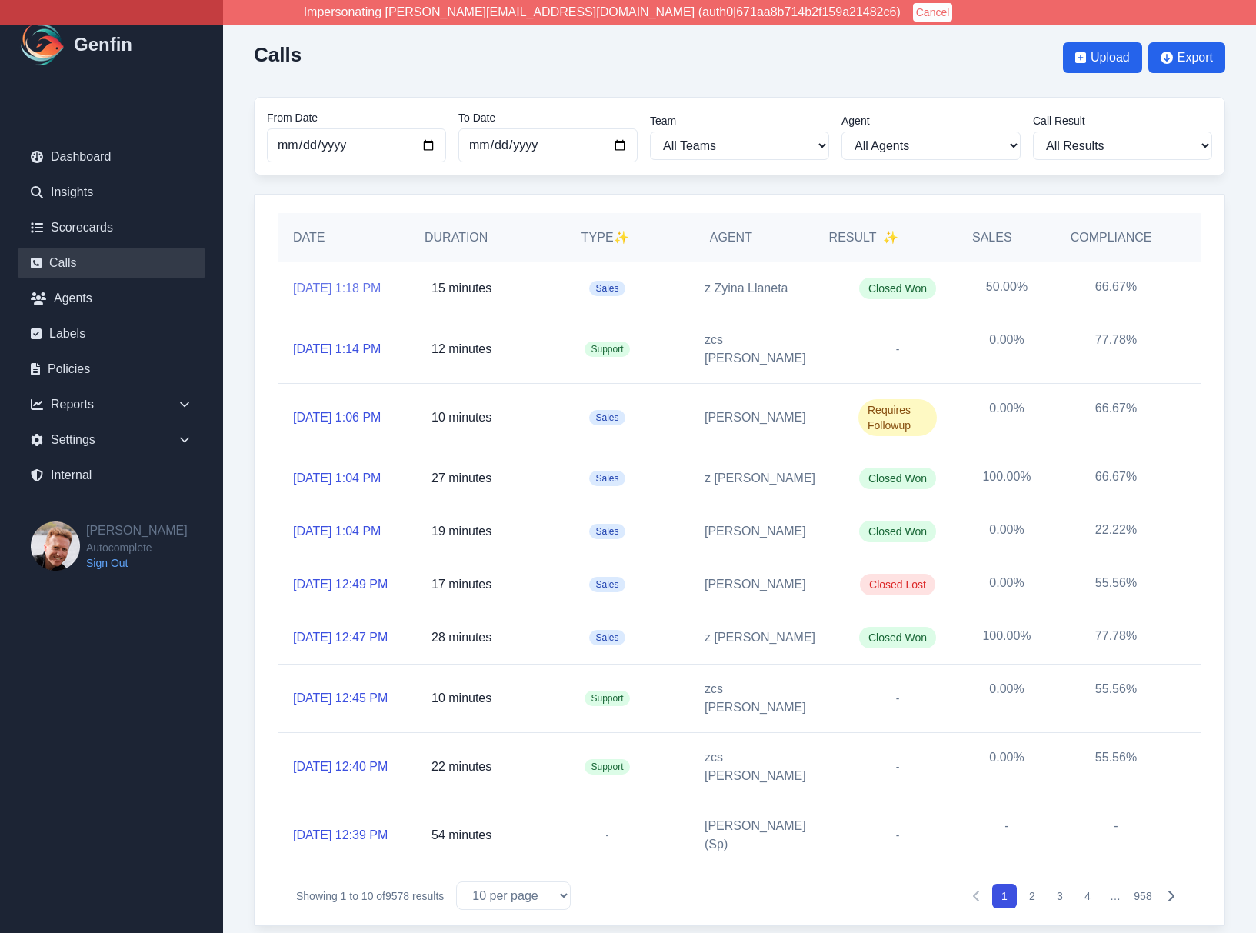
click at [321, 285] on link "10/10/2025, 1:18 PM" at bounding box center [337, 288] width 88 height 18
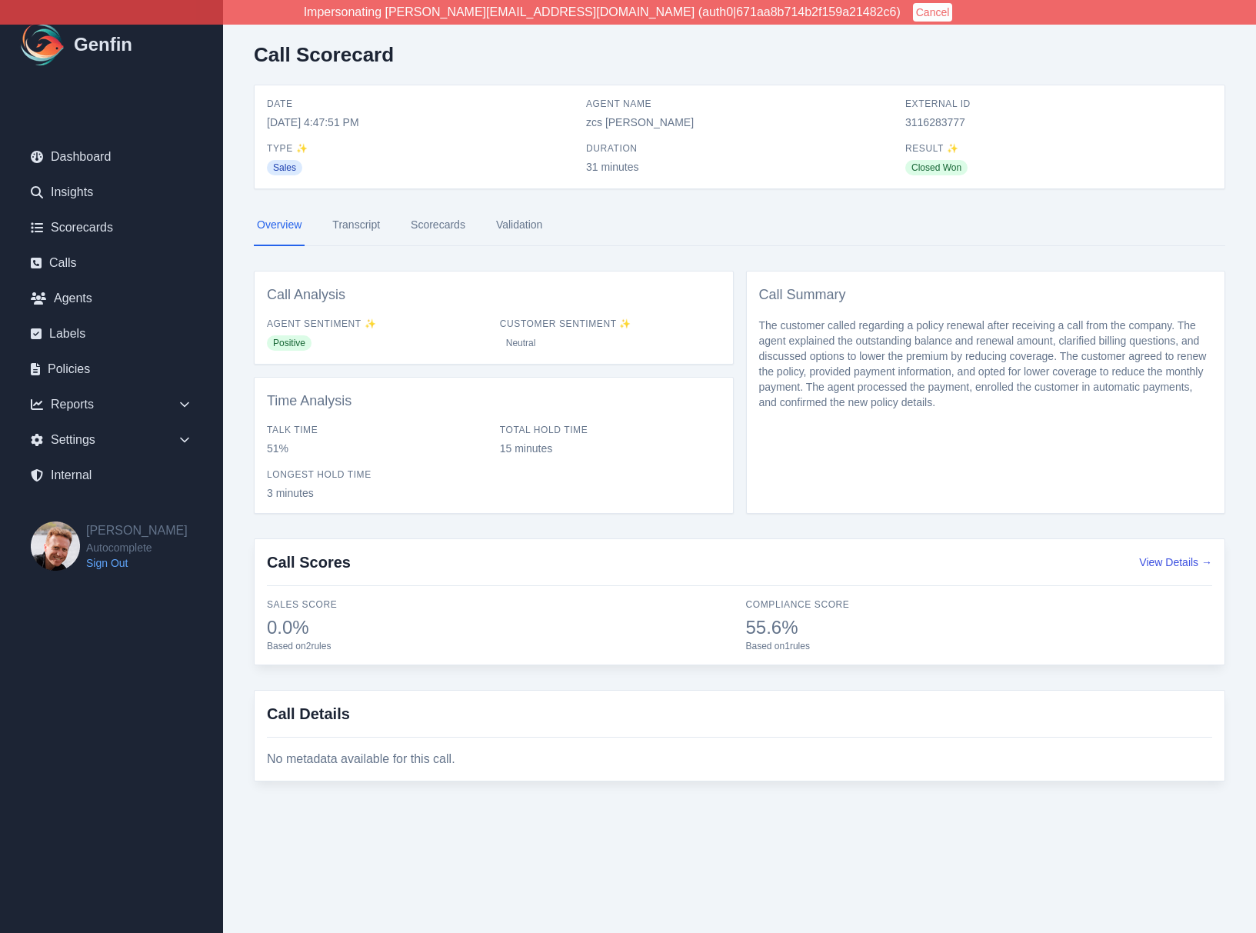
click at [358, 232] on link "Transcript" at bounding box center [356, 226] width 54 height 42
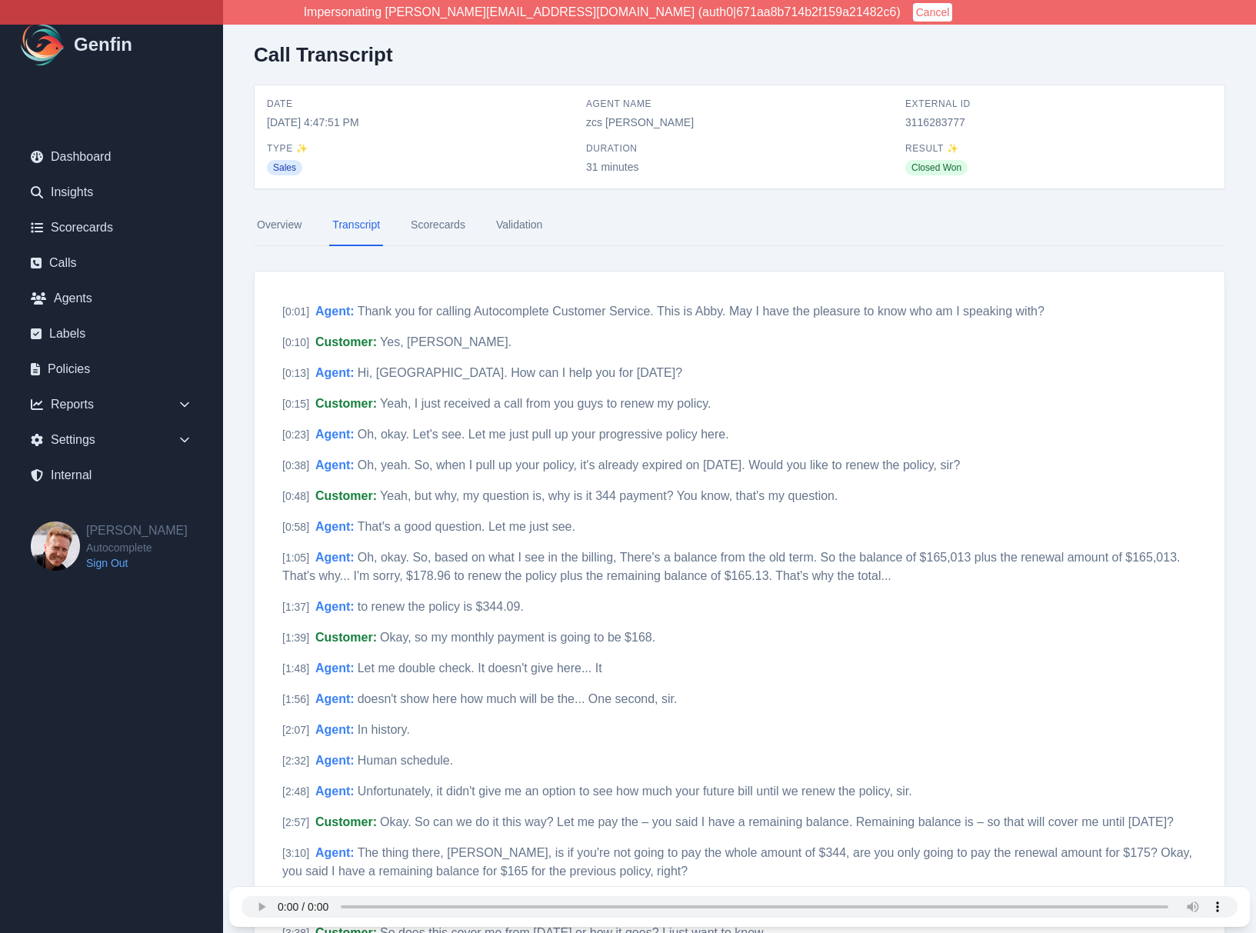
drag, startPoint x: 265, startPoint y: 122, endPoint x: 408, endPoint y: 120, distance: 143.1
click at [408, 120] on div "Date 9/15/2025, 4:47:51 PM Agent Name zcs Alvie Dagamina External ID 3116283777…" at bounding box center [740, 136] width 970 height 103
click at [408, 120] on span "9/15/2025, 4:47:51 PM" at bounding box center [420, 122] width 307 height 15
